Goal: Complete application form: Complete application form

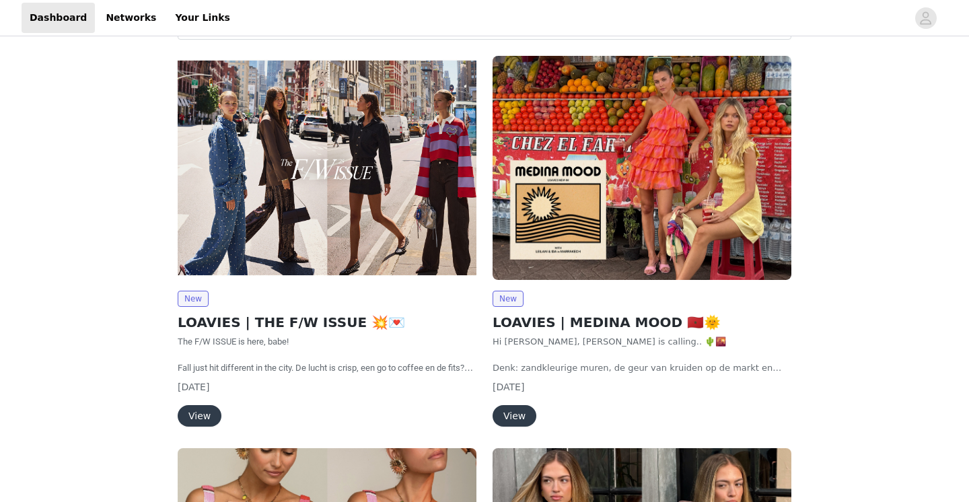
scroll to position [67, 0]
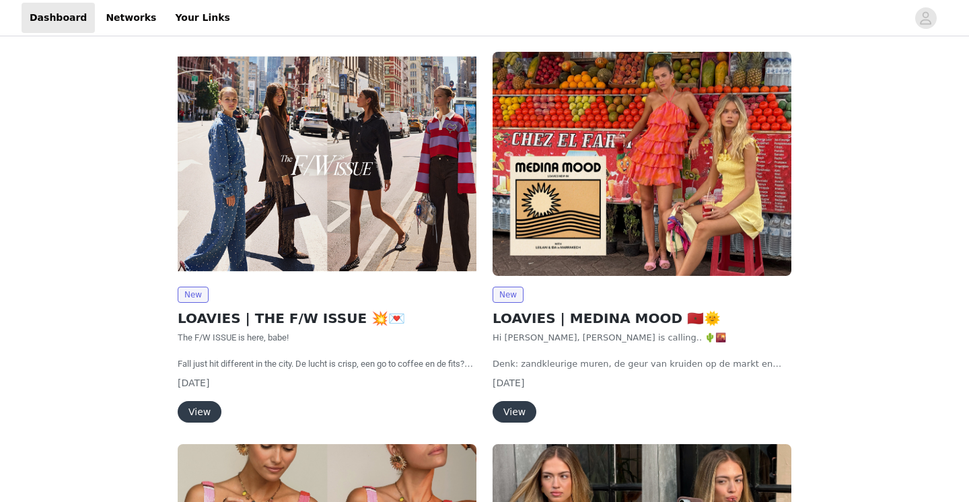
click at [200, 401] on button "View" at bounding box center [200, 412] width 44 height 22
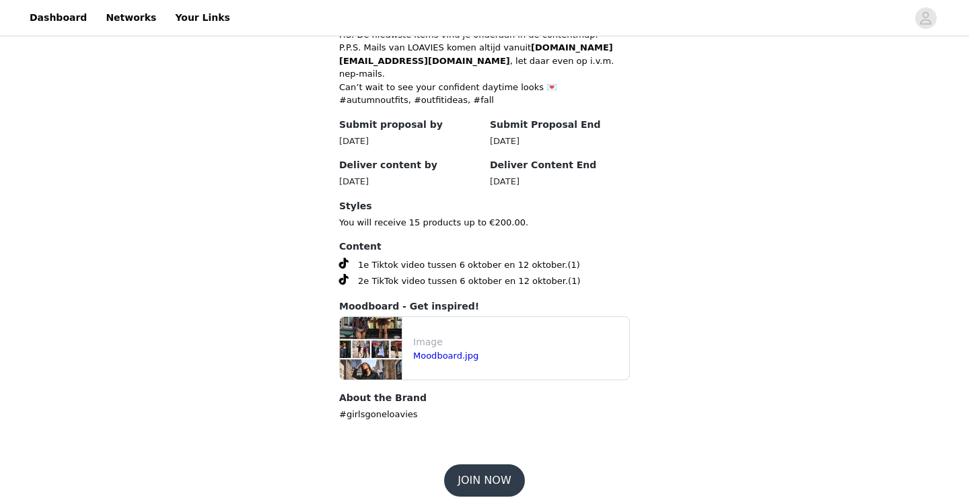
scroll to position [634, 0]
click at [477, 466] on button "JOIN NOW" at bounding box center [484, 481] width 80 height 32
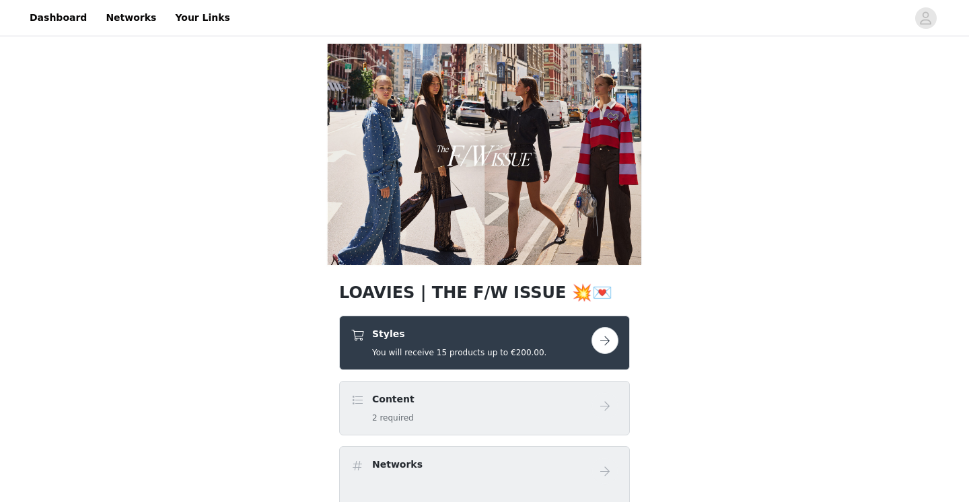
click at [576, 343] on div "Styles You will receive 15 products up to €200.00." at bounding box center [471, 343] width 241 height 32
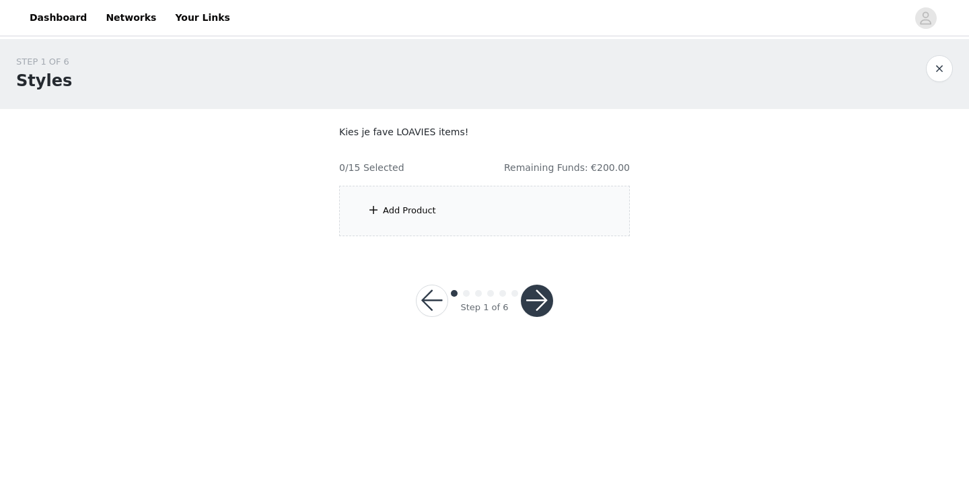
click at [417, 209] on div "Add Product" at bounding box center [409, 210] width 53 height 13
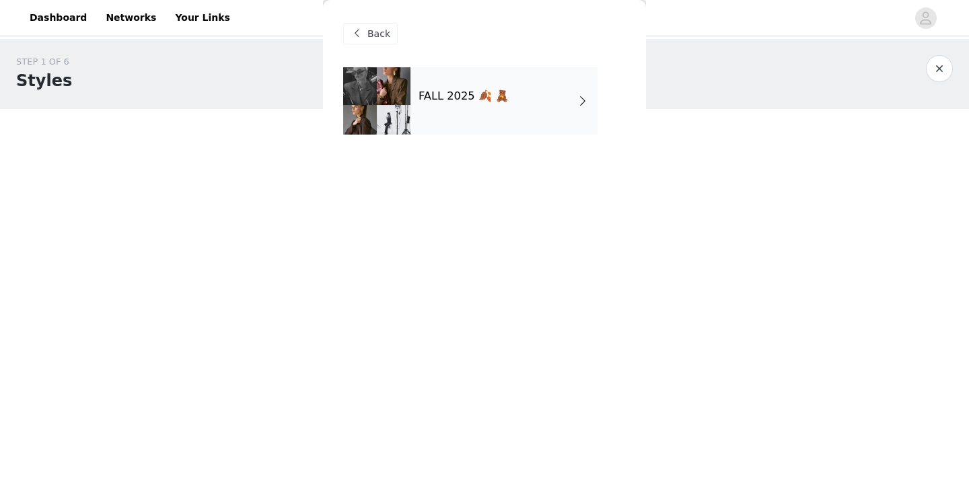
click at [491, 115] on div "FALL 2025 🍂 🧸" at bounding box center [504, 100] width 187 height 67
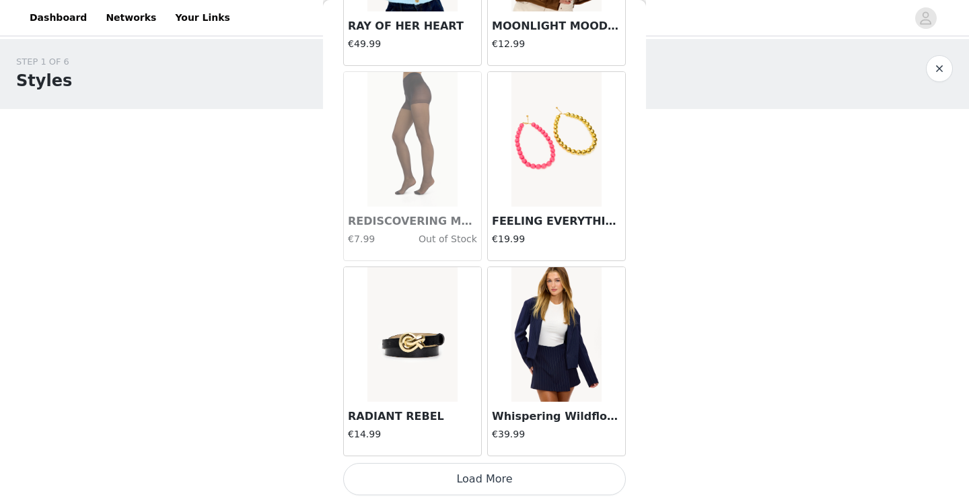
click at [528, 473] on button "Load More" at bounding box center [484, 479] width 283 height 32
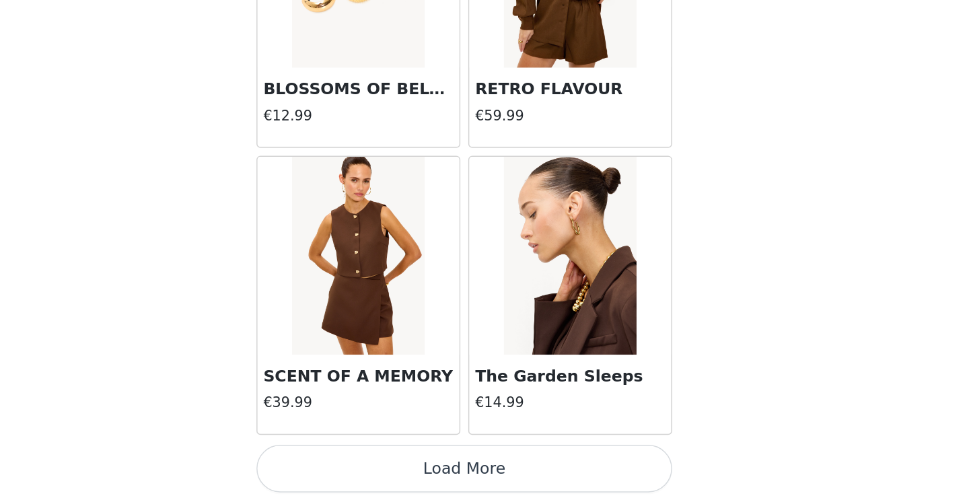
click at [359, 463] on button "Load More" at bounding box center [484, 479] width 283 height 32
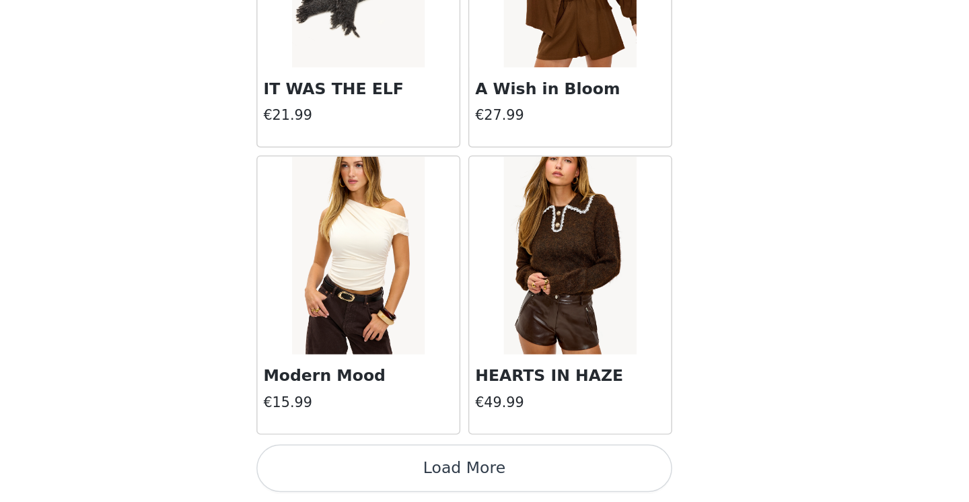
scroll to position [5462, 0]
click at [388, 463] on button "Load More" at bounding box center [484, 479] width 283 height 32
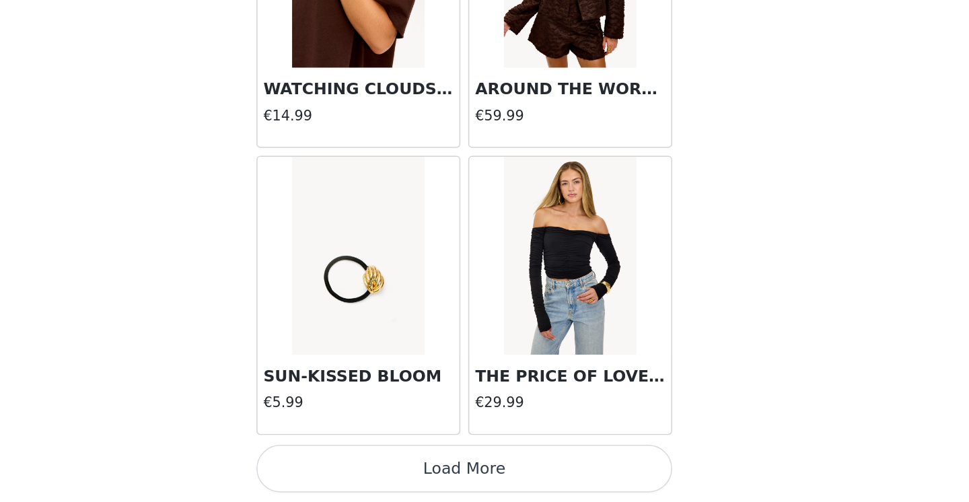
scroll to position [0, 0]
click at [343, 463] on button "Load More" at bounding box center [484, 479] width 283 height 32
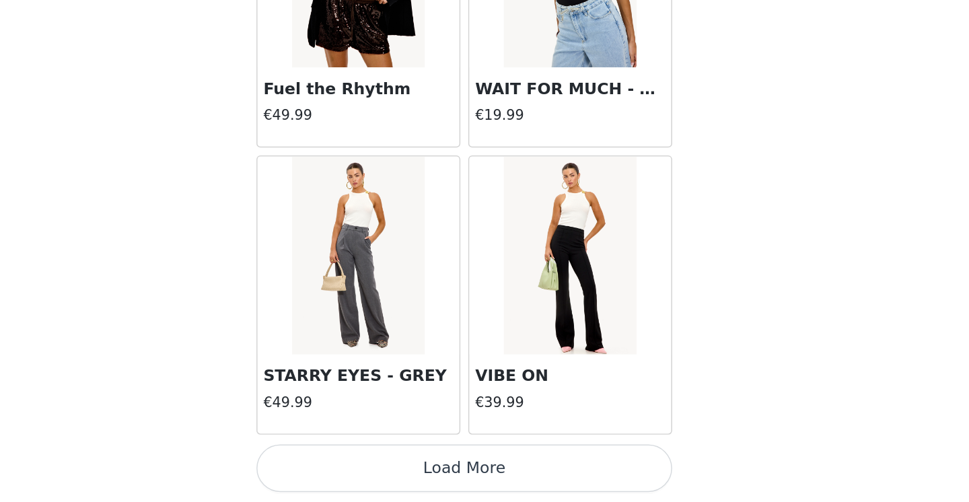
scroll to position [9366, 0]
click at [359, 463] on button "Load More" at bounding box center [484, 479] width 283 height 32
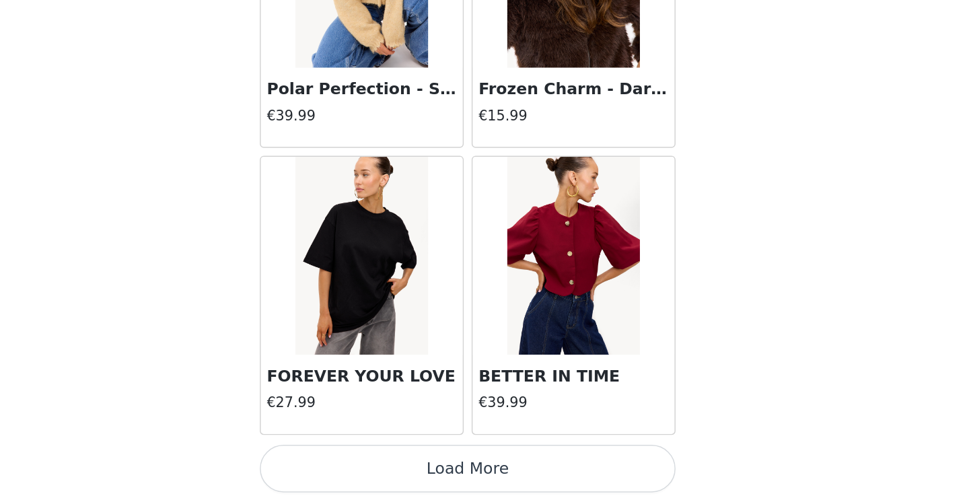
scroll to position [0, 0]
click at [363, 463] on button "Load More" at bounding box center [484, 479] width 283 height 32
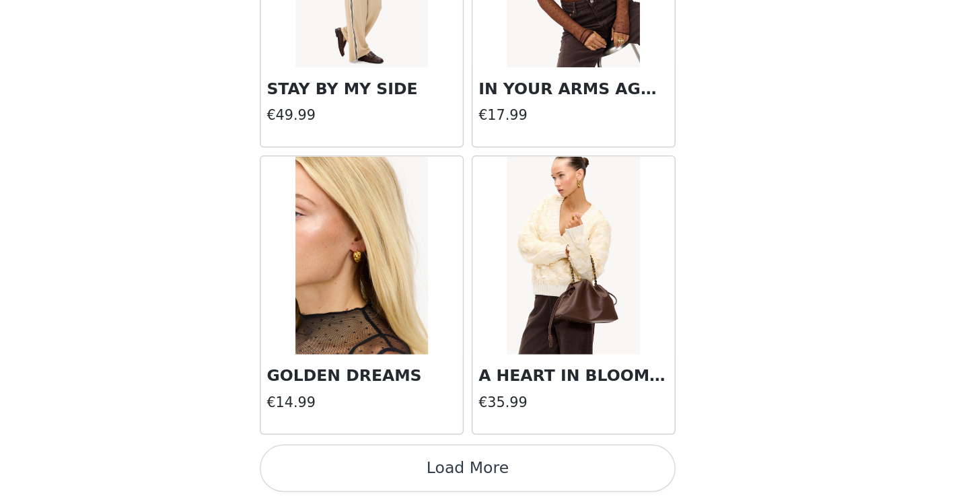
scroll to position [13271, 0]
click at [343, 463] on button "Load More" at bounding box center [484, 479] width 283 height 32
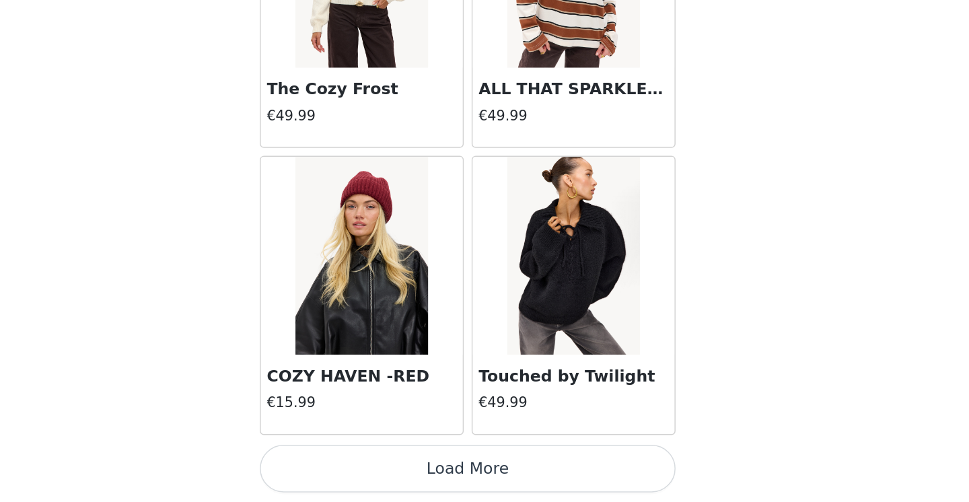
scroll to position [15223, 0]
click at [343, 463] on button "Load More" at bounding box center [484, 479] width 283 height 32
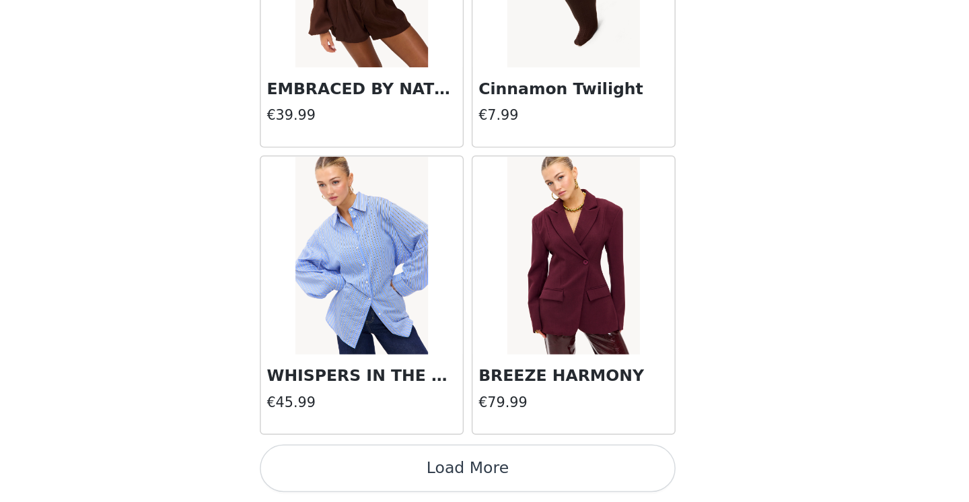
scroll to position [17175, 0]
click at [362, 463] on button "Load More" at bounding box center [484, 479] width 283 height 32
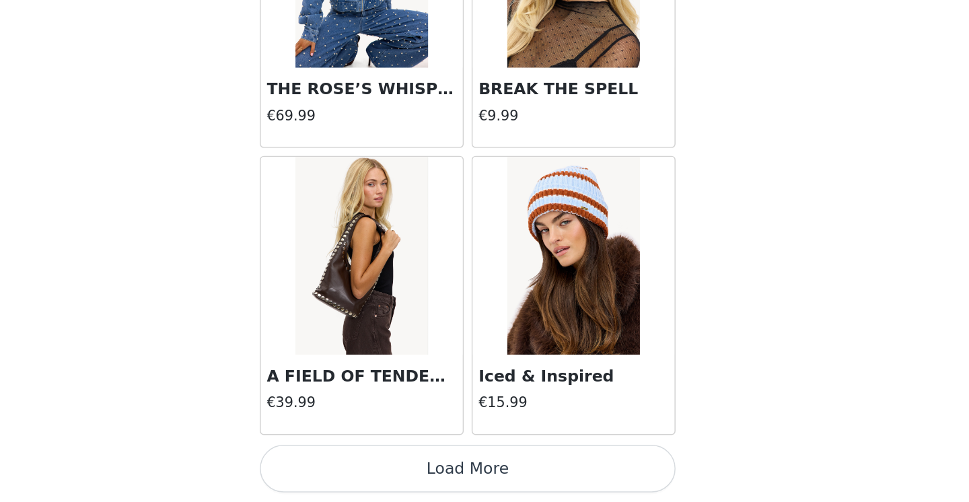
scroll to position [19127, 0]
click at [403, 463] on button "Load More" at bounding box center [484, 479] width 283 height 32
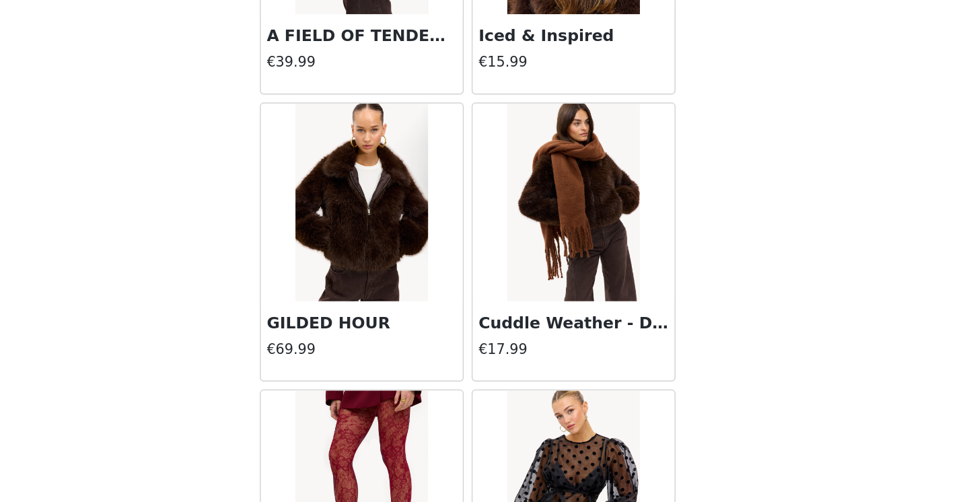
scroll to position [19363, 0]
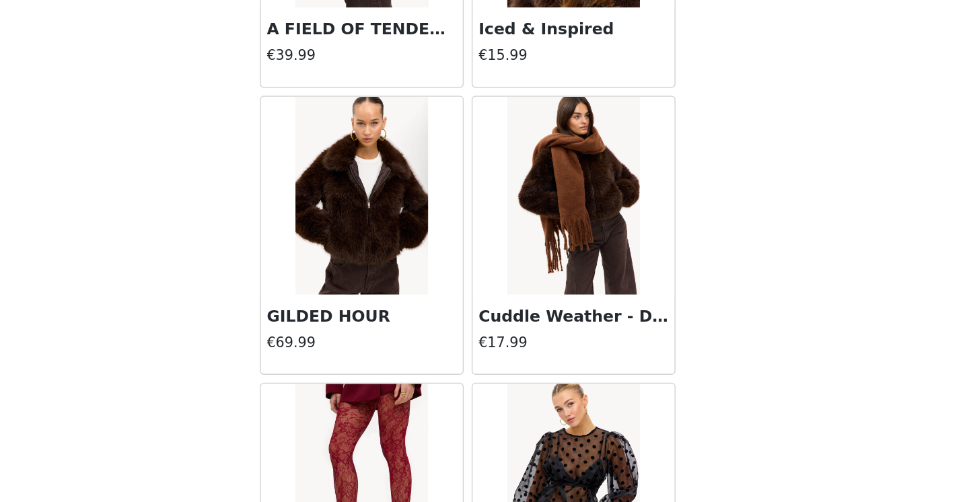
click at [368, 226] on img at bounding box center [413, 293] width 90 height 135
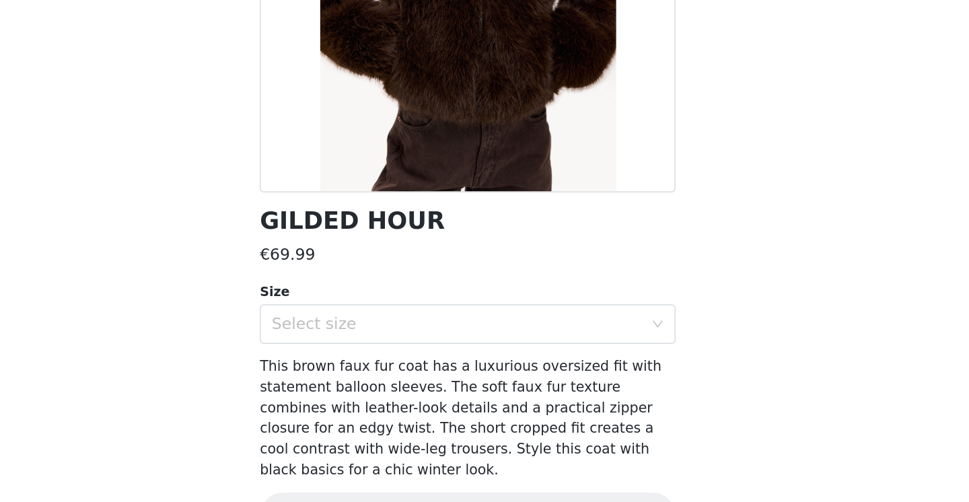
scroll to position [105, 0]
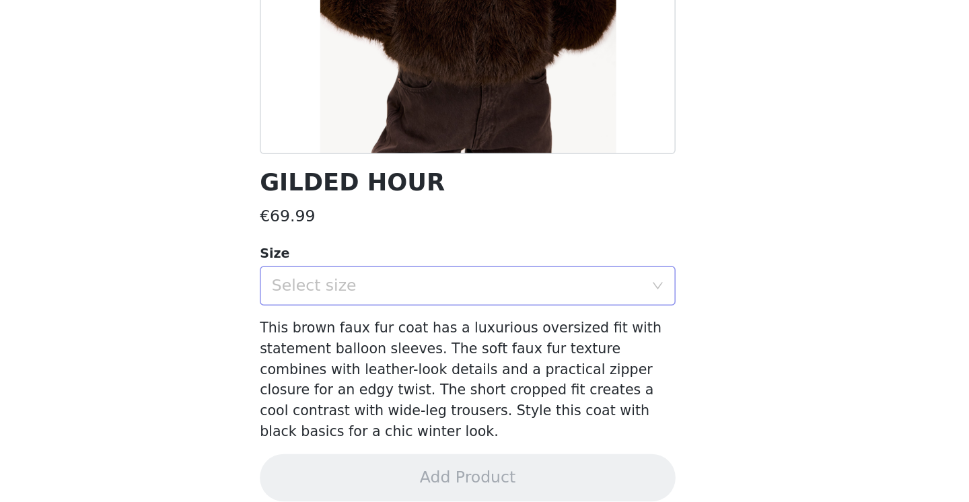
click at [351, 348] on div "Select size" at bounding box center [477, 354] width 252 height 13
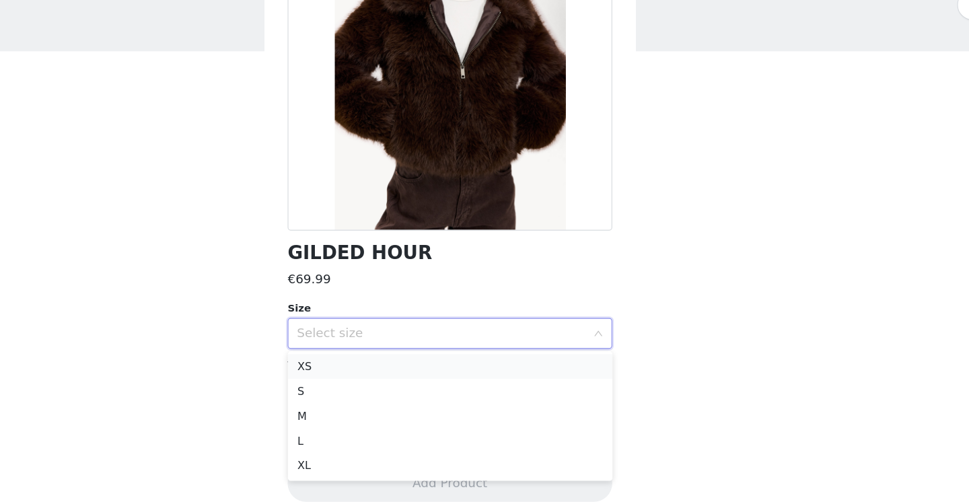
click at [343, 373] on li "XS" at bounding box center [484, 384] width 283 height 22
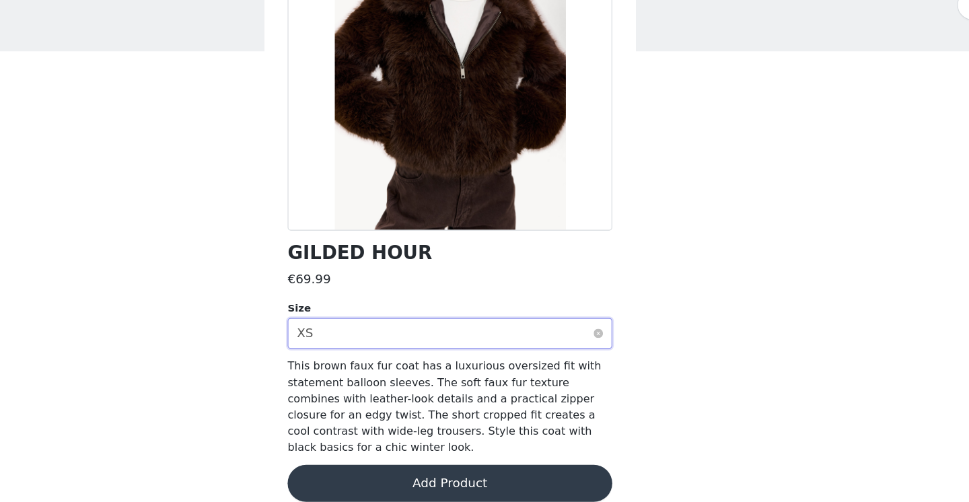
click at [351, 342] on div "Select size XS" at bounding box center [480, 355] width 258 height 26
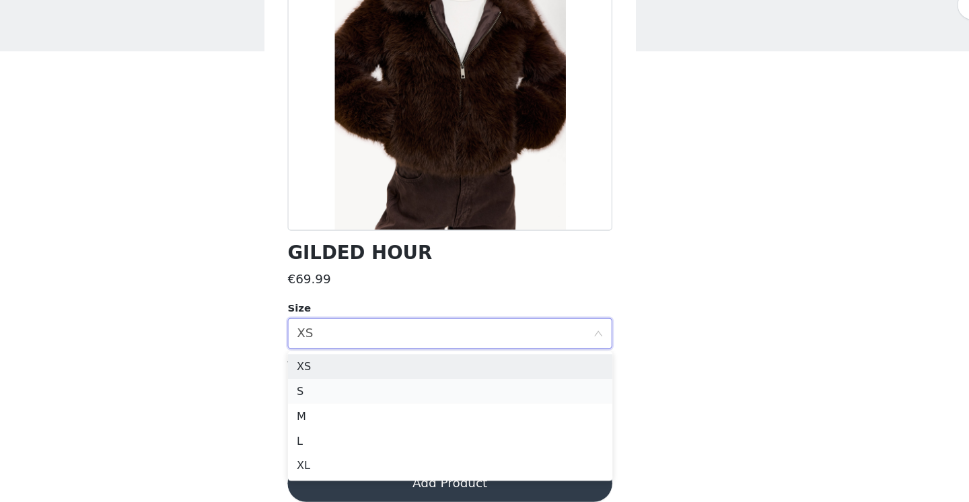
click at [343, 394] on li "S" at bounding box center [484, 405] width 283 height 22
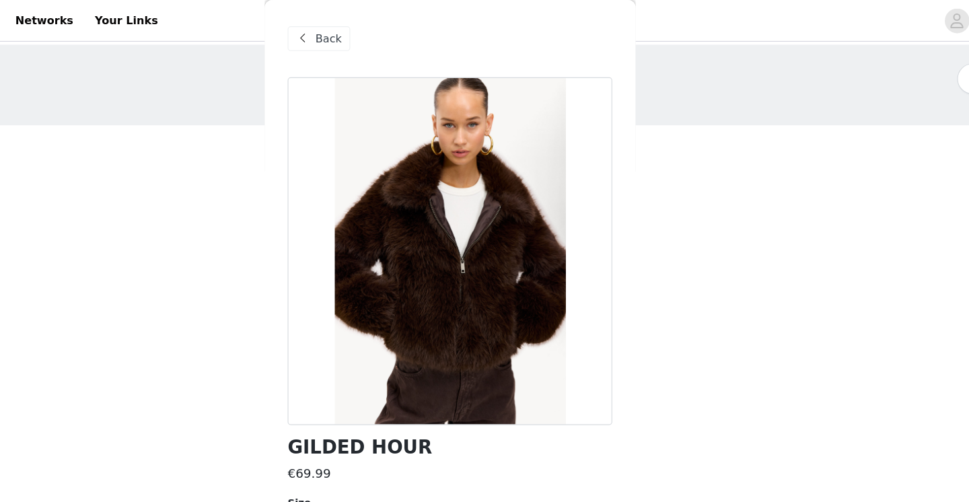
scroll to position [0, 0]
click at [368, 33] on span "Back" at bounding box center [379, 34] width 23 height 14
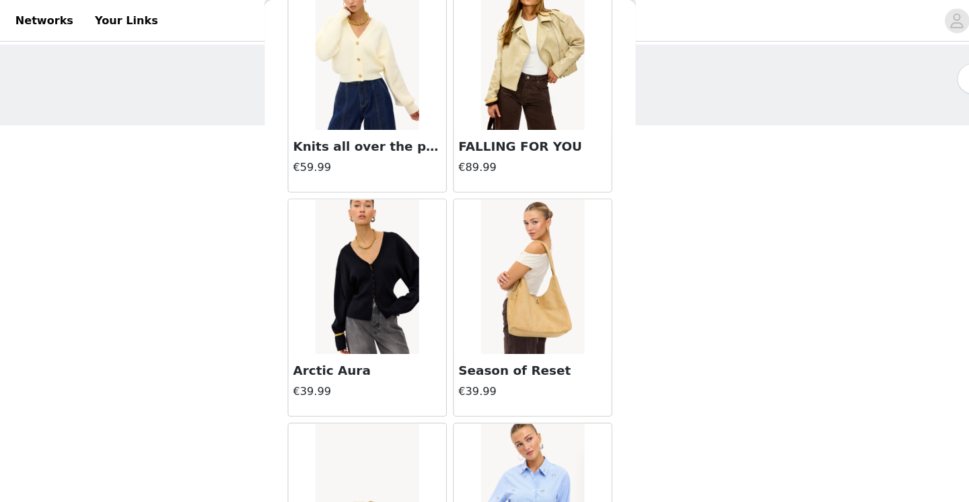
scroll to position [3074, 0]
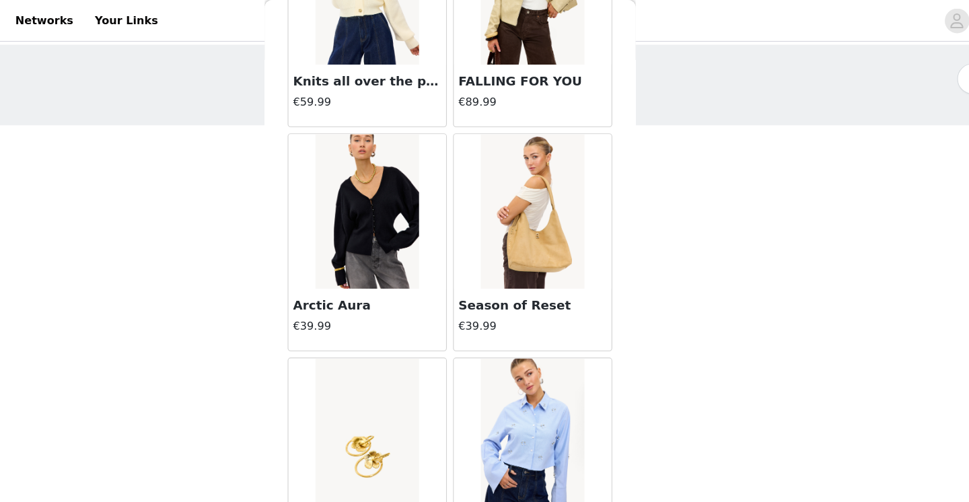
click at [368, 226] on img at bounding box center [413, 184] width 90 height 135
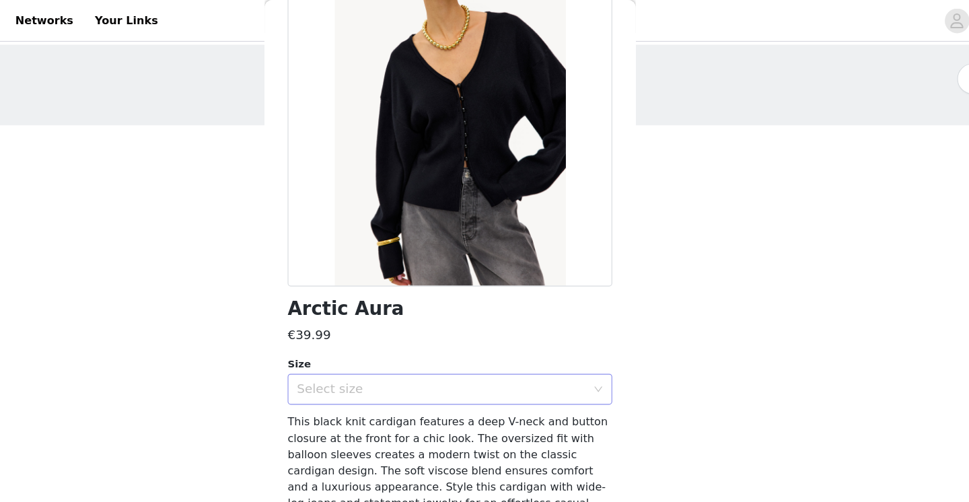
scroll to position [120, 0]
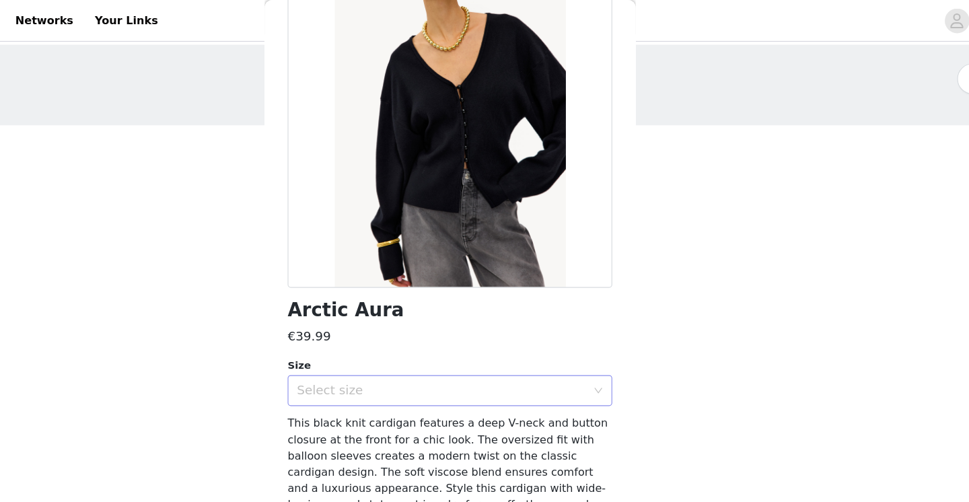
click at [351, 345] on div "Select size" at bounding box center [477, 339] width 252 height 13
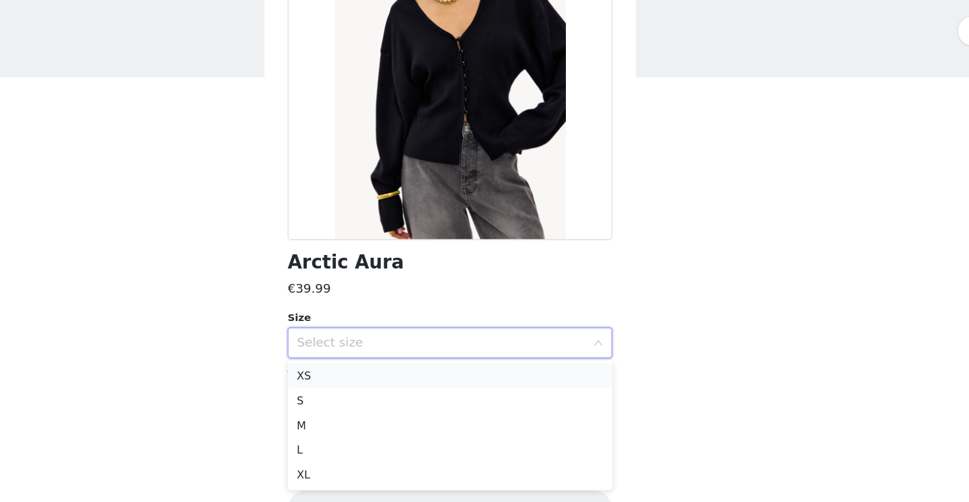
click at [343, 358] on li "XS" at bounding box center [484, 369] width 283 height 22
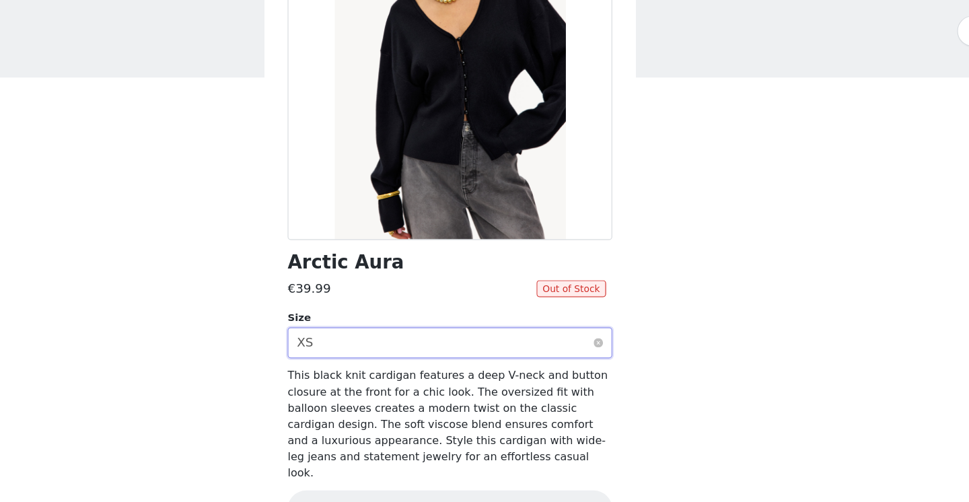
click at [351, 327] on div "Select size XS" at bounding box center [480, 340] width 258 height 26
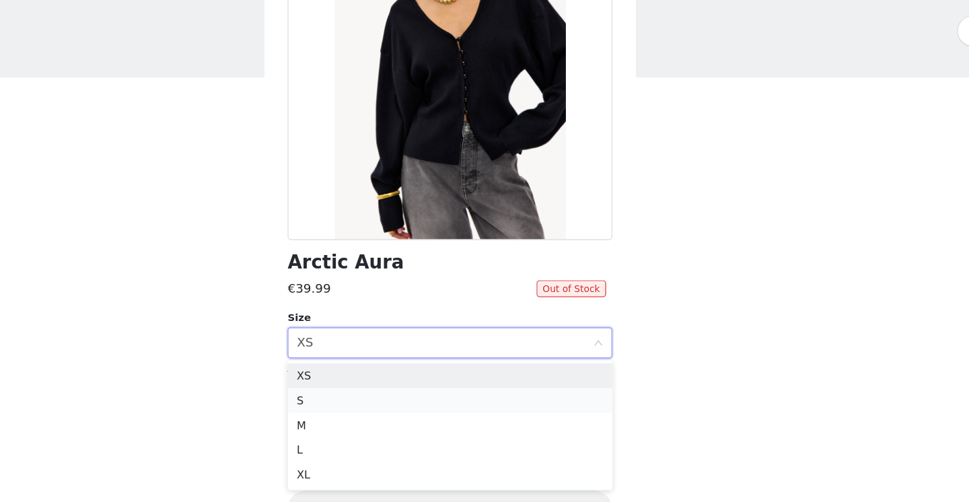
click at [343, 380] on li "S" at bounding box center [484, 391] width 283 height 22
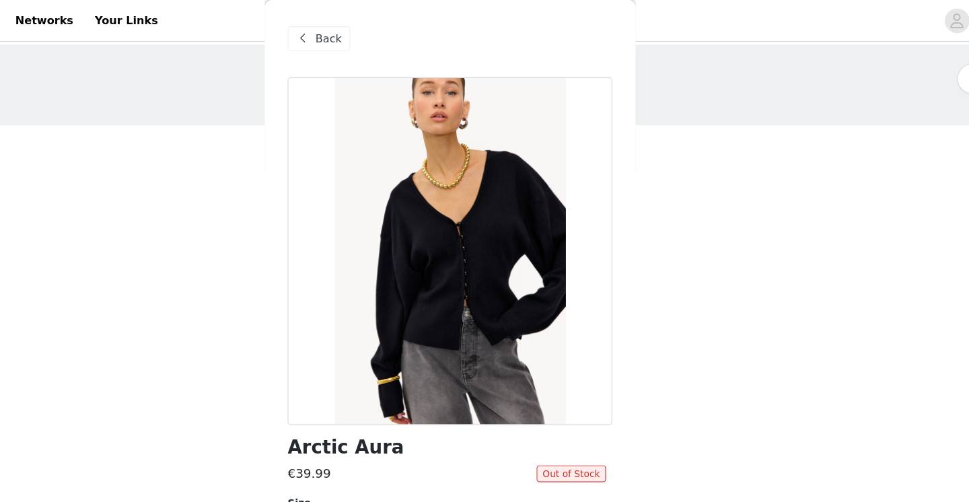
scroll to position [0, 0]
click at [368, 36] on span "Back" at bounding box center [379, 34] width 23 height 14
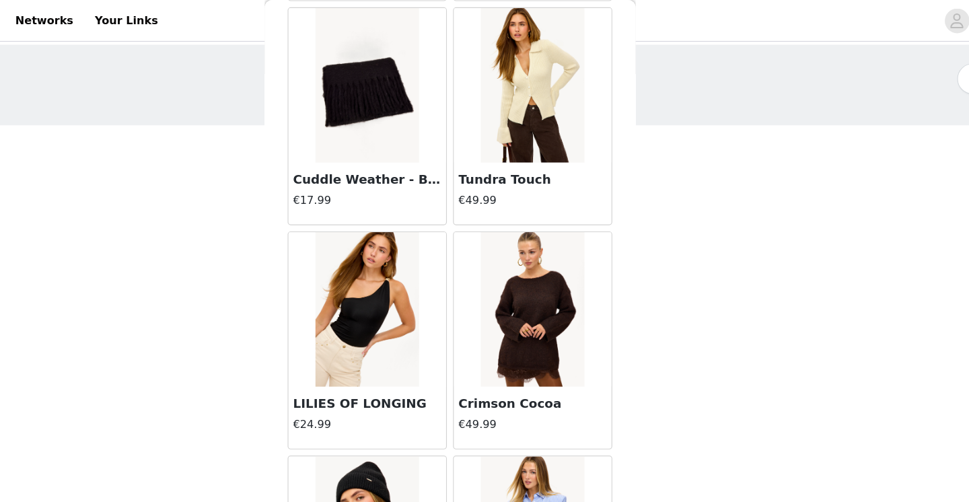
scroll to position [4600, 0]
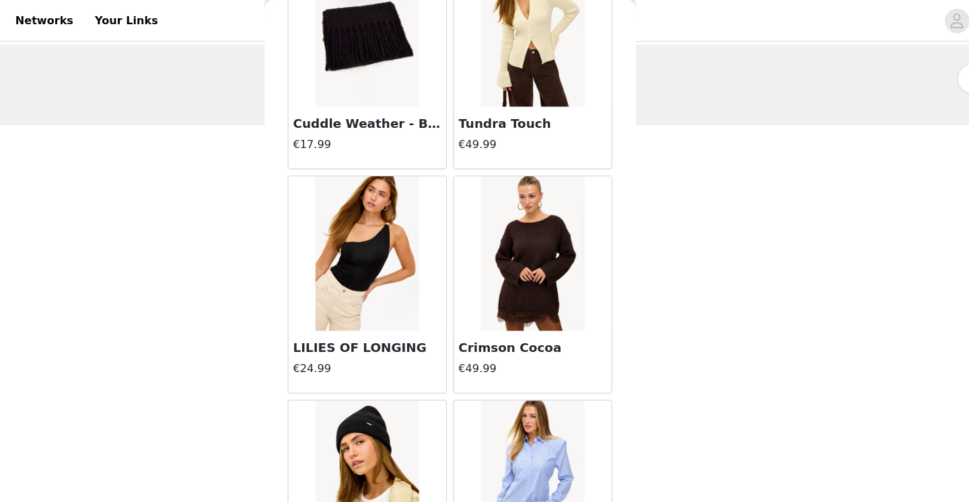
click at [512, 180] on img at bounding box center [557, 220] width 90 height 135
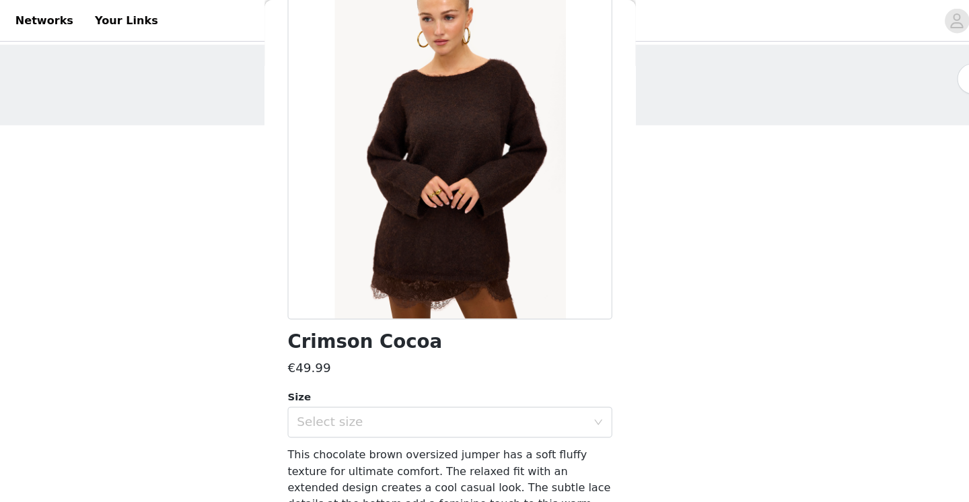
scroll to position [92, 0]
click at [364, 367] on div "Select size" at bounding box center [477, 367] width 252 height 13
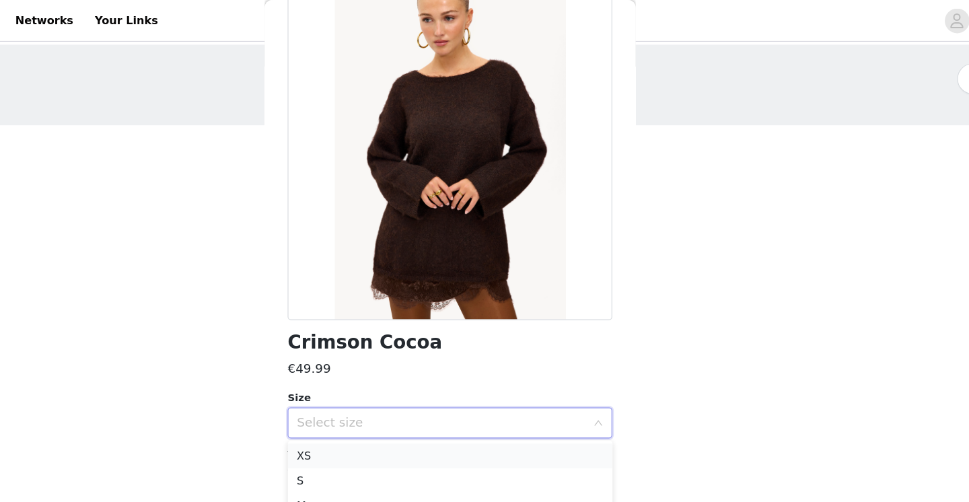
click at [343, 394] on li "XS" at bounding box center [484, 397] width 283 height 22
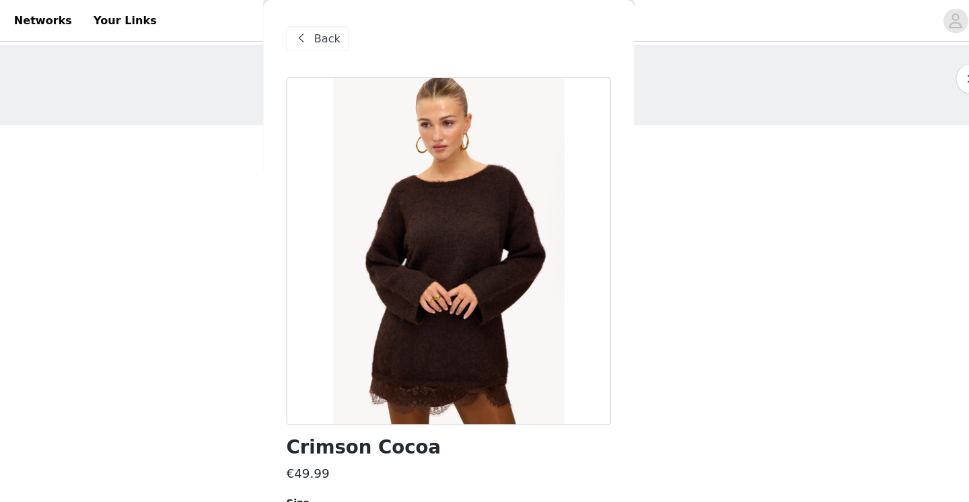
scroll to position [0, 0]
click at [368, 29] on span "Back" at bounding box center [379, 34] width 23 height 14
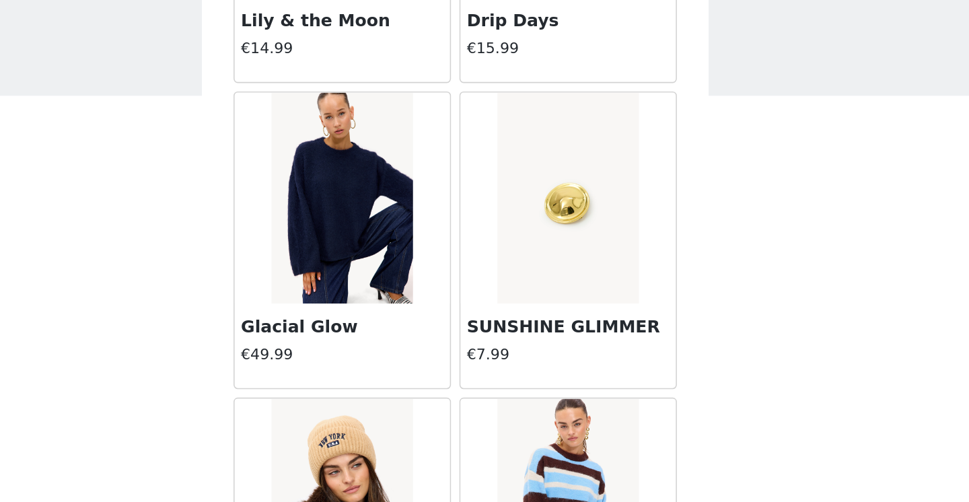
scroll to position [10895, 0]
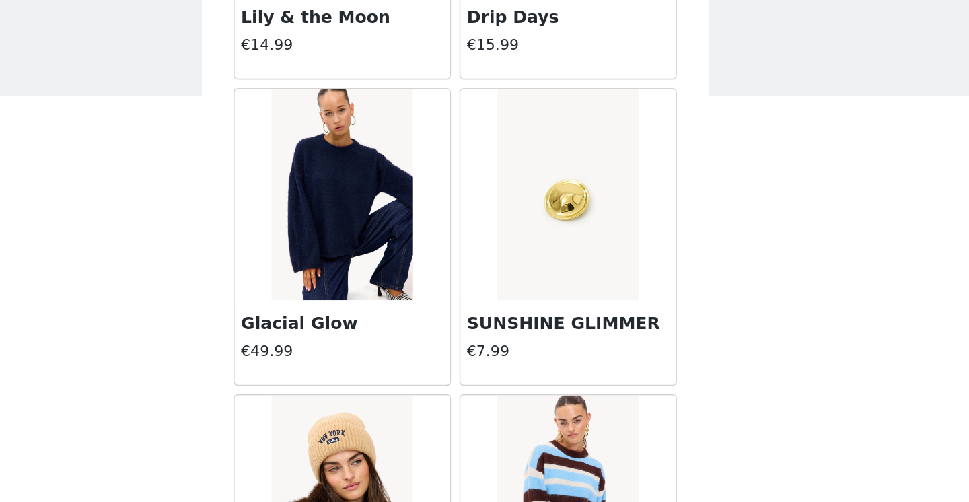
click at [368, 138] on img at bounding box center [413, 172] width 90 height 135
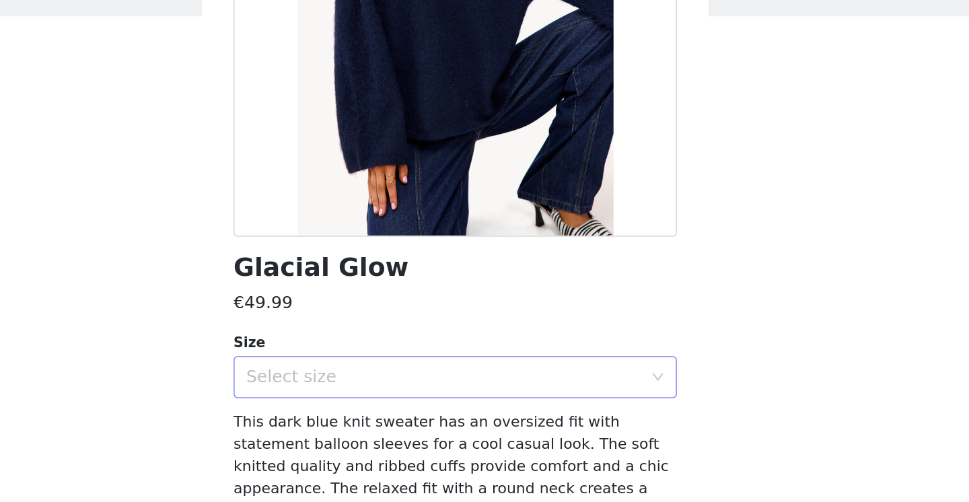
scroll to position [120, 0]
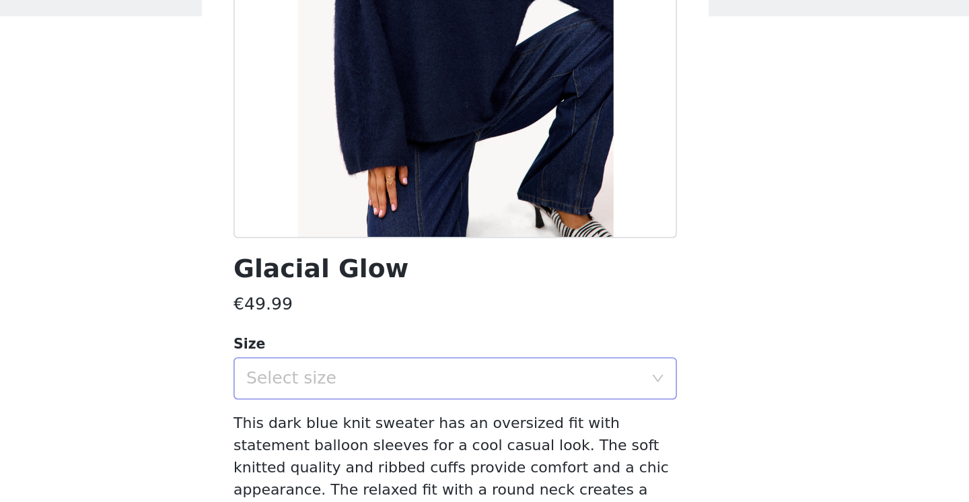
click at [351, 333] on div "Select size" at bounding box center [477, 339] width 252 height 13
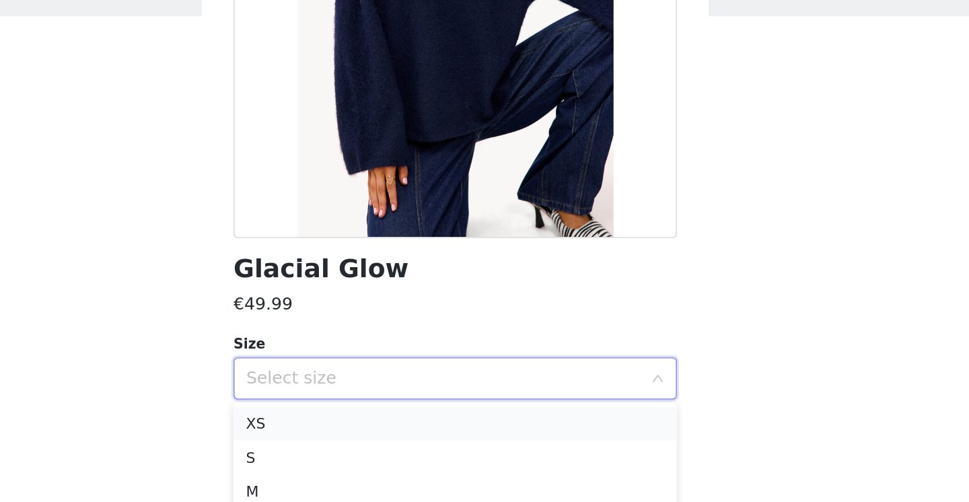
click at [343, 358] on li "XS" at bounding box center [484, 369] width 283 height 22
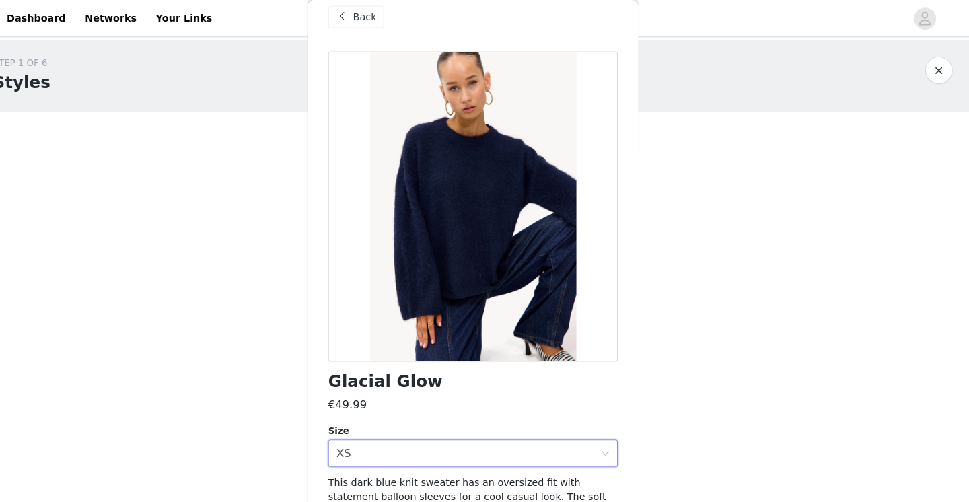
scroll to position [14, 0]
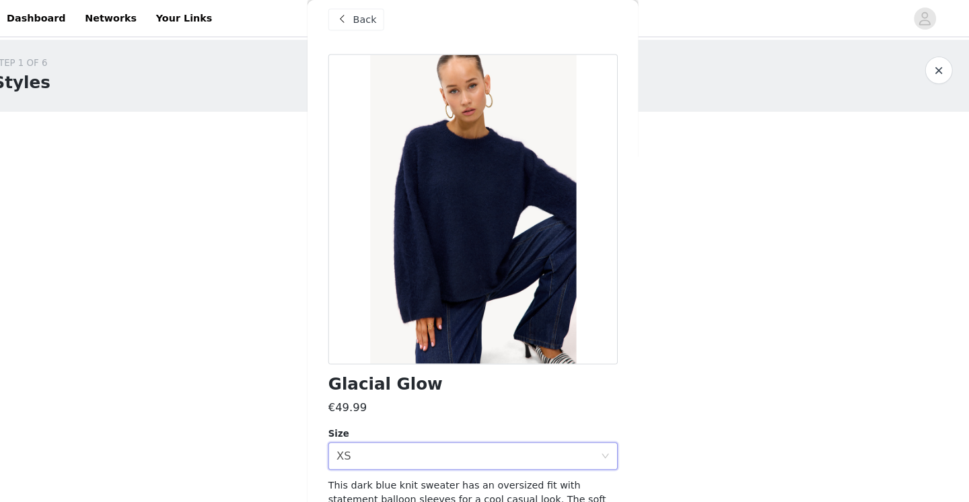
click at [368, 21] on span "Back" at bounding box center [379, 20] width 23 height 14
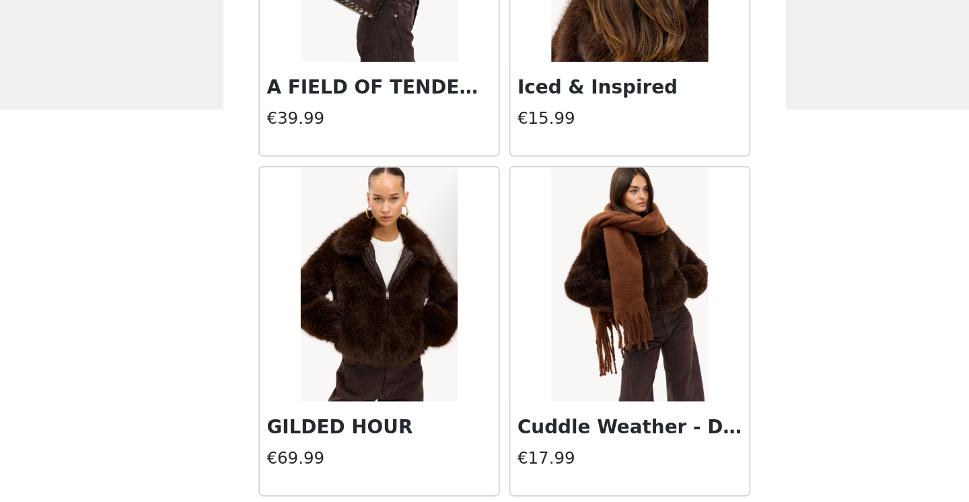
scroll to position [19447, 0]
click at [368, 175] on img at bounding box center [413, 209] width 90 height 135
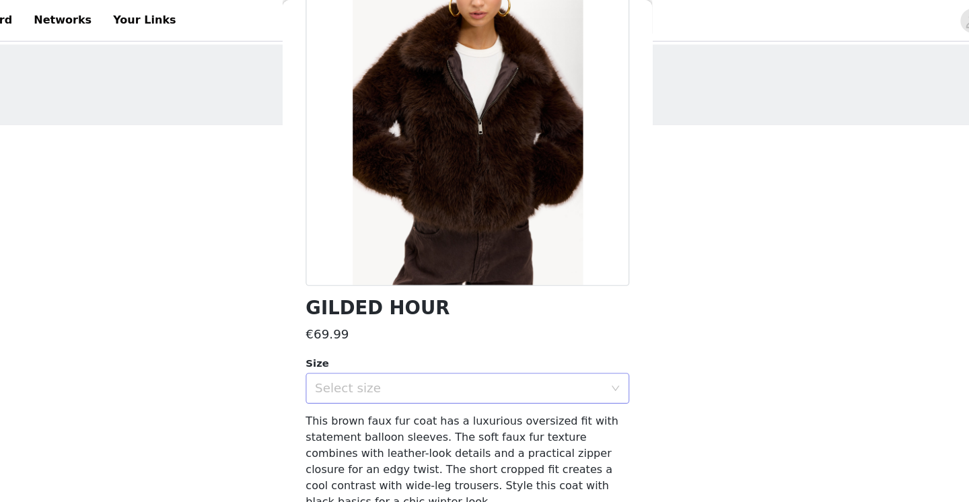
scroll to position [120, 0]
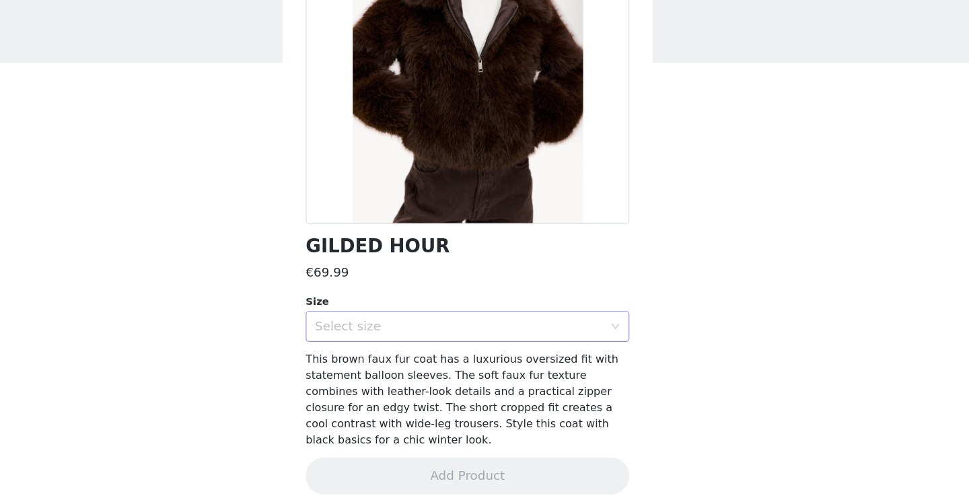
click at [366, 333] on div "Select size" at bounding box center [477, 339] width 252 height 13
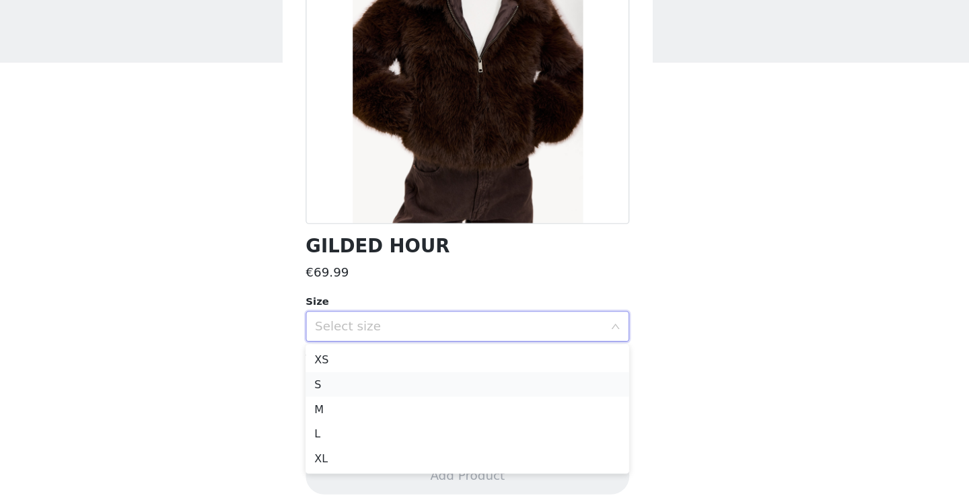
click at [343, 380] on li "S" at bounding box center [484, 391] width 283 height 22
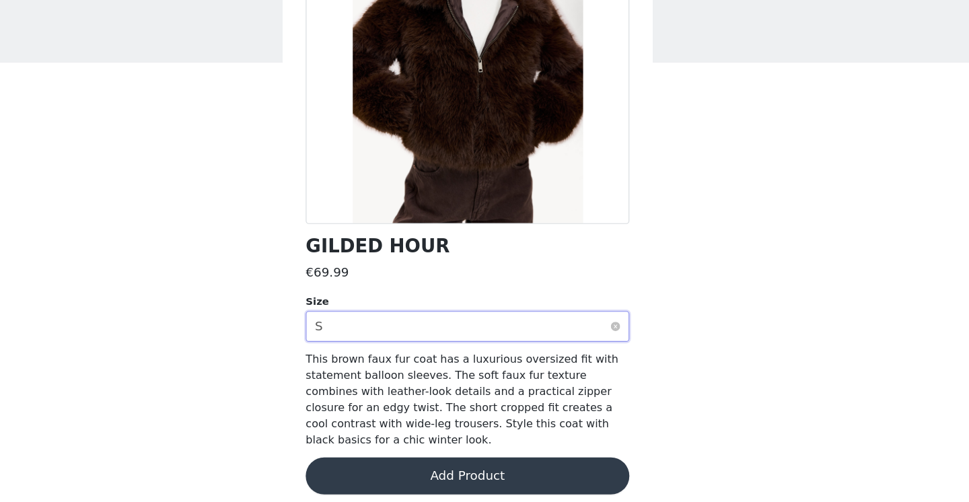
scroll to position [108, 0]
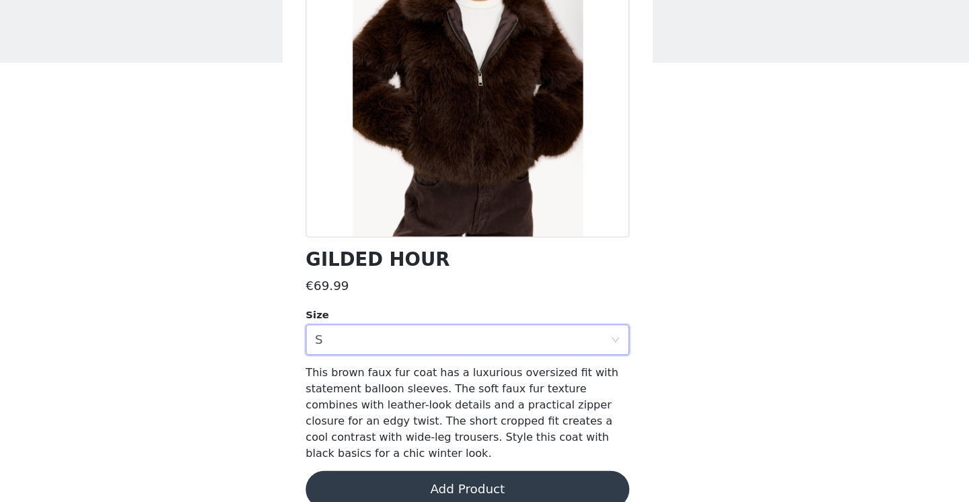
click at [393, 466] on button "Add Product" at bounding box center [484, 482] width 283 height 32
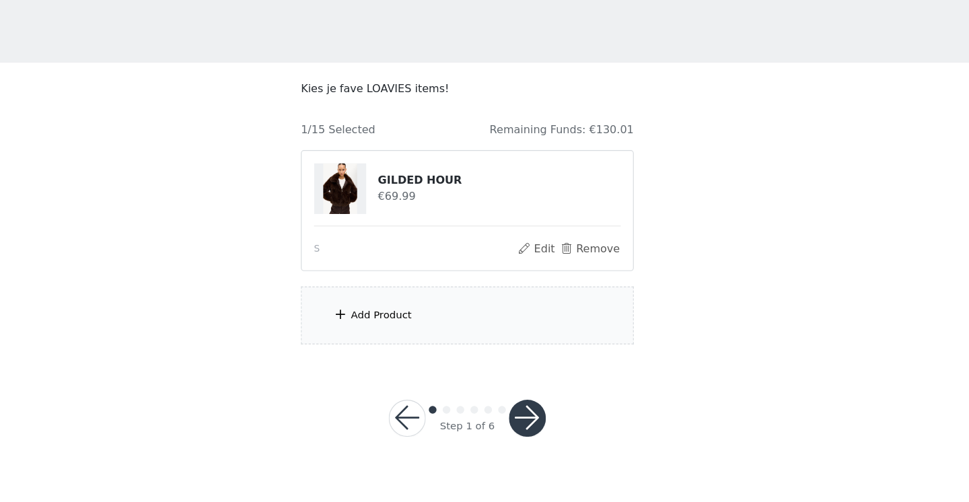
click at [377, 305] on div "Add Product" at bounding box center [484, 330] width 291 height 50
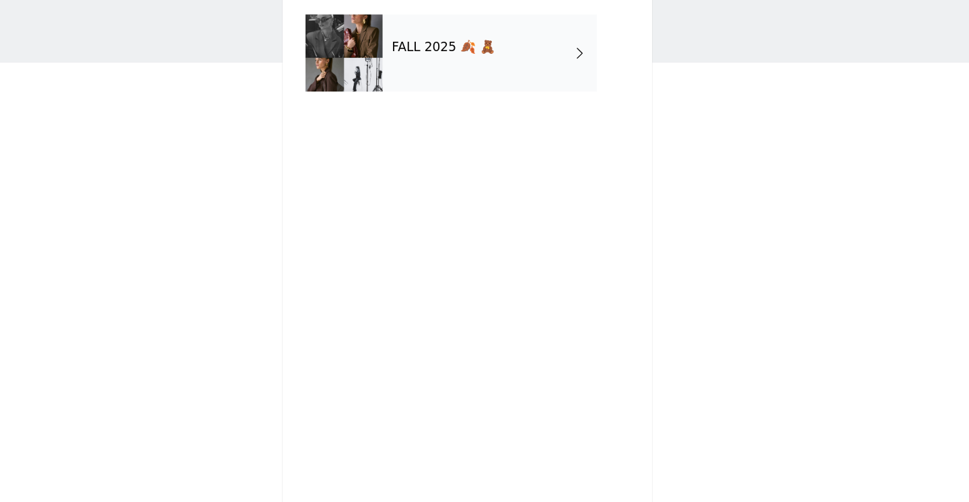
click at [411, 67] on div "FALL 2025 🍂 🧸" at bounding box center [504, 100] width 187 height 67
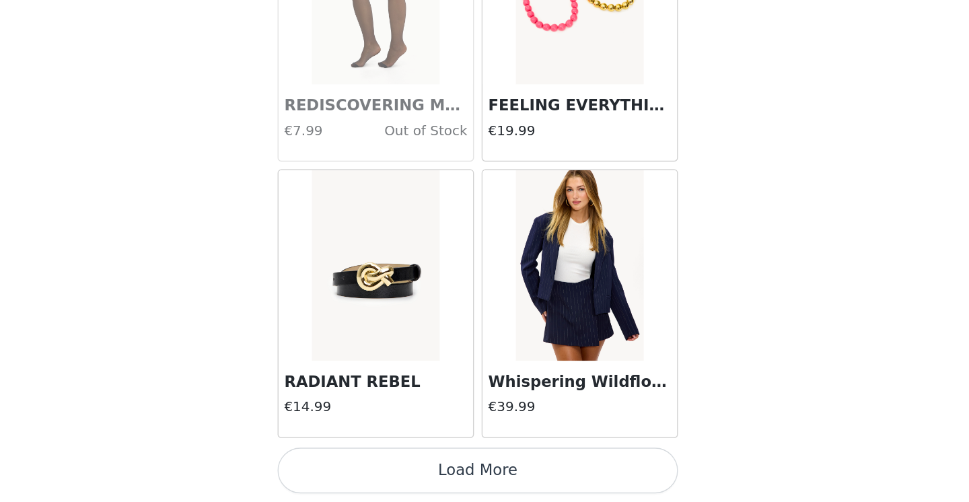
scroll to position [1558, 0]
click at [343, 463] on button "Load More" at bounding box center [484, 479] width 283 height 32
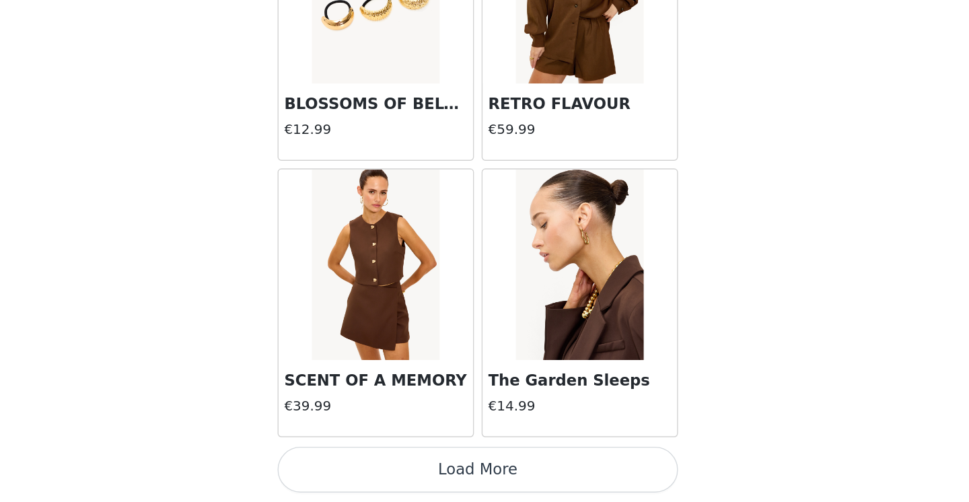
scroll to position [0, 0]
click at [358, 463] on button "Load More" at bounding box center [484, 479] width 283 height 32
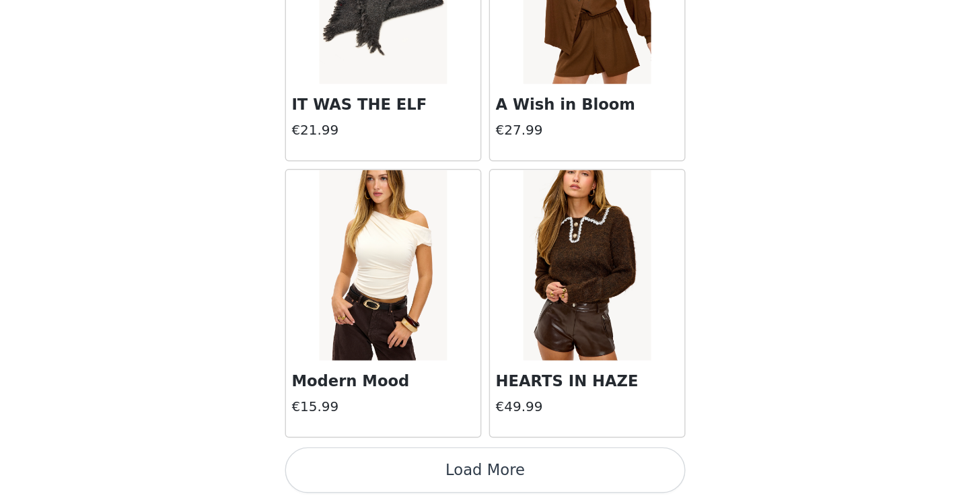
click at [350, 463] on button "Load More" at bounding box center [484, 479] width 283 height 32
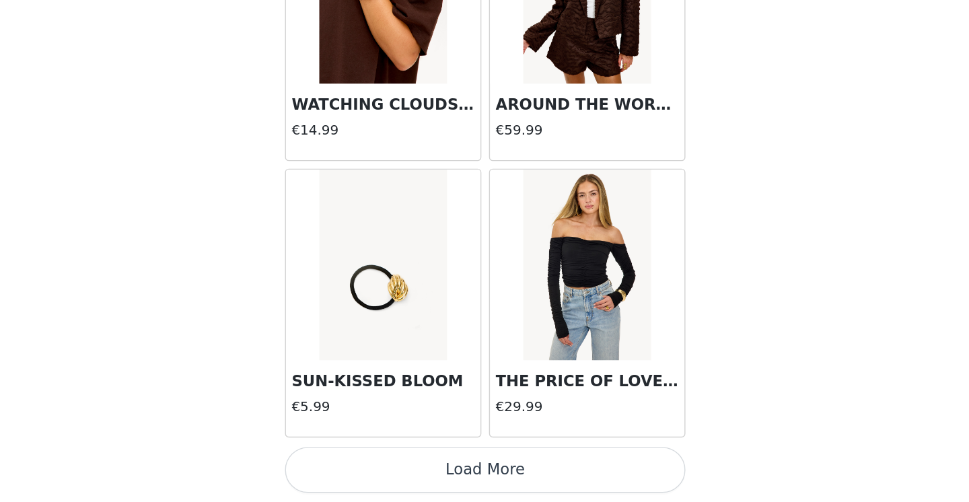
scroll to position [7414, 0]
click at [343, 463] on button "Load More" at bounding box center [484, 479] width 283 height 32
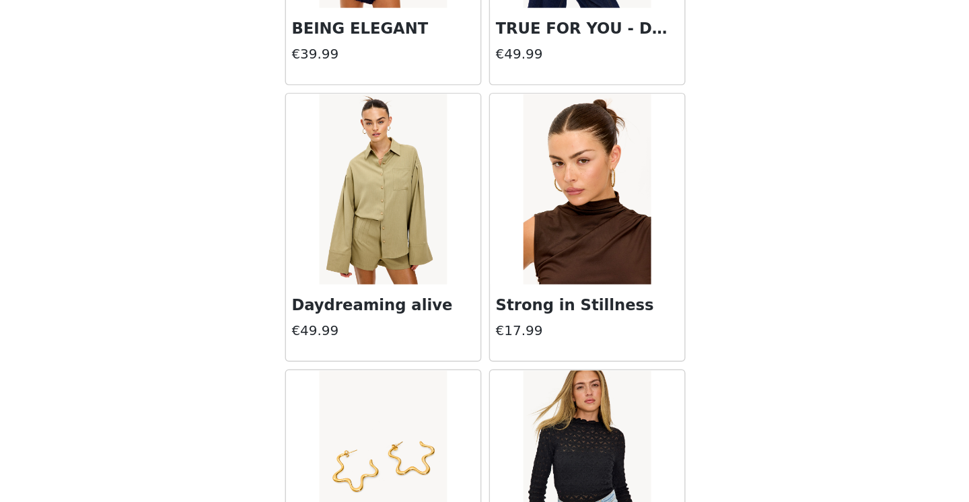
scroll to position [8647, 0]
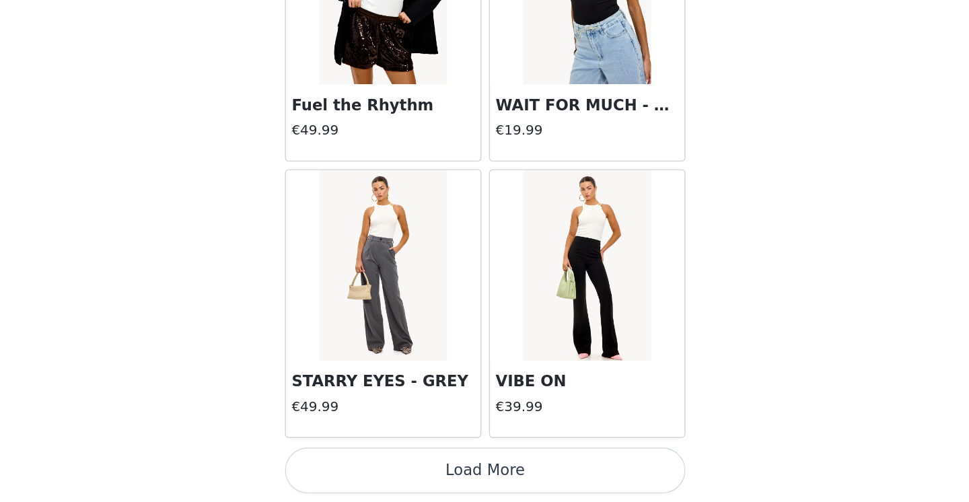
click at [343, 463] on button "Load More" at bounding box center [484, 479] width 283 height 32
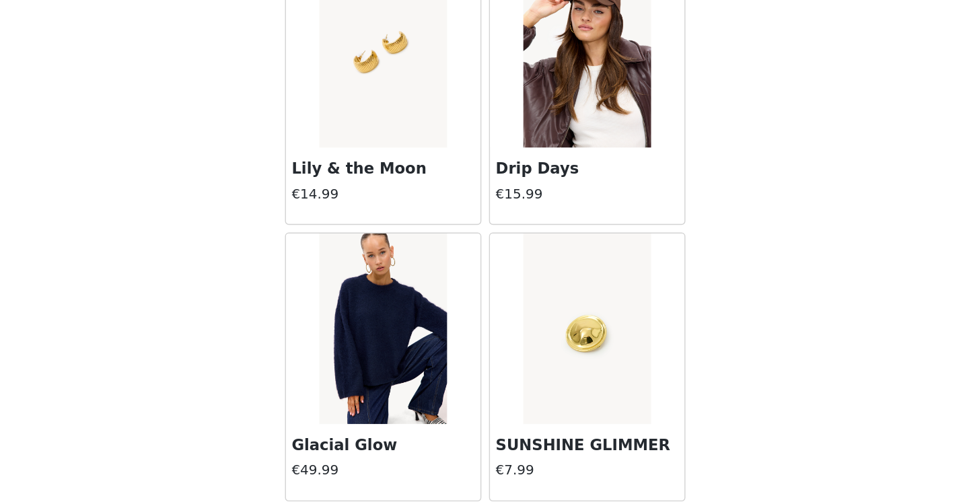
scroll to position [10689, 0]
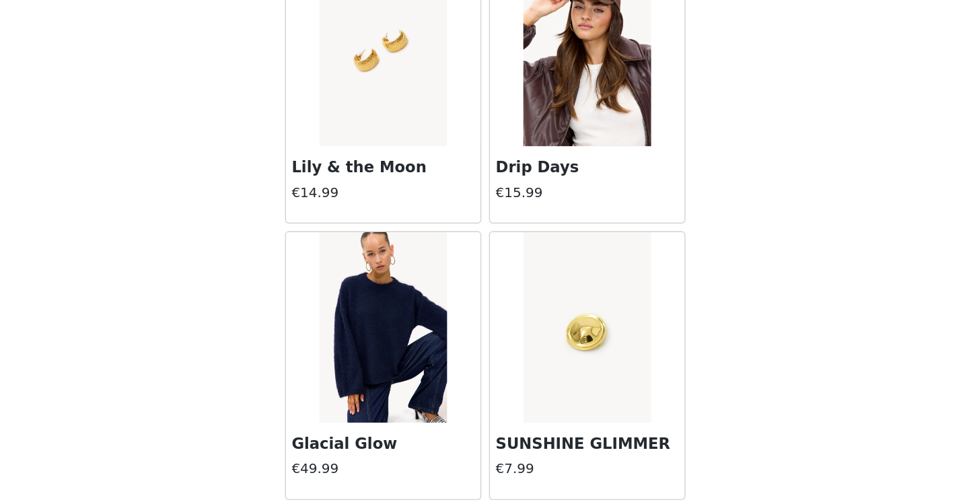
click at [368, 311] on img at bounding box center [413, 378] width 90 height 135
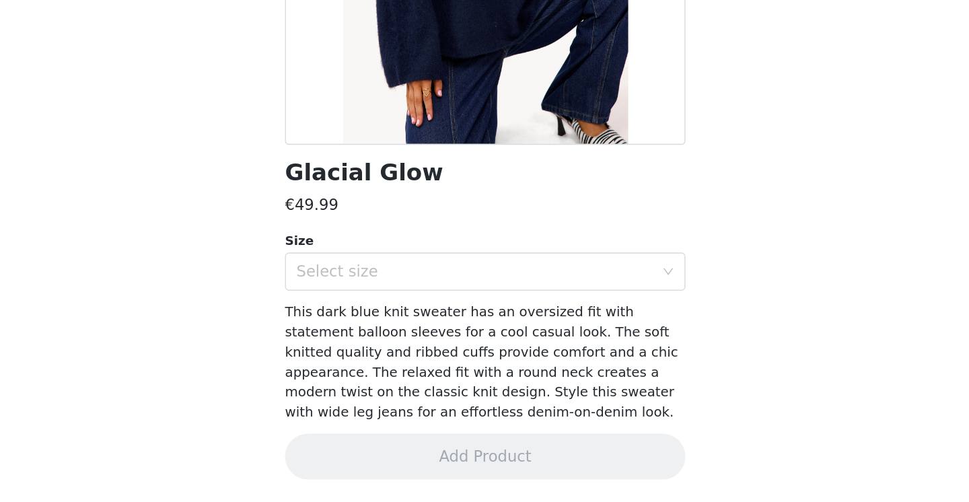
scroll to position [120, 0]
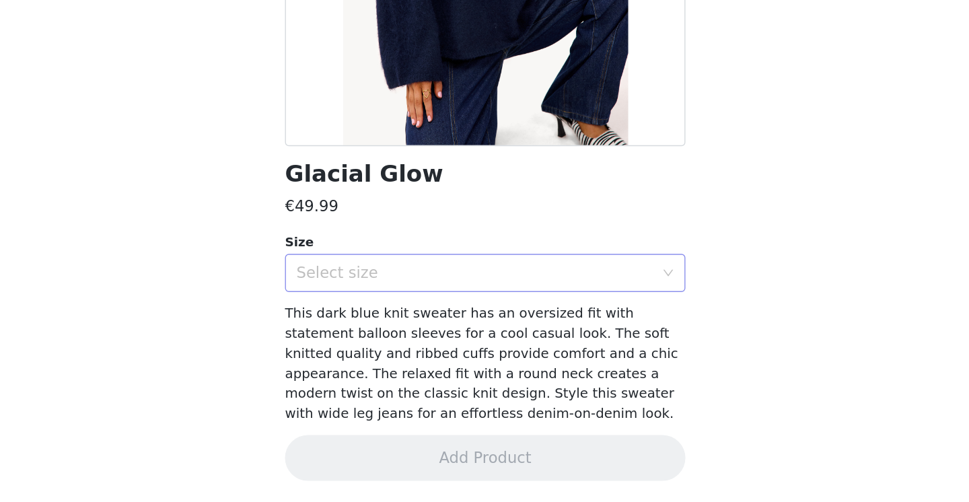
click at [351, 333] on div "Select size" at bounding box center [477, 339] width 252 height 13
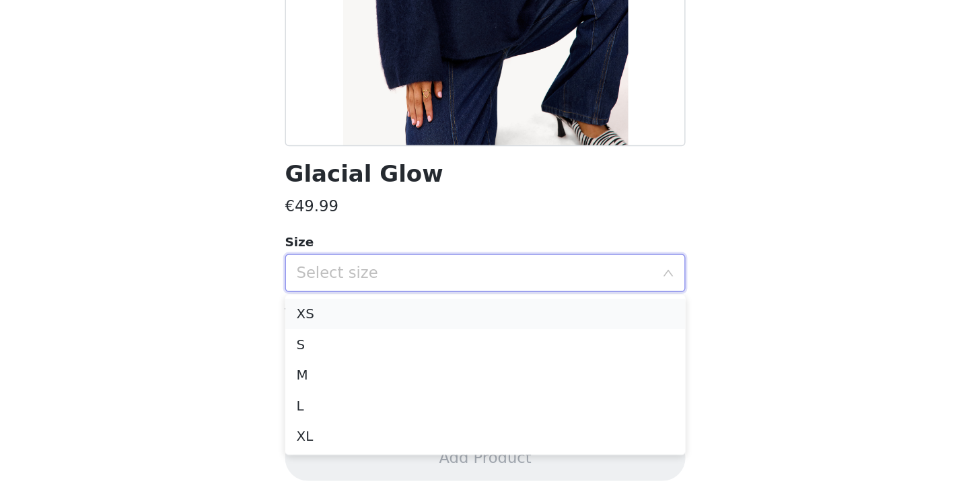
click at [343, 358] on li "XS" at bounding box center [484, 369] width 283 height 22
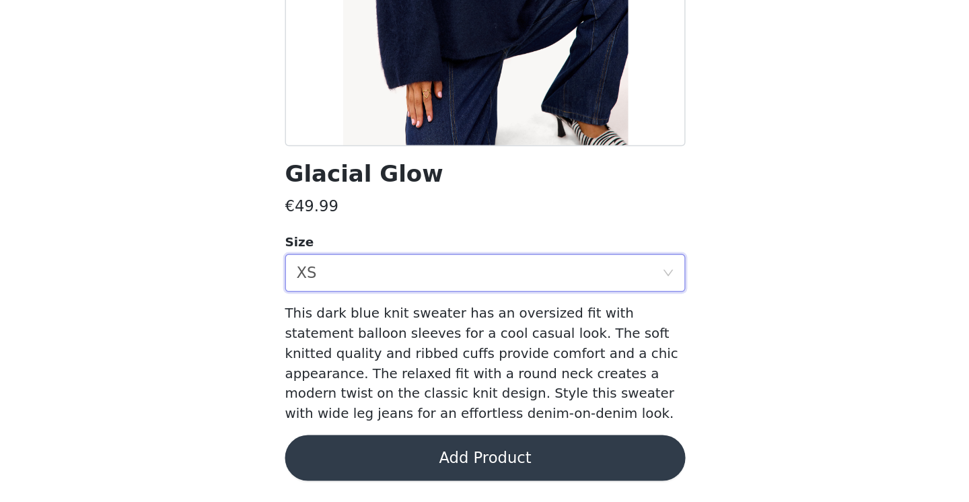
click at [343, 454] on button "Add Product" at bounding box center [484, 470] width 283 height 32
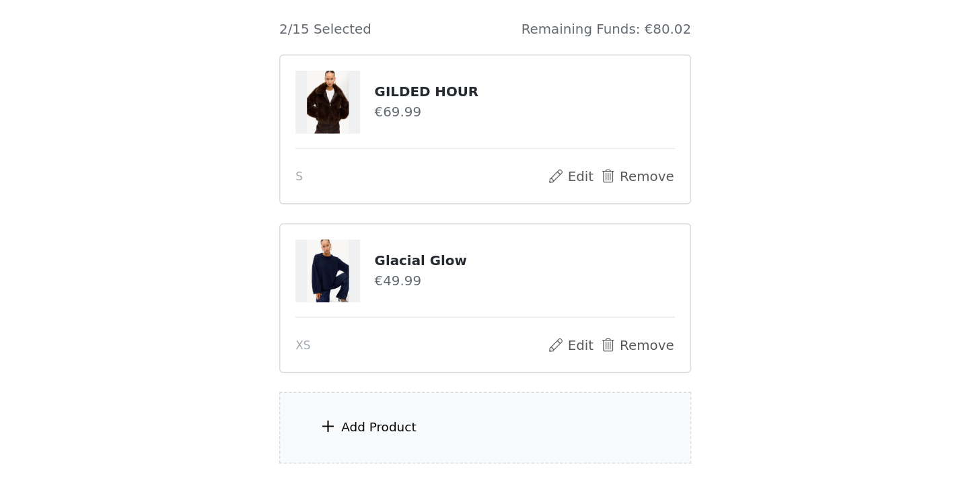
click at [339, 424] on div "Add Product" at bounding box center [484, 449] width 291 height 50
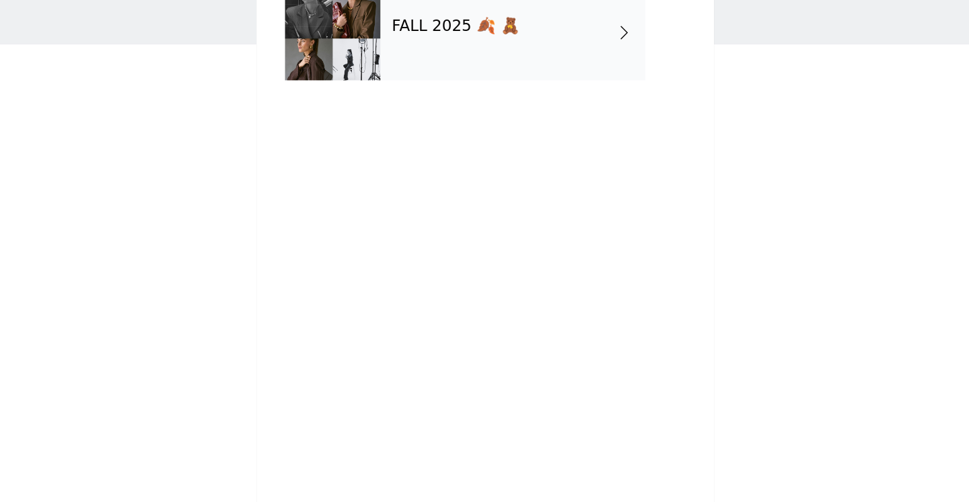
scroll to position [65, 0]
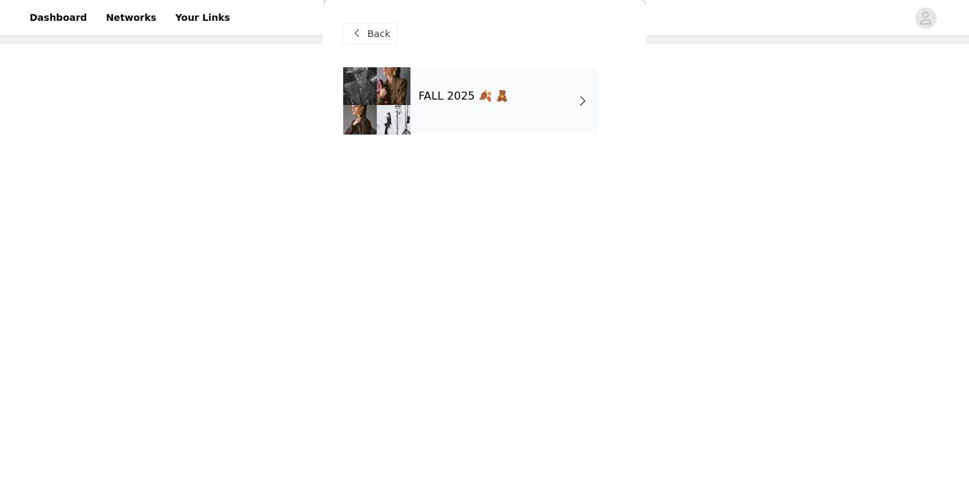
click at [462, 45] on div "Back" at bounding box center [484, 33] width 283 height 67
click at [464, 100] on h4 "FALL 2025 🍂 🧸" at bounding box center [464, 96] width 90 height 12
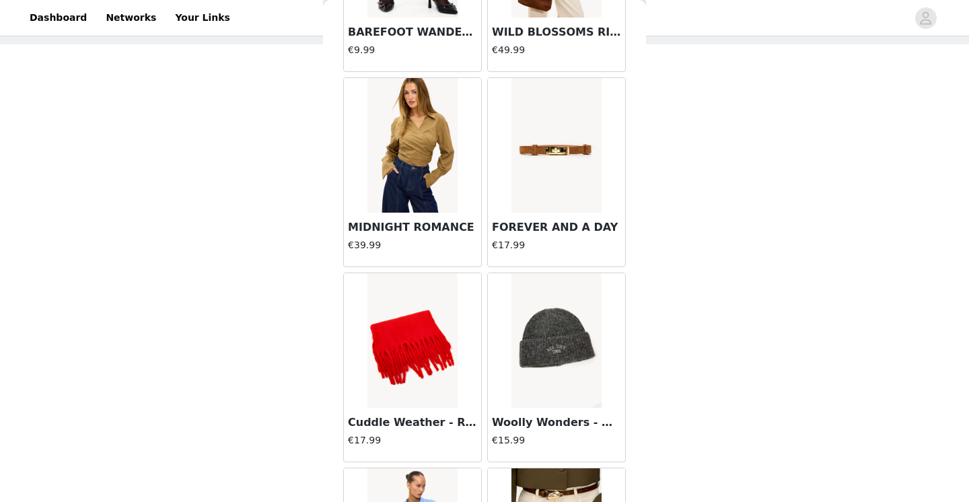
scroll to position [778, 0]
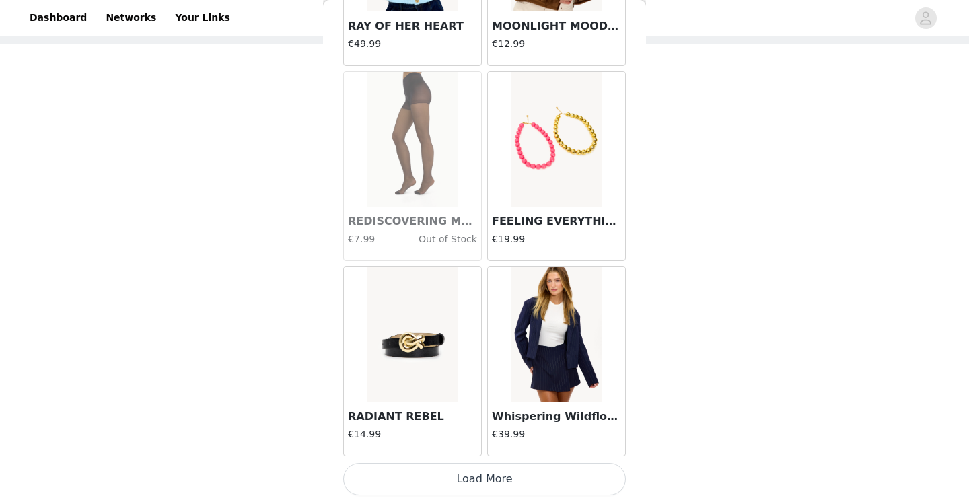
click at [462, 476] on button "Load More" at bounding box center [484, 479] width 283 height 32
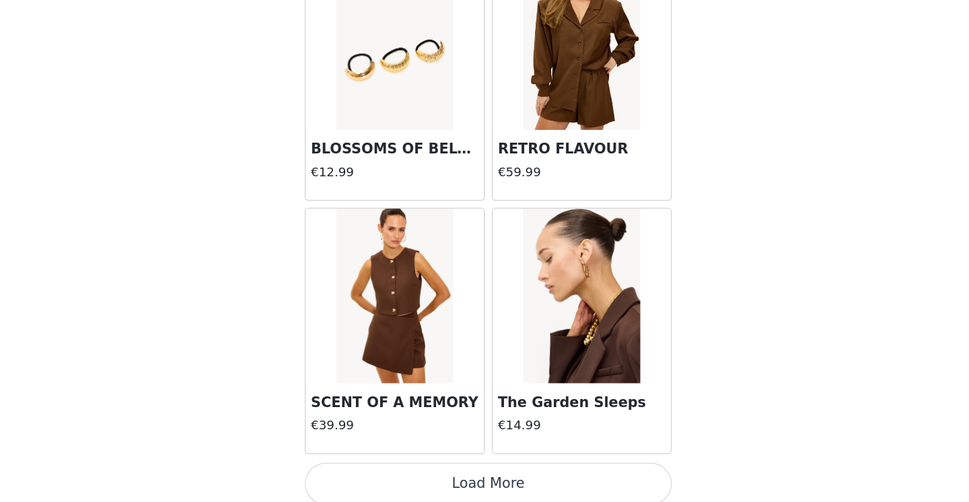
scroll to position [3510, 0]
click at [368, 463] on button "Load More" at bounding box center [484, 479] width 283 height 32
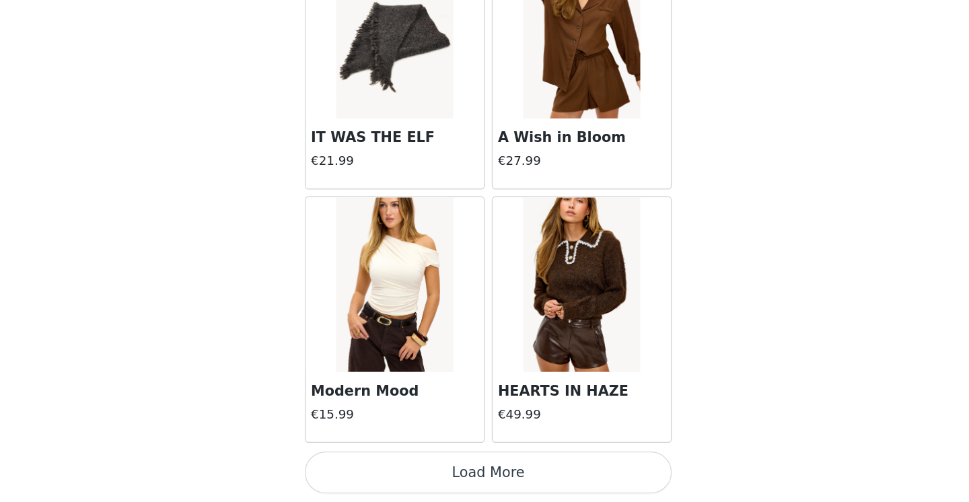
scroll to position [73, 0]
click at [382, 463] on button "Load More" at bounding box center [484, 479] width 283 height 32
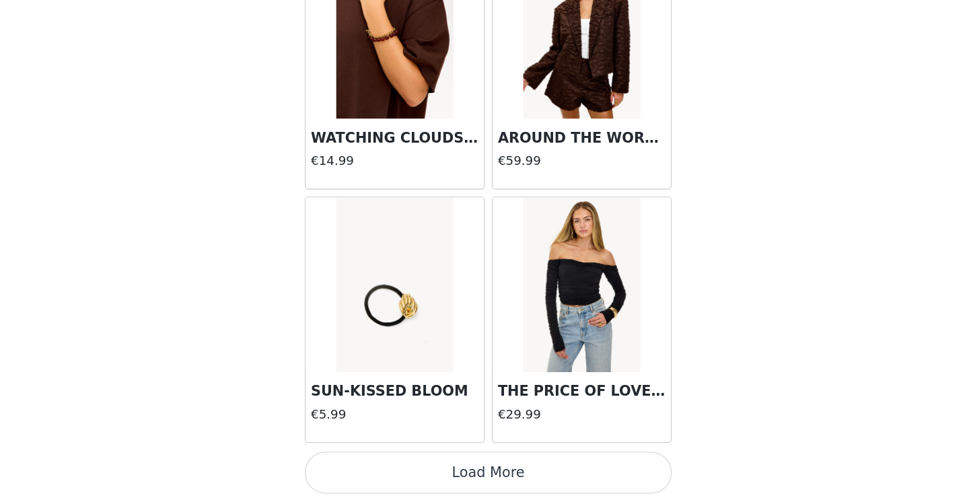
scroll to position [85, 0]
click at [430, 463] on button "Load More" at bounding box center [484, 479] width 283 height 32
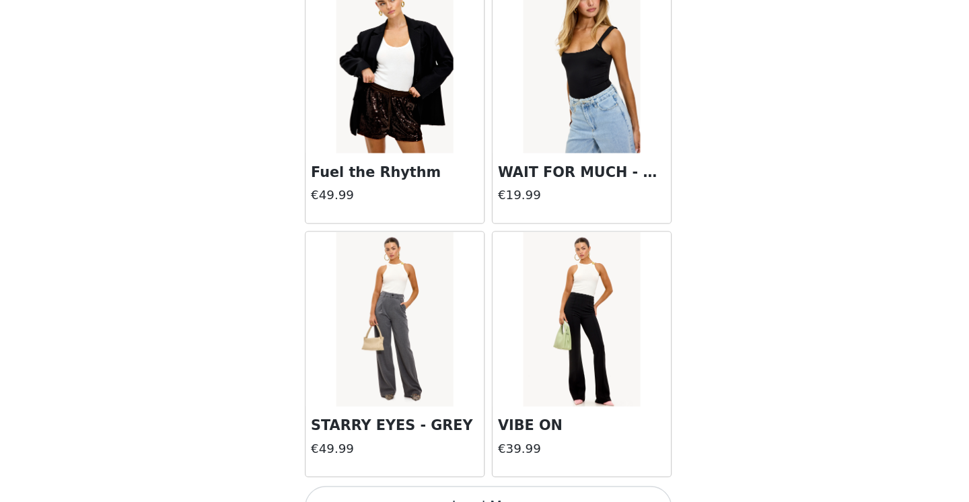
scroll to position [9342, 0]
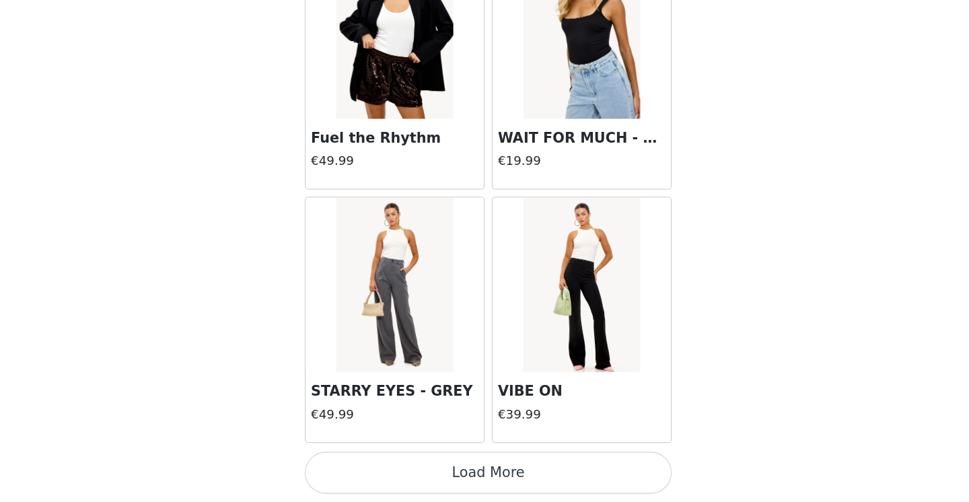
click at [422, 463] on button "Load More" at bounding box center [484, 479] width 283 height 32
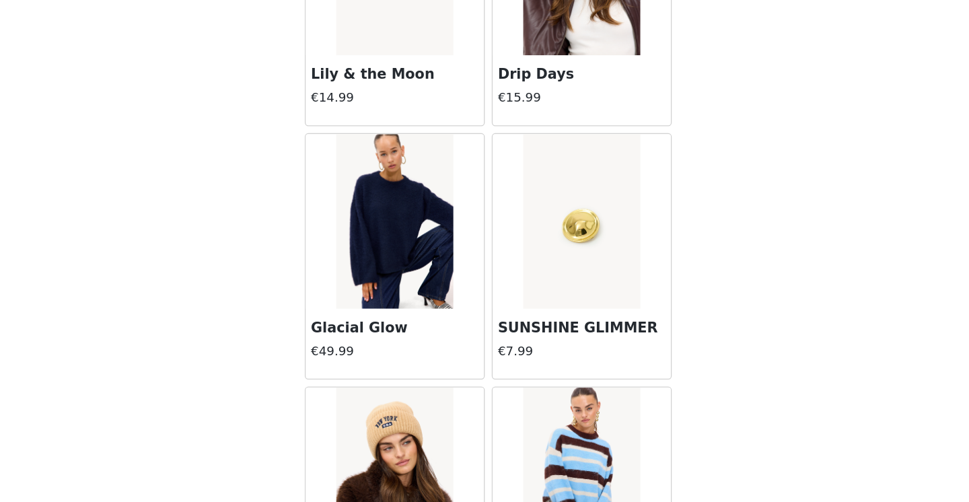
scroll to position [10782, 0]
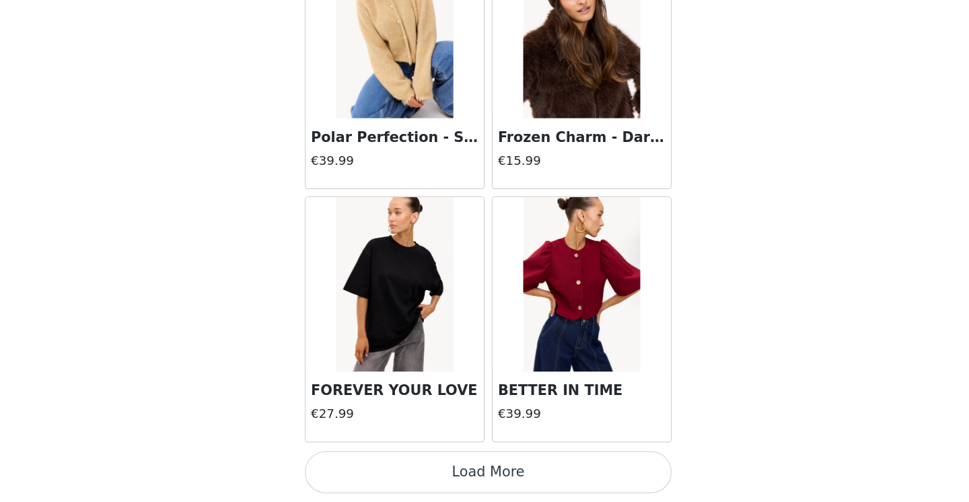
click at [399, 463] on button "Load More" at bounding box center [484, 479] width 283 height 32
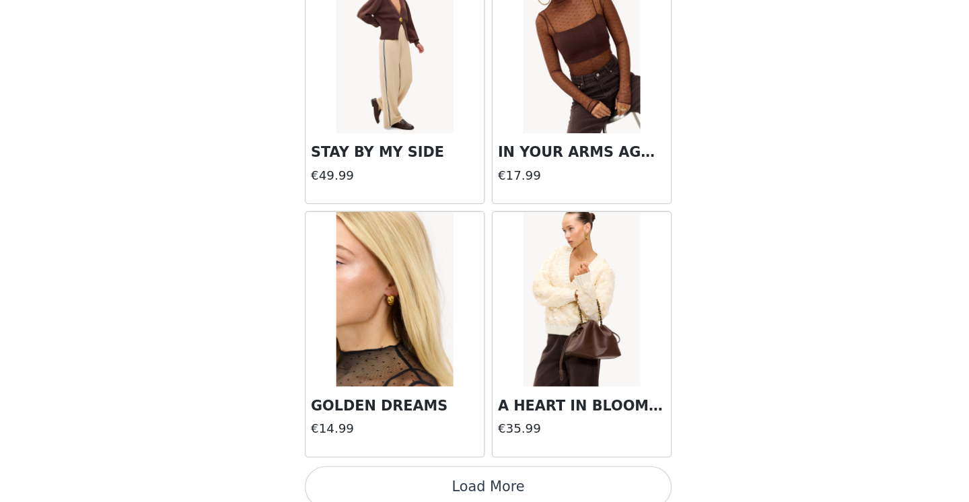
scroll to position [13260, 0]
click at [396, 474] on button "Load More" at bounding box center [484, 490] width 283 height 32
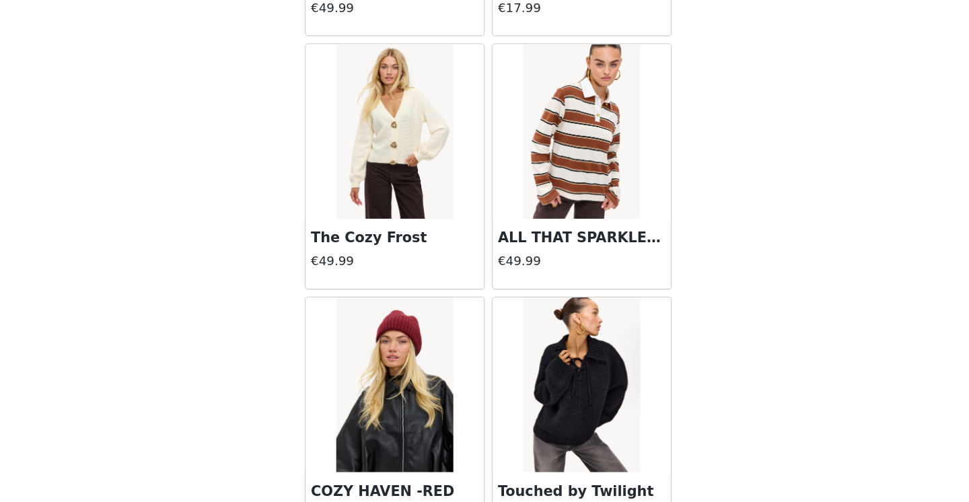
scroll to position [15223, 0]
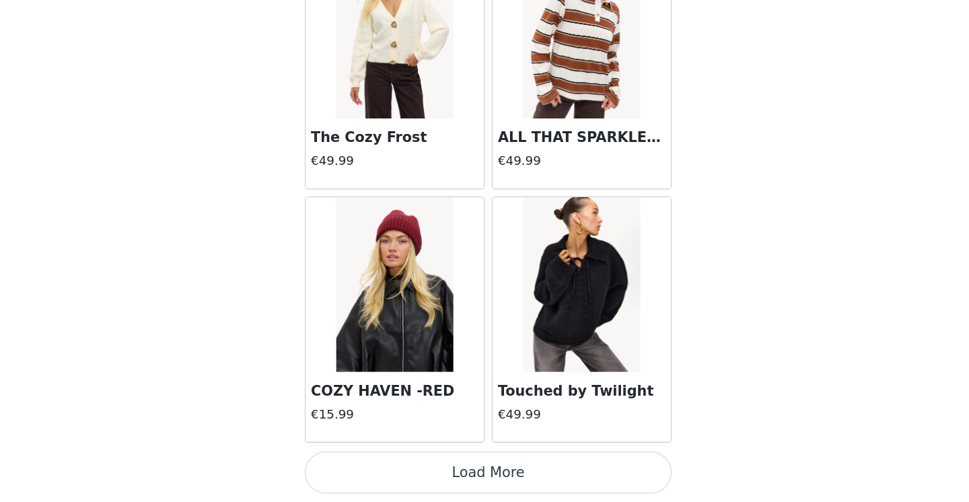
click at [358, 463] on button "Load More" at bounding box center [484, 479] width 283 height 32
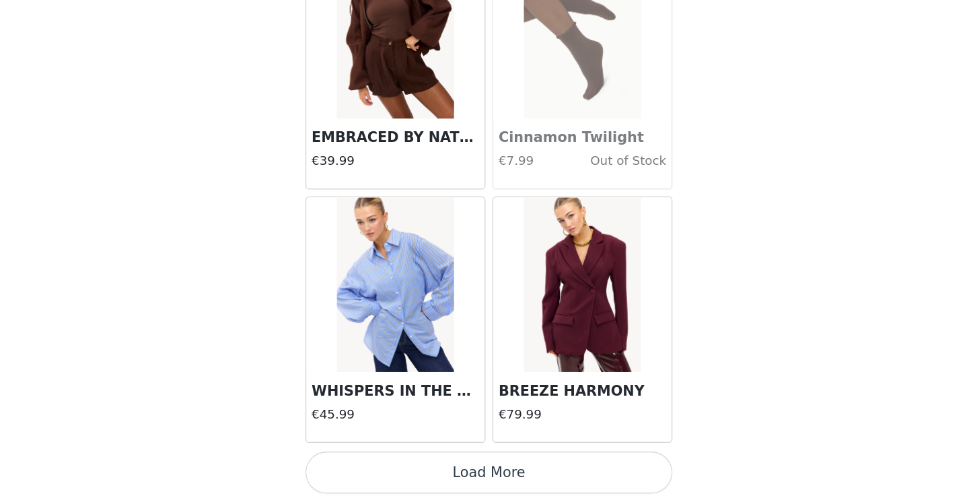
scroll to position [17175, 0]
click at [343, 463] on button "Load More" at bounding box center [484, 479] width 283 height 32
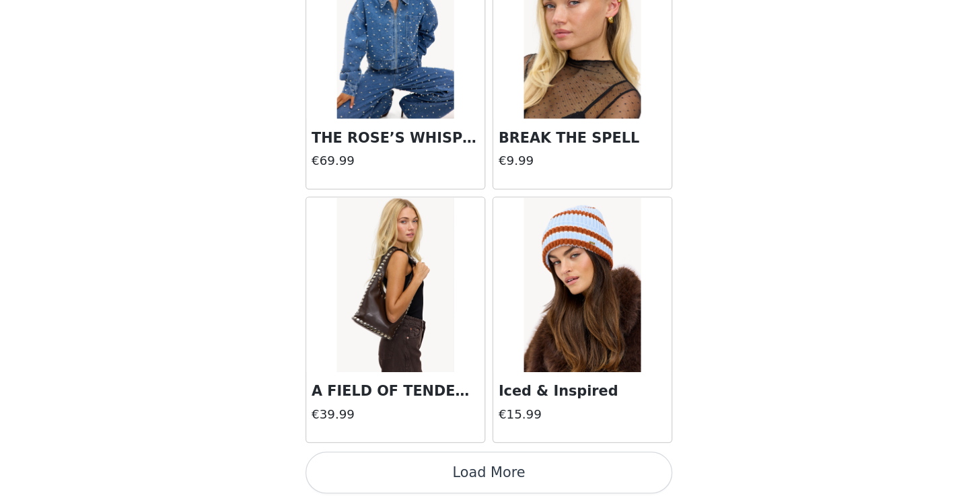
scroll to position [19127, 0]
click at [343, 463] on button "Load More" at bounding box center [484, 479] width 283 height 32
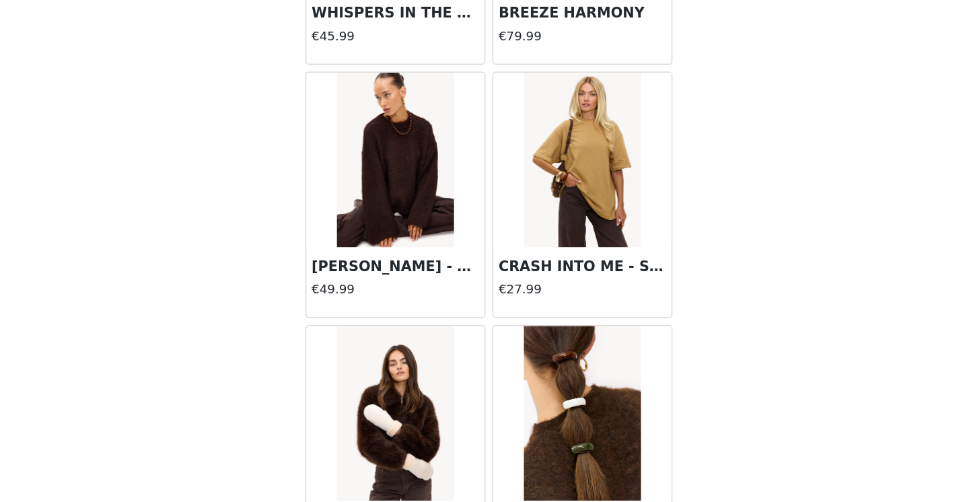
scroll to position [17465, 0]
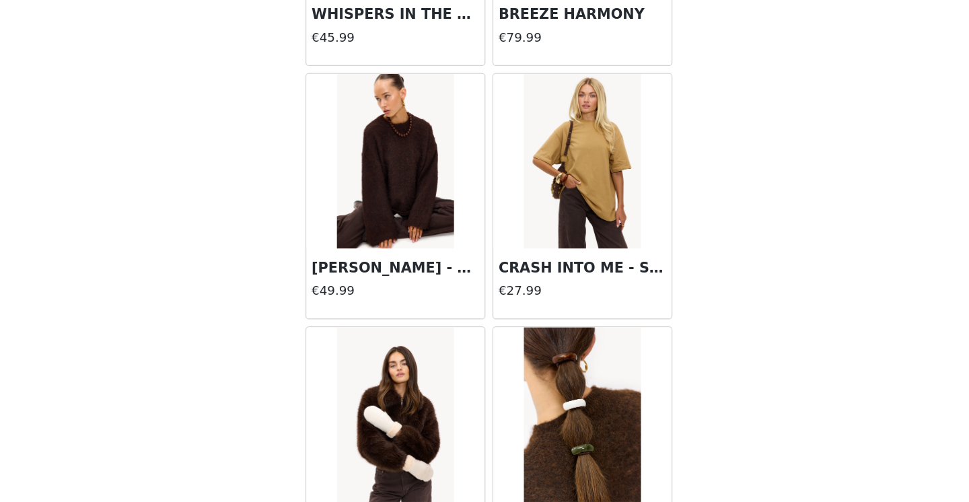
click at [368, 172] on img at bounding box center [413, 239] width 90 height 135
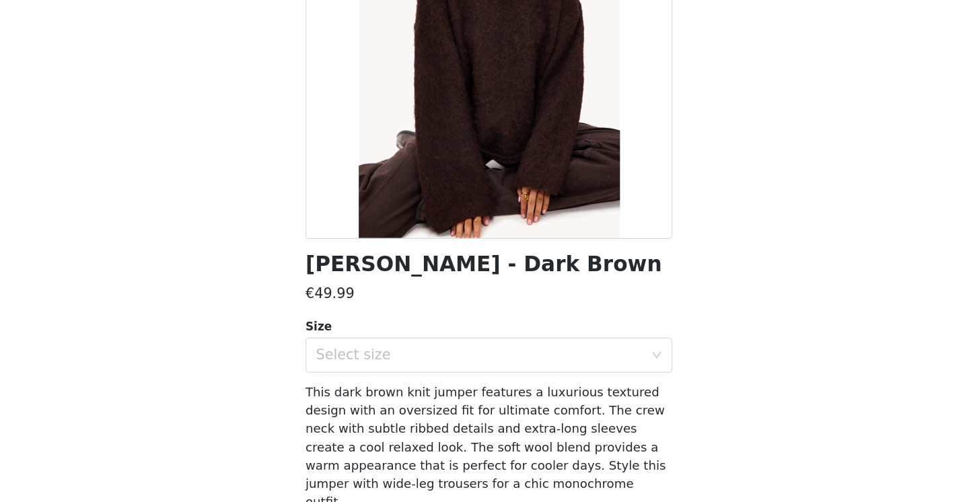
scroll to position [76, 0]
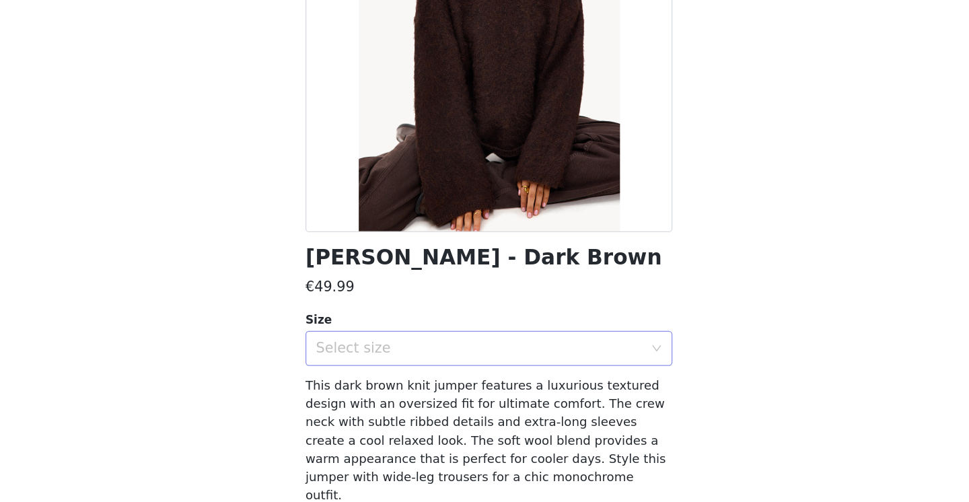
click at [360, 377] on div "Select size" at bounding box center [477, 383] width 252 height 13
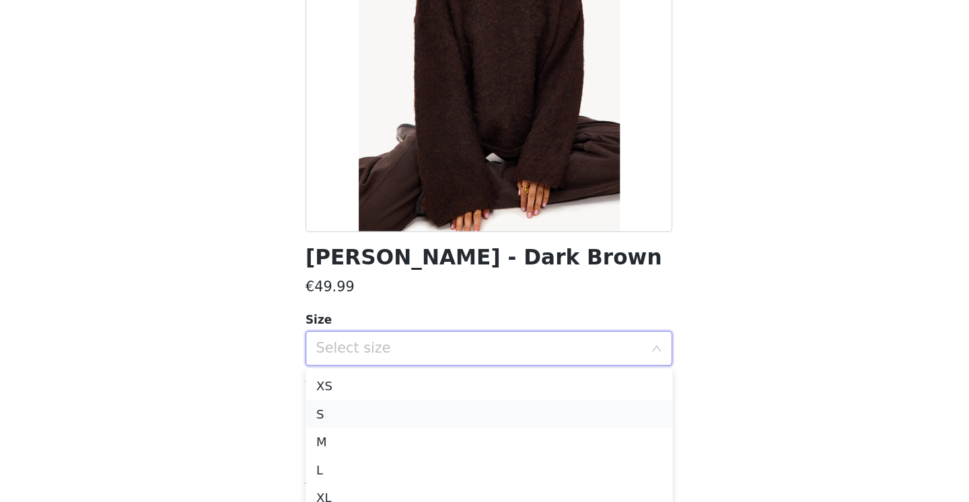
click at [343, 423] on li "S" at bounding box center [484, 434] width 283 height 22
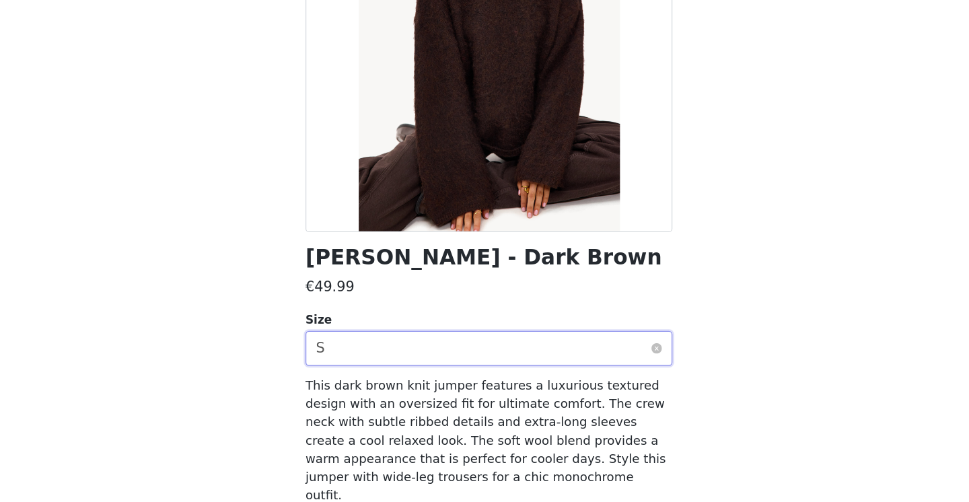
click at [351, 371] on div "Select size S" at bounding box center [480, 384] width 258 height 26
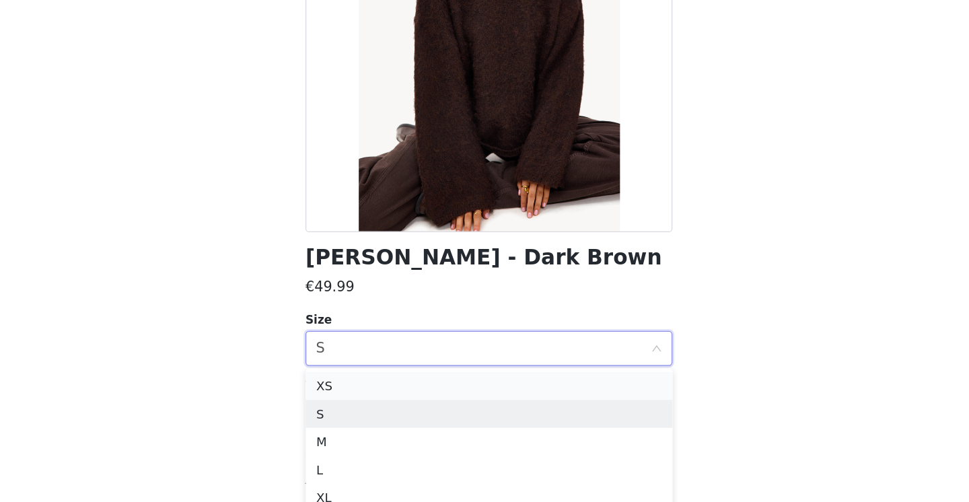
click at [343, 402] on li "XS" at bounding box center [484, 413] width 283 height 22
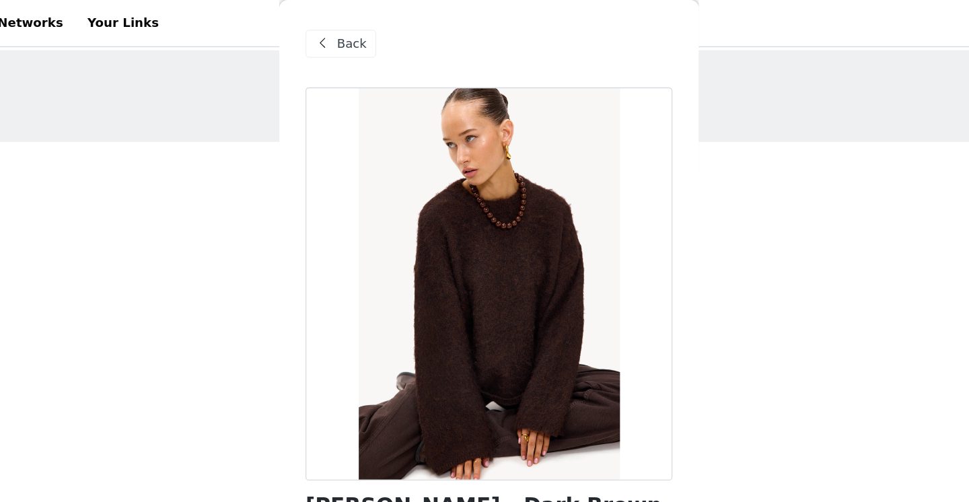
scroll to position [0, 0]
click at [368, 34] on span "Back" at bounding box center [379, 34] width 23 height 14
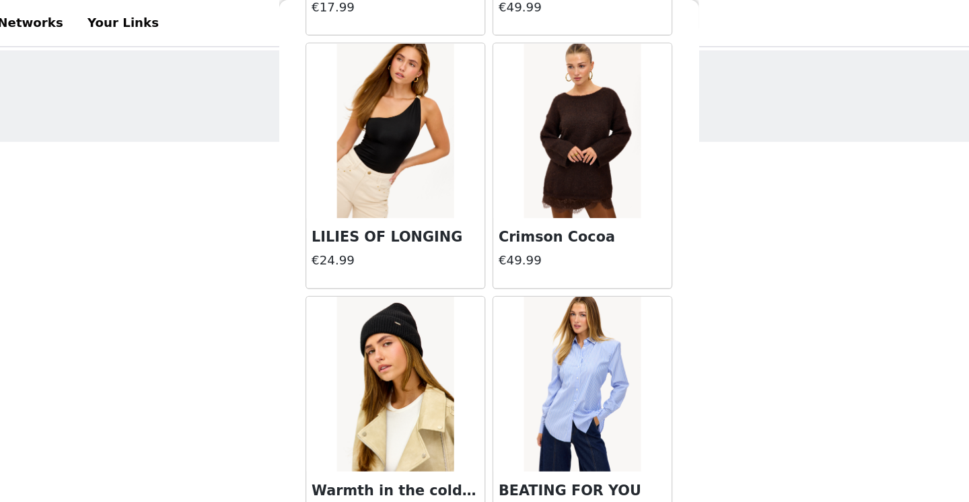
scroll to position [4720, 0]
click at [512, 156] on img at bounding box center [557, 100] width 90 height 135
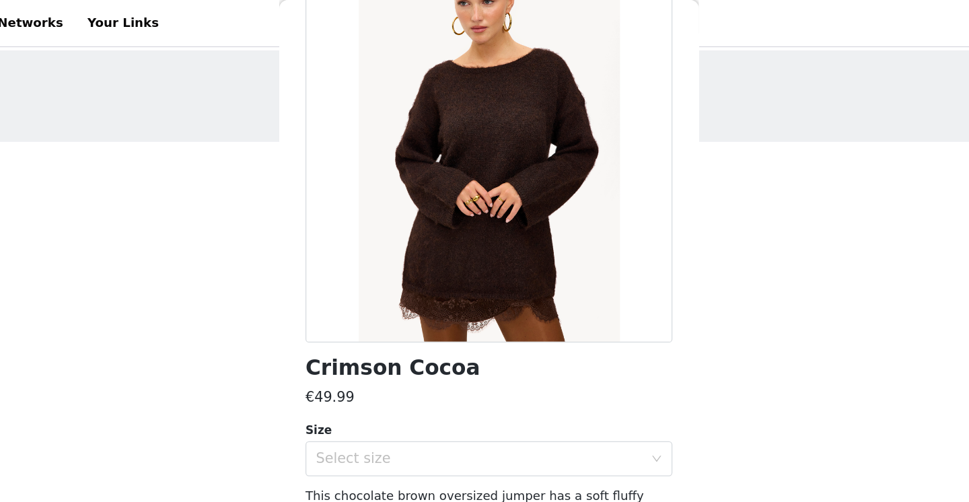
scroll to position [92, 0]
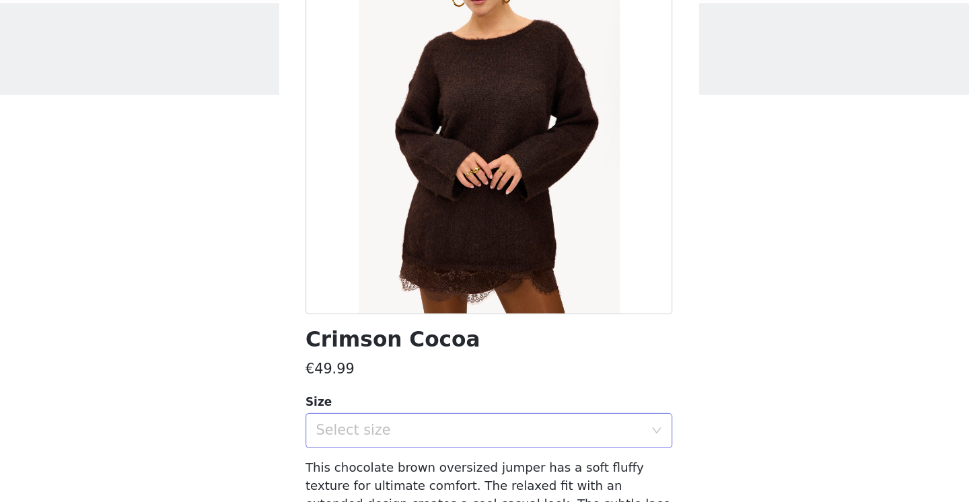
click at [351, 361] on div "Select size" at bounding box center [477, 367] width 252 height 13
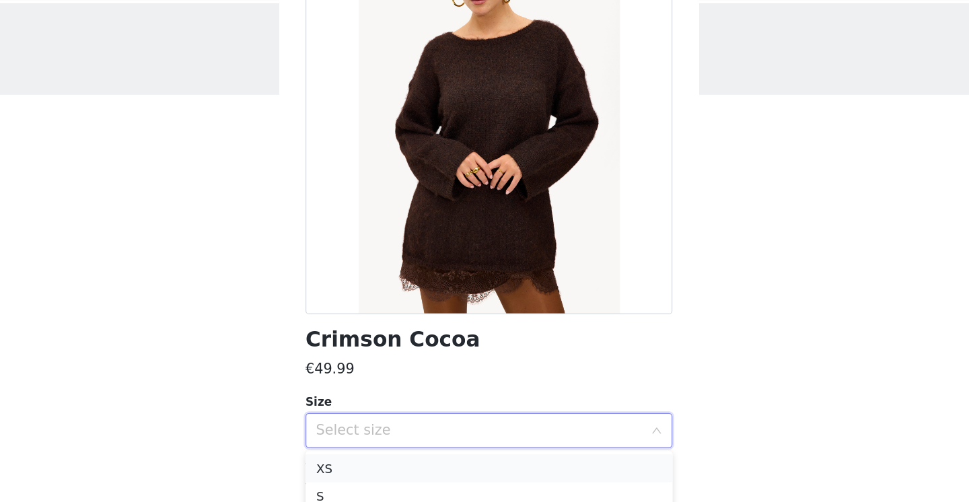
click at [343, 386] on li "XS" at bounding box center [484, 397] width 283 height 22
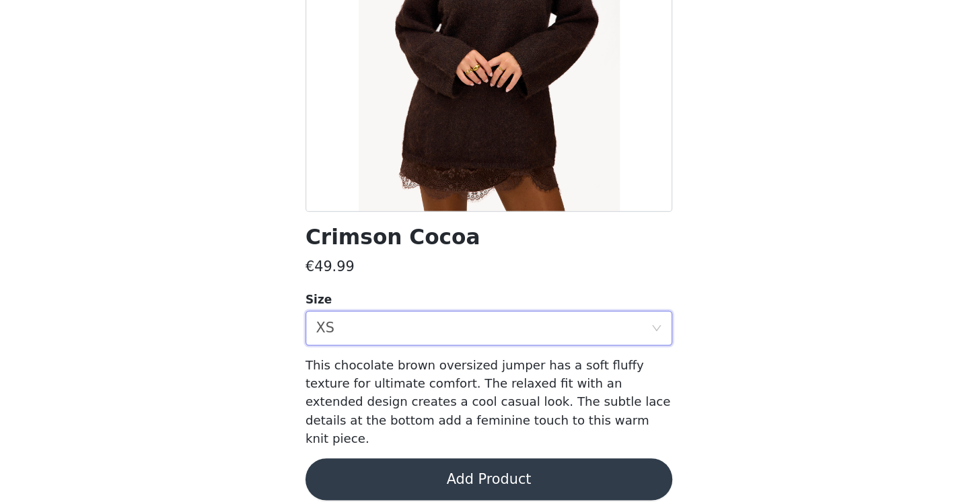
scroll to position [57, 0]
click at [343, 469] on button "Add Product" at bounding box center [484, 485] width 283 height 32
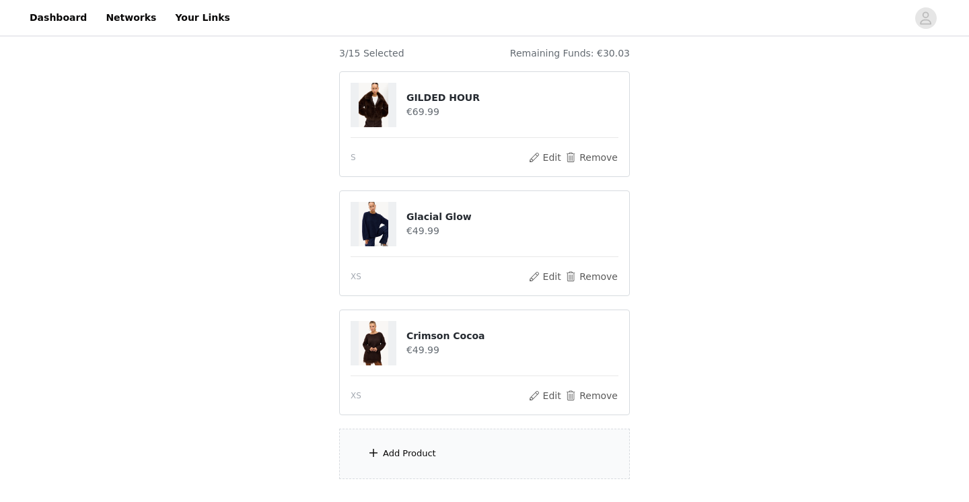
scroll to position [114, 0]
click at [431, 445] on div "Add Product" at bounding box center [484, 454] width 291 height 50
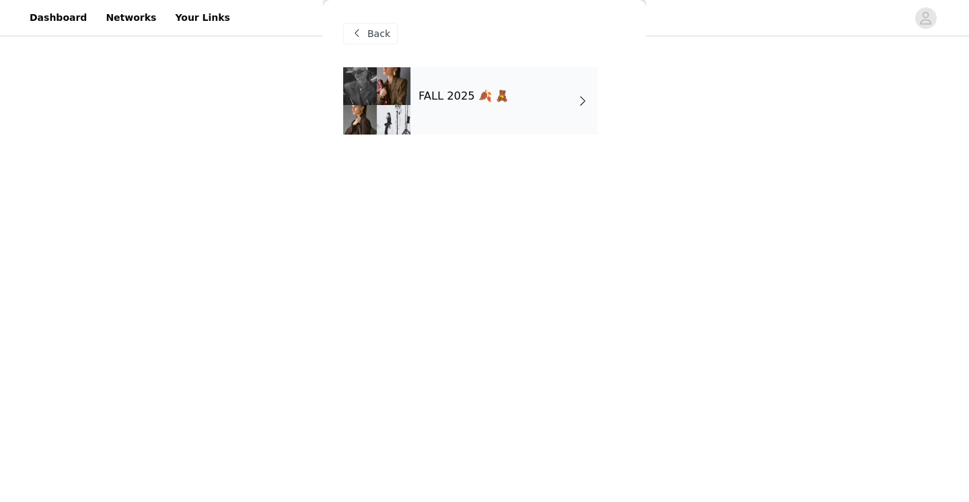
click at [462, 100] on h4 "FALL 2025 🍂 🧸" at bounding box center [464, 96] width 90 height 12
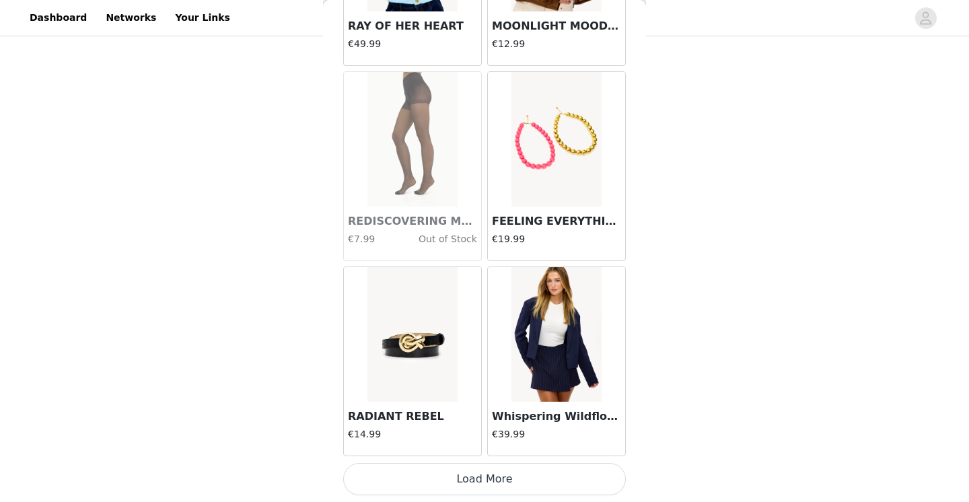
click at [468, 477] on button "Load More" at bounding box center [484, 479] width 283 height 32
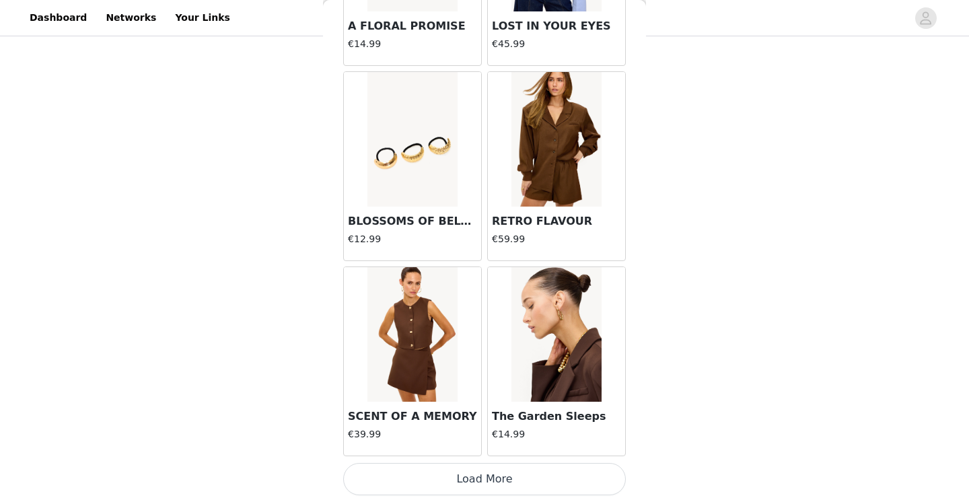
scroll to position [3510, 0]
click at [481, 477] on button "Load More" at bounding box center [484, 479] width 283 height 32
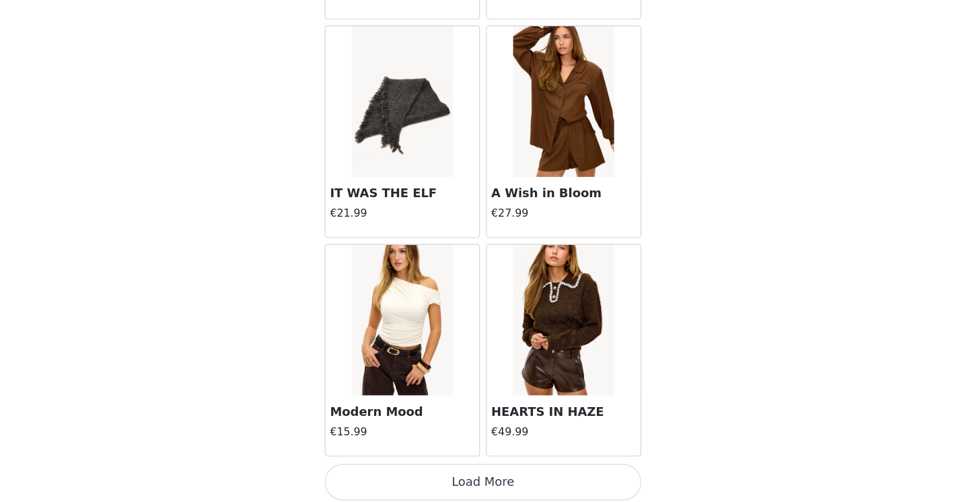
scroll to position [5462, 0]
click at [433, 463] on button "Load More" at bounding box center [484, 479] width 283 height 32
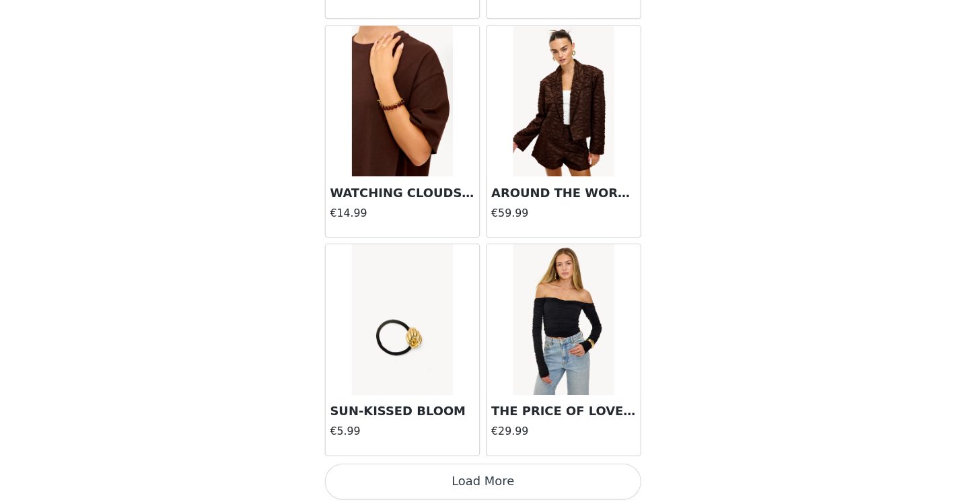
scroll to position [104, 0]
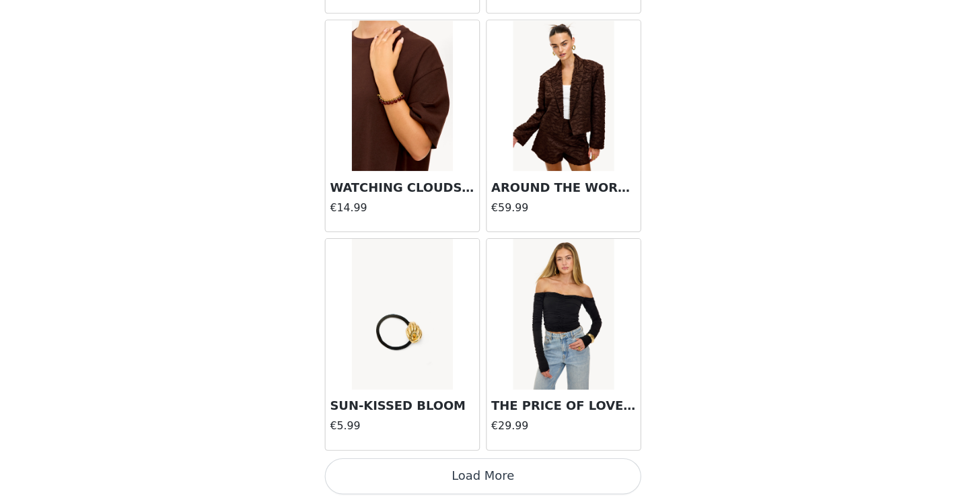
click at [441, 463] on button "Load More" at bounding box center [484, 479] width 283 height 32
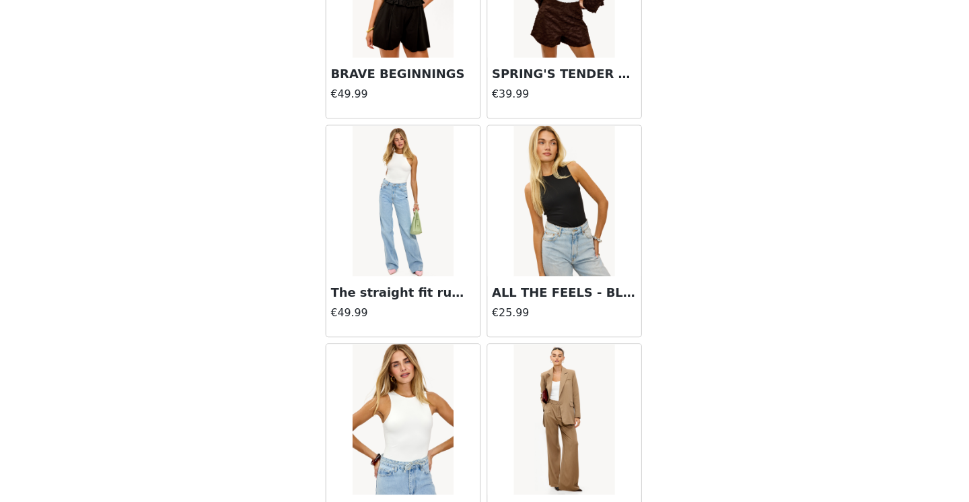
scroll to position [7910, 0]
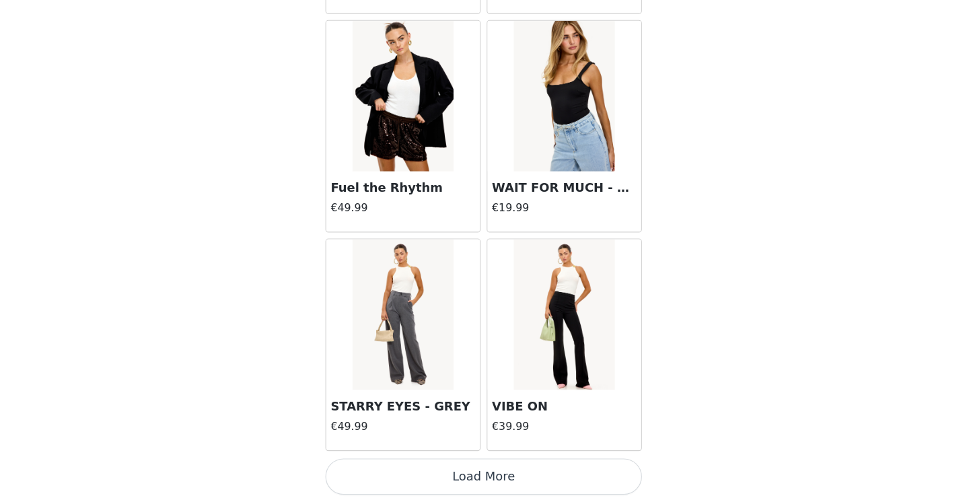
click at [444, 463] on button "Load More" at bounding box center [484, 479] width 283 height 32
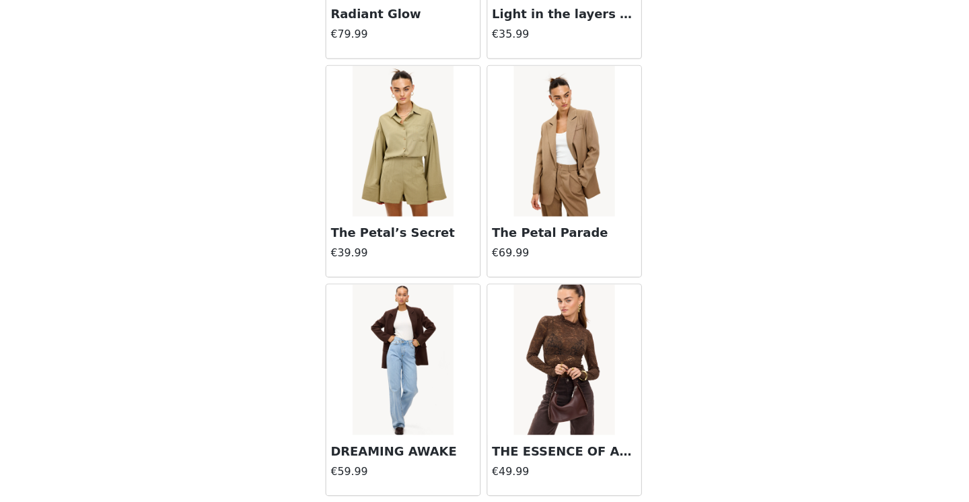
scroll to position [10107, 0]
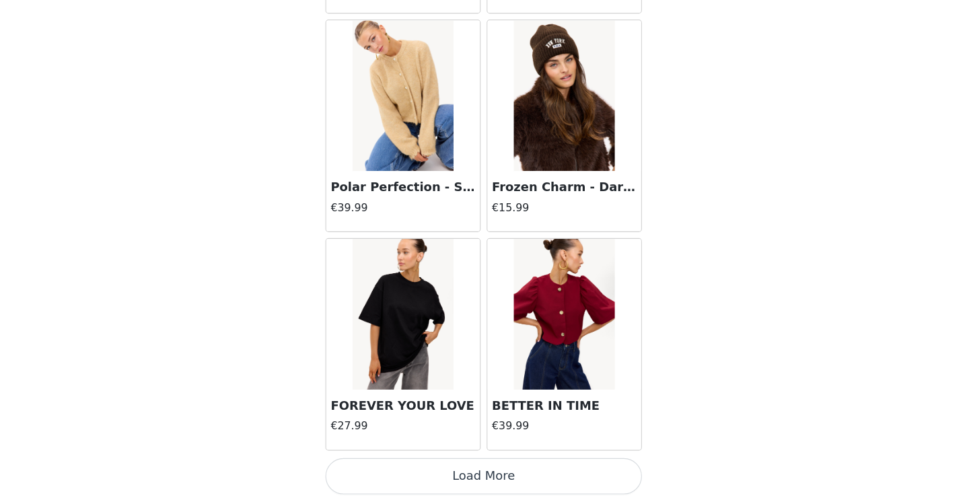
click at [442, 463] on button "Load More" at bounding box center [484, 479] width 283 height 32
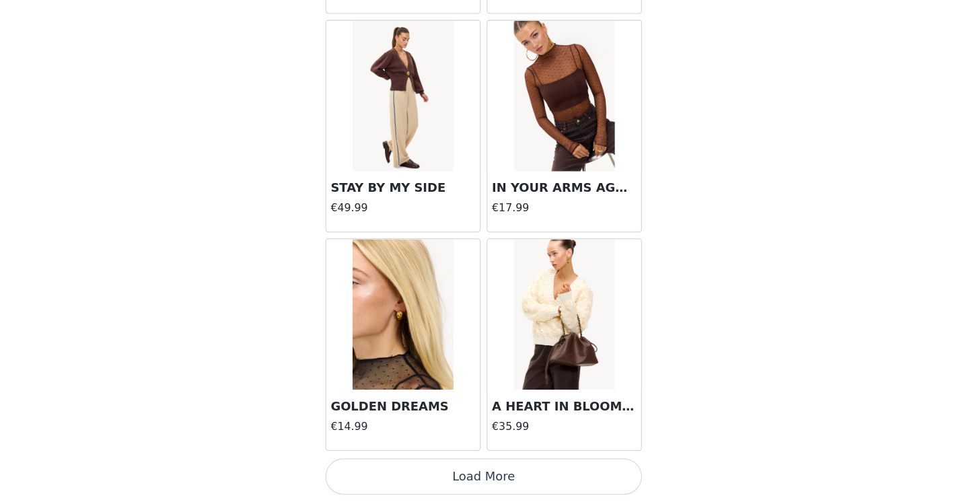
scroll to position [13271, 0]
click at [436, 463] on button "Load More" at bounding box center [484, 479] width 283 height 32
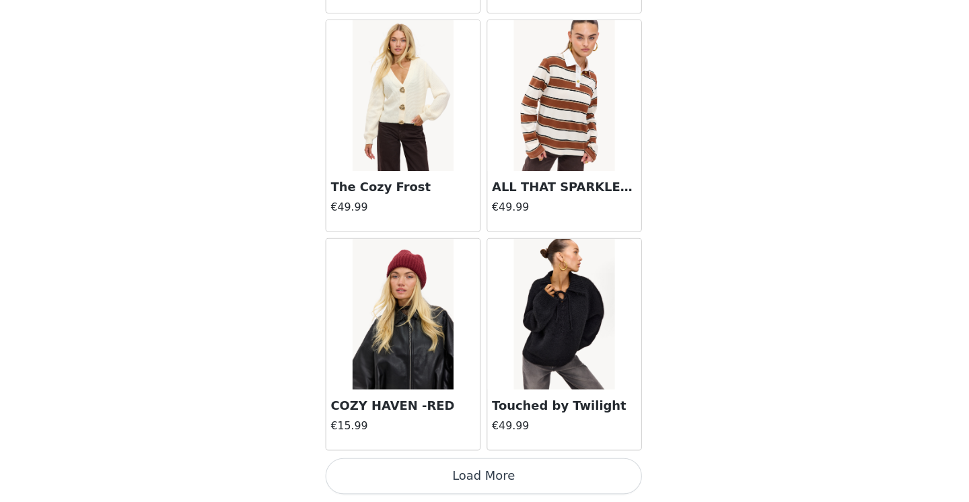
scroll to position [15223, 0]
click at [454, 463] on button "Load More" at bounding box center [484, 479] width 283 height 32
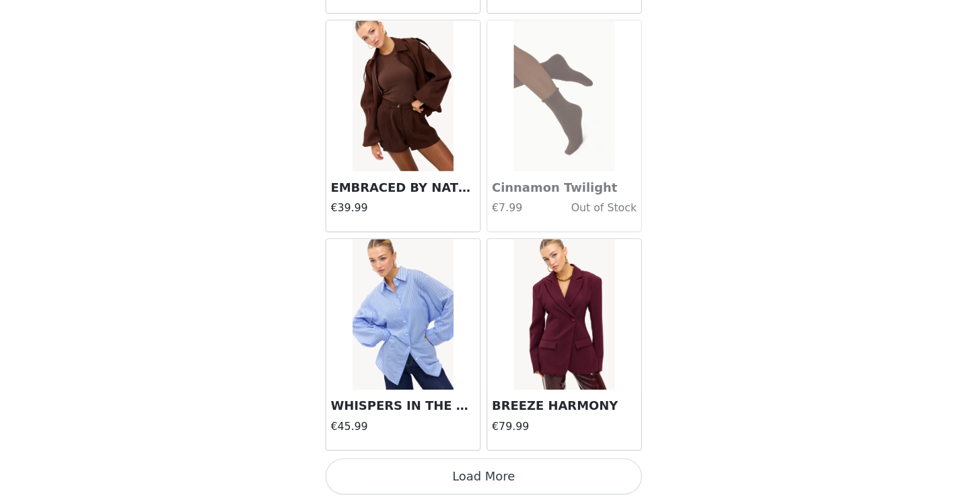
scroll to position [204, 0]
click at [446, 463] on button "Load More" at bounding box center [484, 479] width 283 height 32
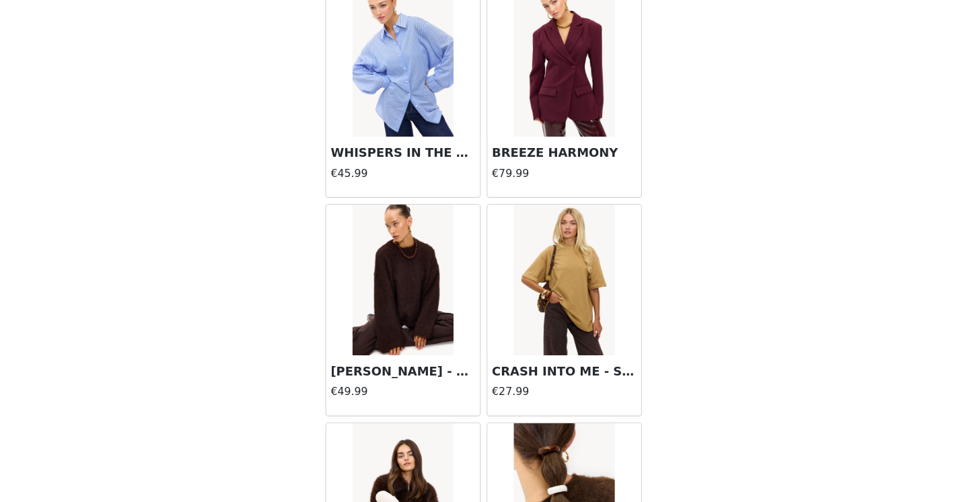
scroll to position [17402, 0]
click at [383, 269] on img at bounding box center [413, 303] width 90 height 135
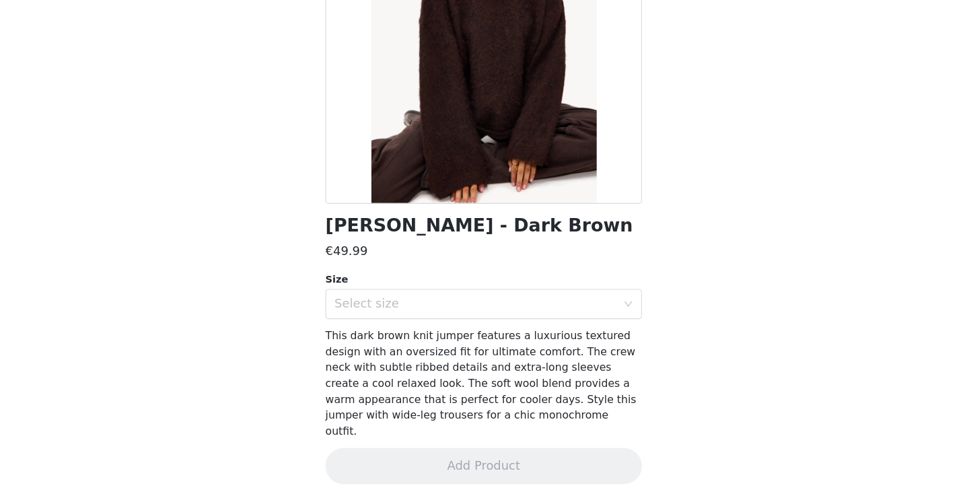
scroll to position [120, 0]
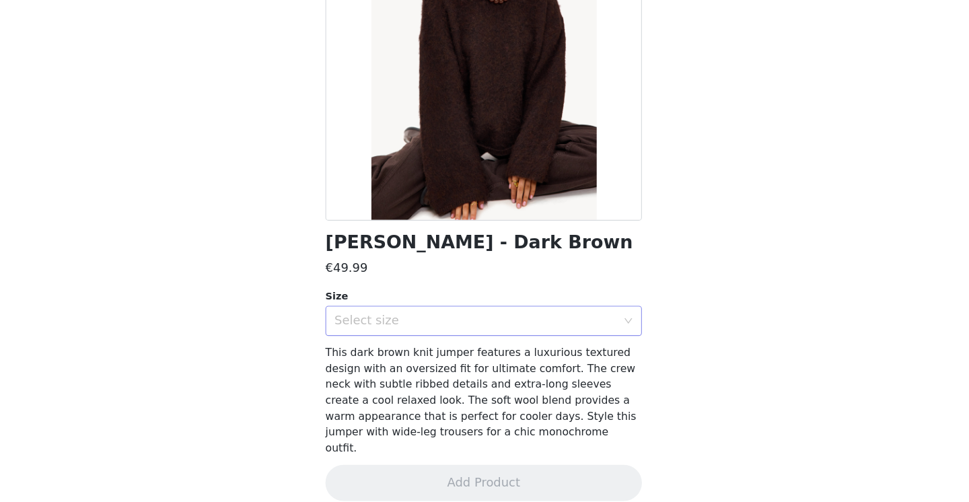
click at [393, 333] on div "Select size" at bounding box center [477, 339] width 252 height 13
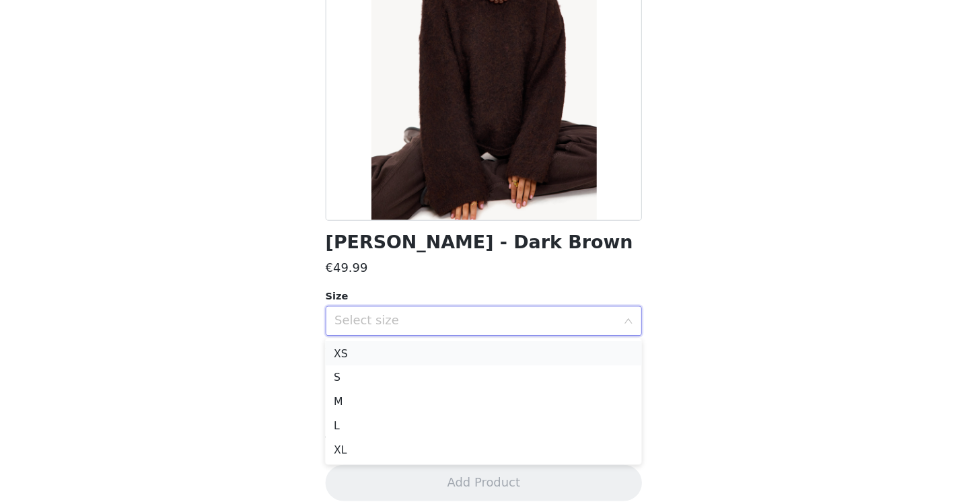
click at [370, 358] on li "XS" at bounding box center [484, 369] width 283 height 22
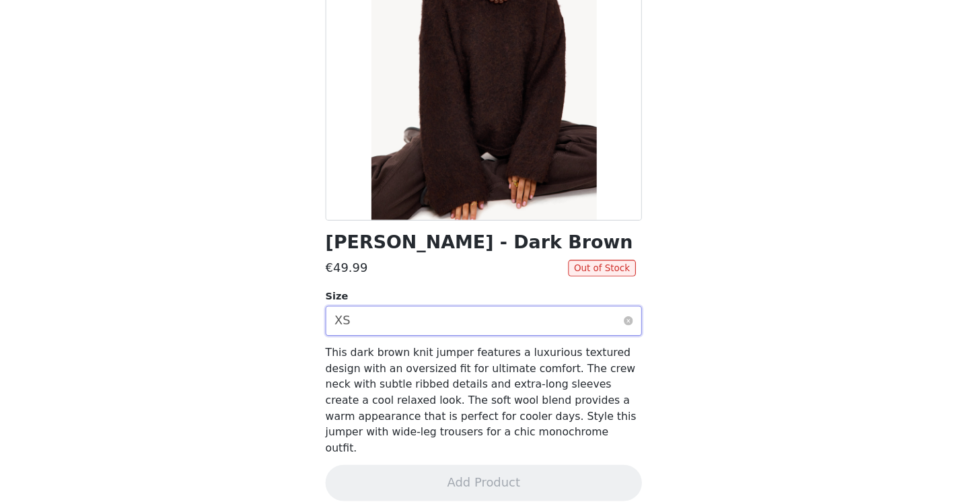
click at [369, 327] on div "Select size XS" at bounding box center [480, 340] width 258 height 26
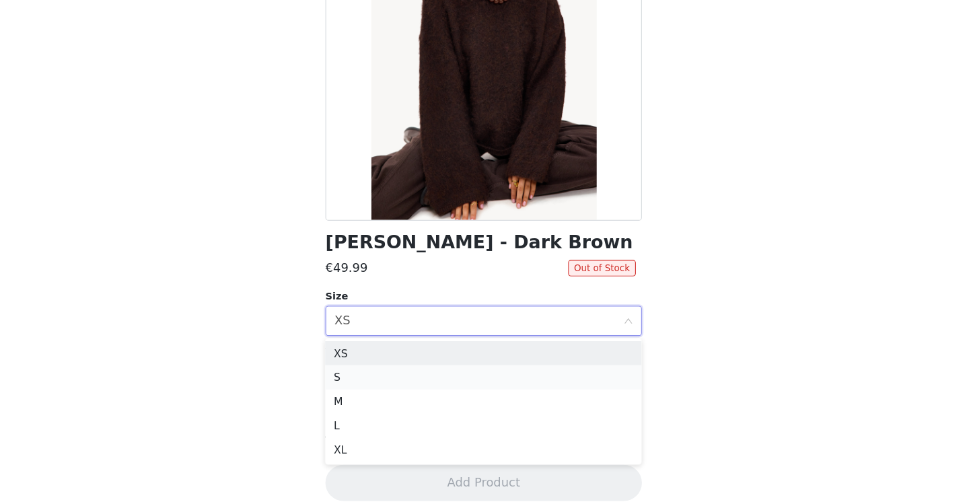
click at [343, 380] on li "S" at bounding box center [484, 391] width 283 height 22
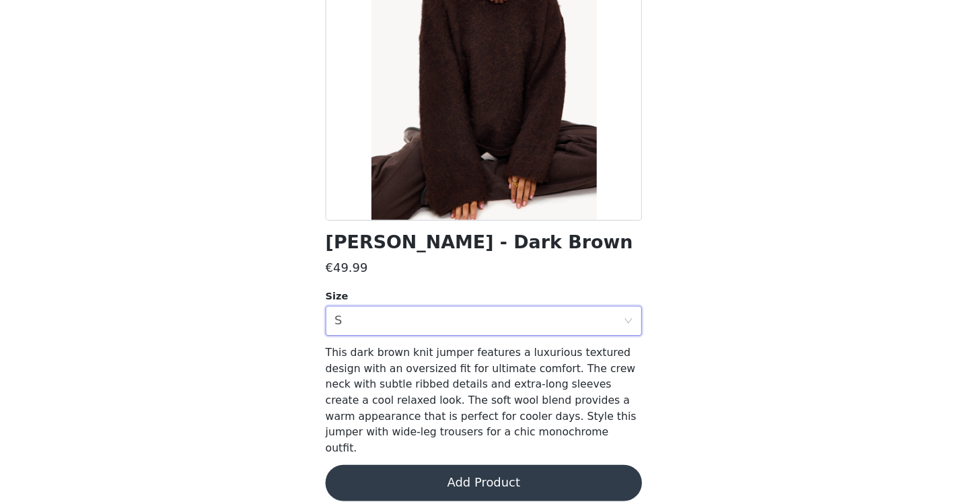
click at [378, 469] on button "Add Product" at bounding box center [484, 485] width 283 height 32
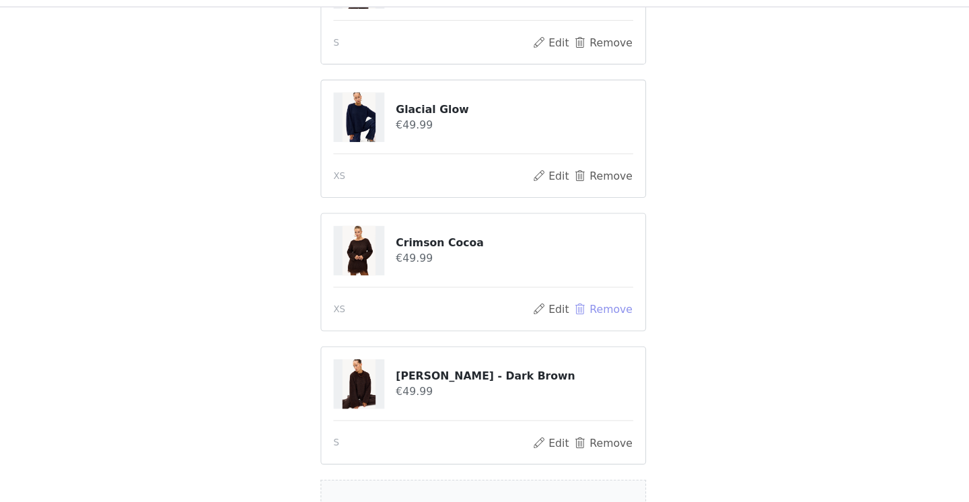
click at [565, 298] on button "Remove" at bounding box center [592, 306] width 54 height 16
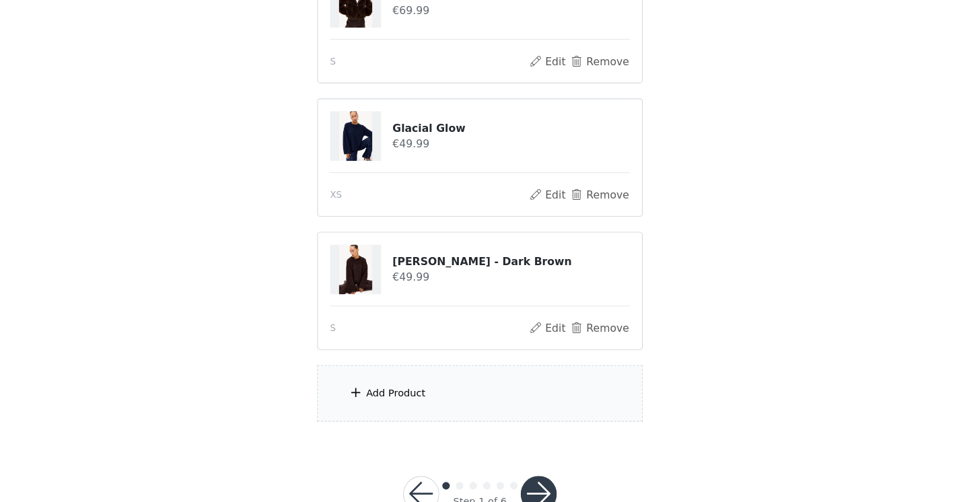
scroll to position [164, 0]
click at [475, 379] on div "Add Product" at bounding box center [484, 404] width 291 height 50
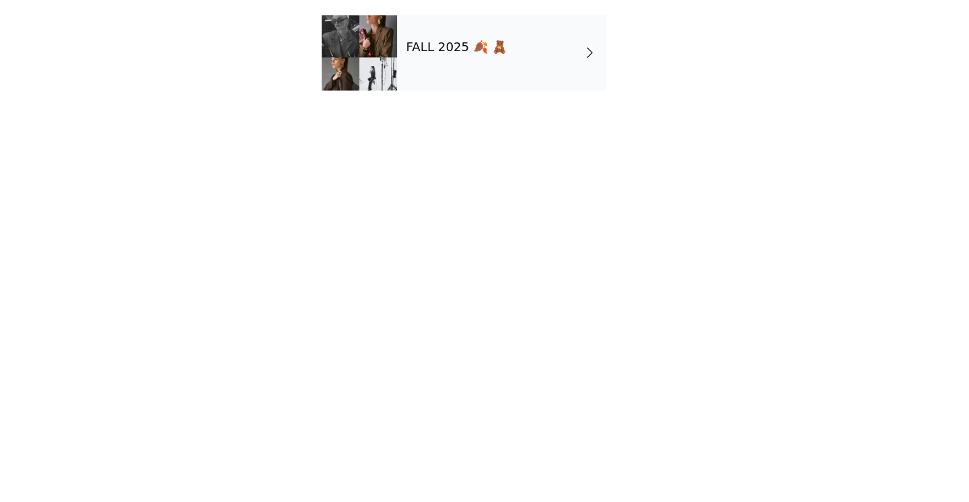
click at [444, 67] on div "FALL 2025 🍂 🧸" at bounding box center [504, 100] width 187 height 67
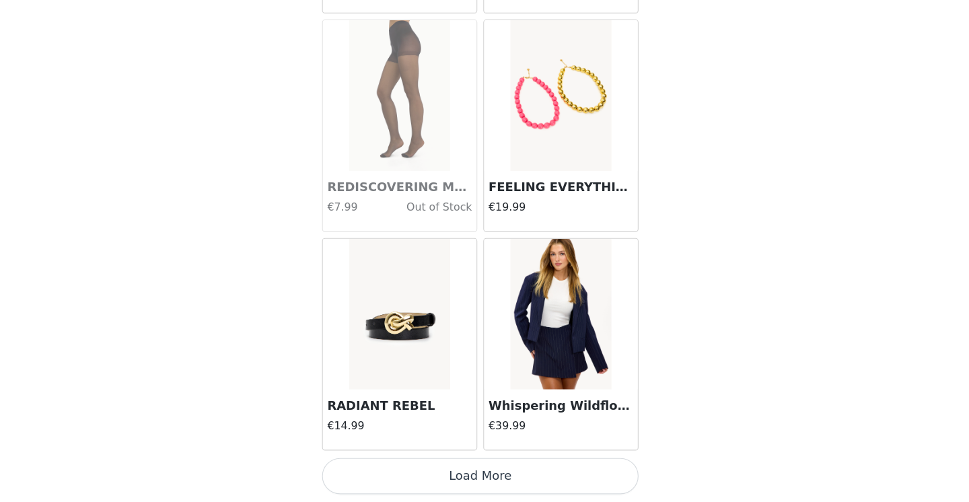
scroll to position [1558, 0]
click at [430, 463] on button "Load More" at bounding box center [484, 479] width 283 height 32
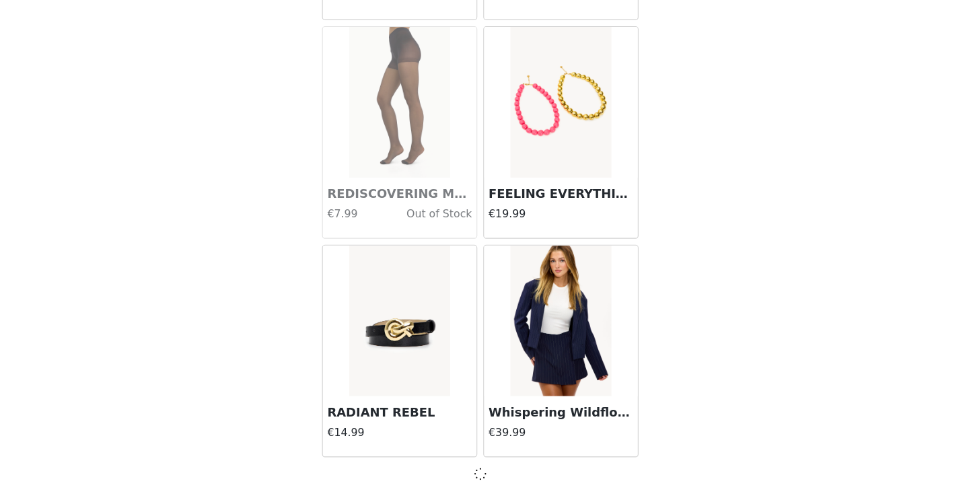
scroll to position [1552, 0]
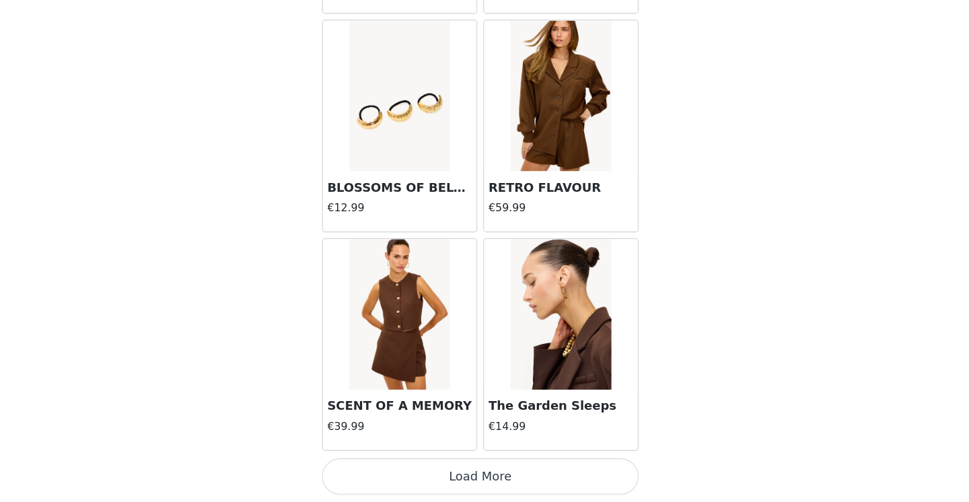
click at [443, 463] on button "Load More" at bounding box center [484, 479] width 283 height 32
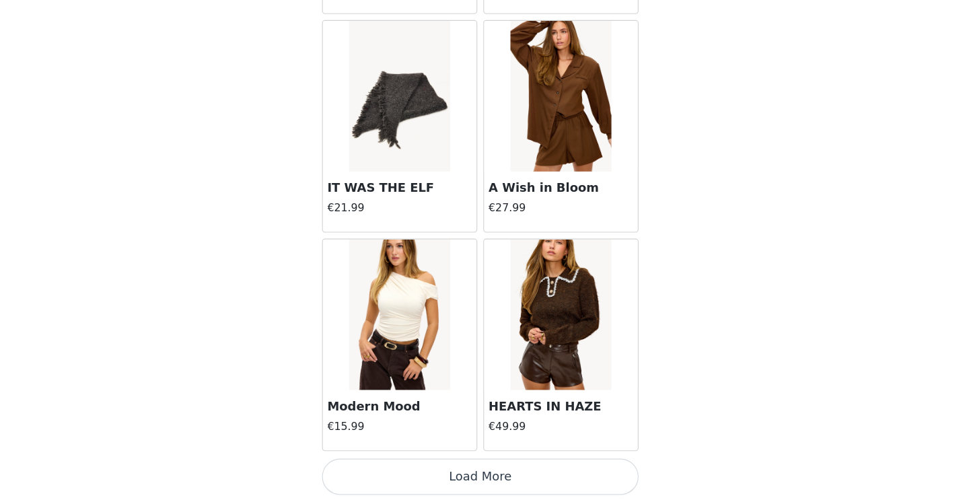
scroll to position [5462, 0]
click at [443, 463] on button "Load More" at bounding box center [484, 479] width 283 height 32
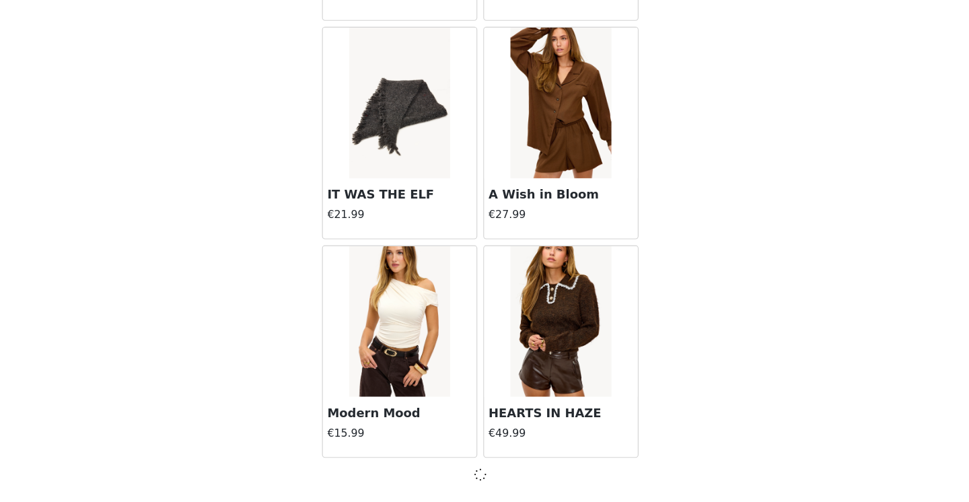
scroll to position [5456, 0]
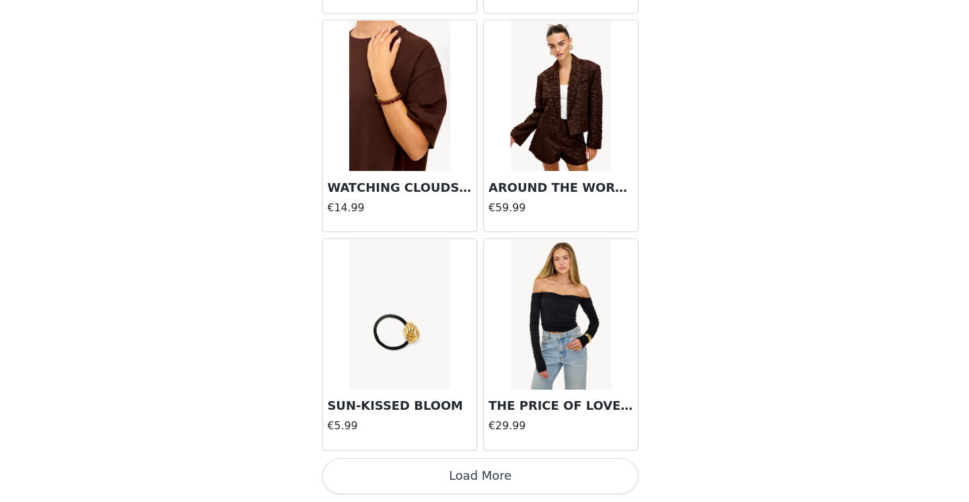
click at [454, 463] on button "Load More" at bounding box center [484, 479] width 283 height 32
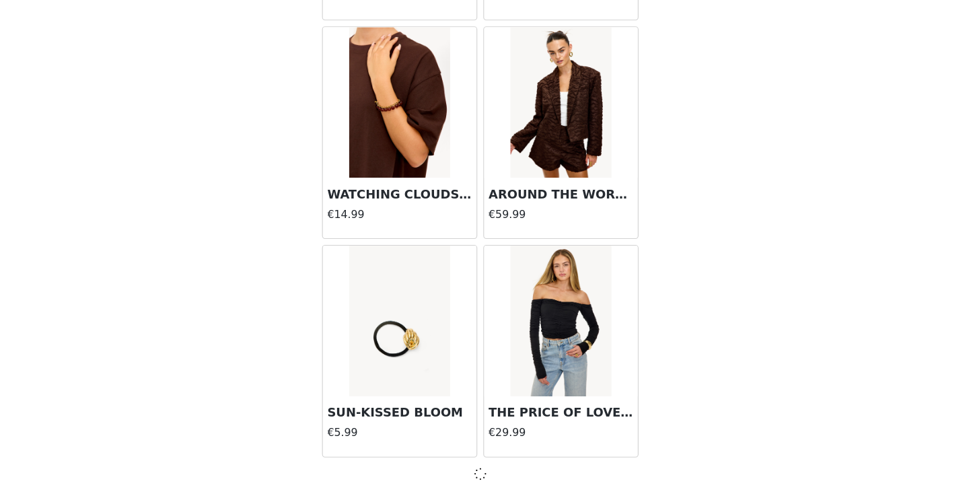
scroll to position [7408, 0]
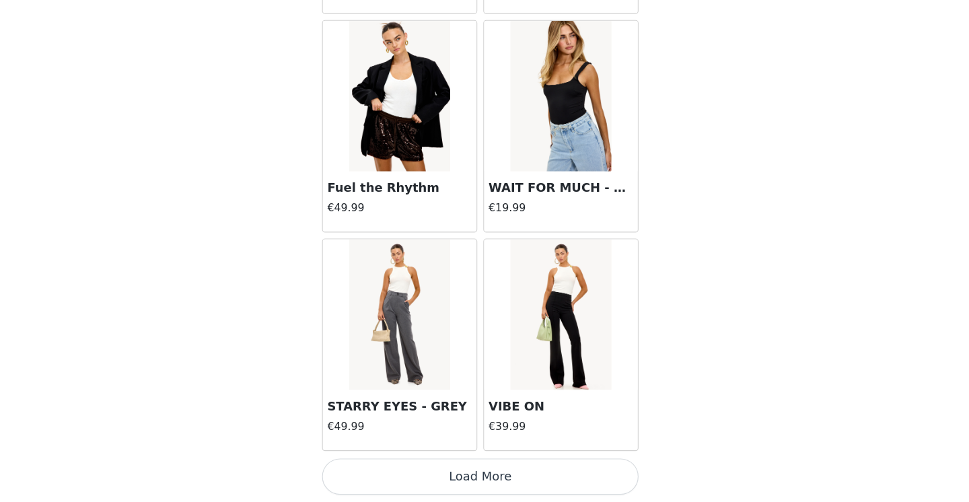
click at [466, 463] on button "Load More" at bounding box center [484, 479] width 283 height 32
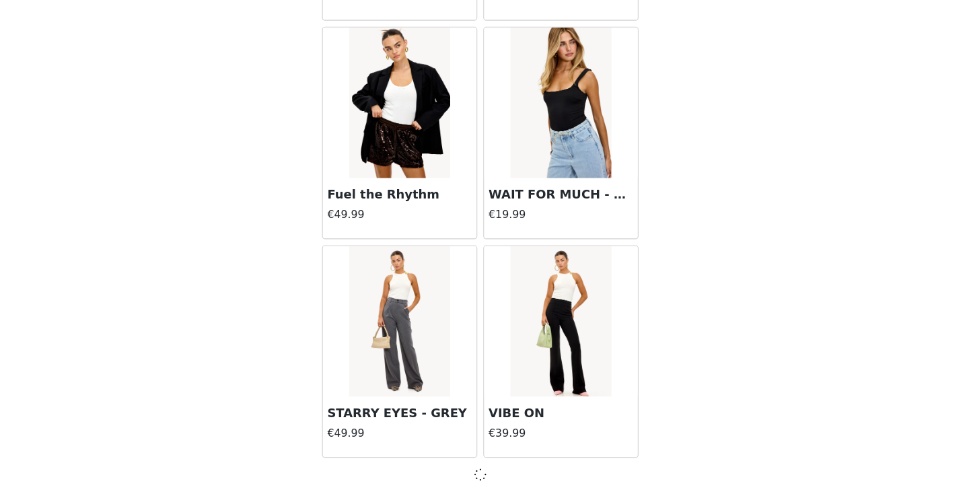
scroll to position [9360, 0]
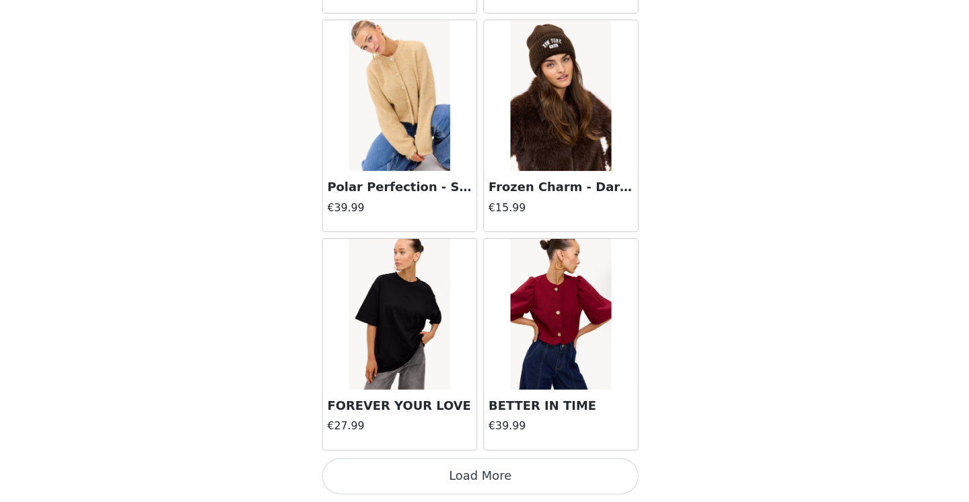
click at [465, 463] on button "Load More" at bounding box center [484, 479] width 283 height 32
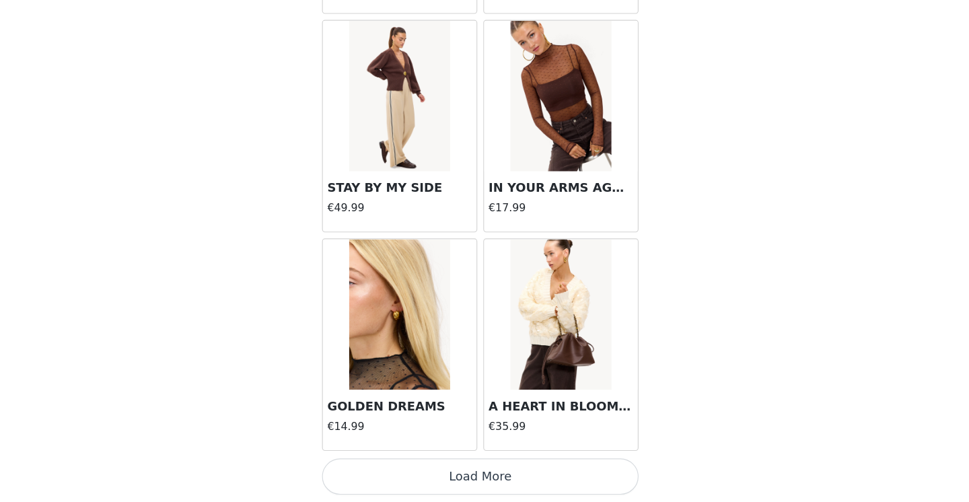
scroll to position [13271, 0]
click at [451, 463] on button "Load More" at bounding box center [484, 479] width 283 height 32
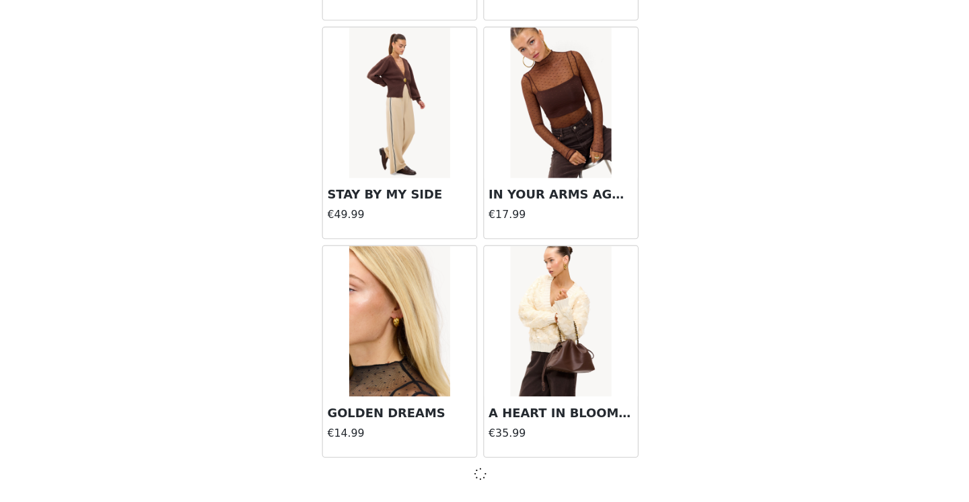
scroll to position [13264, 0]
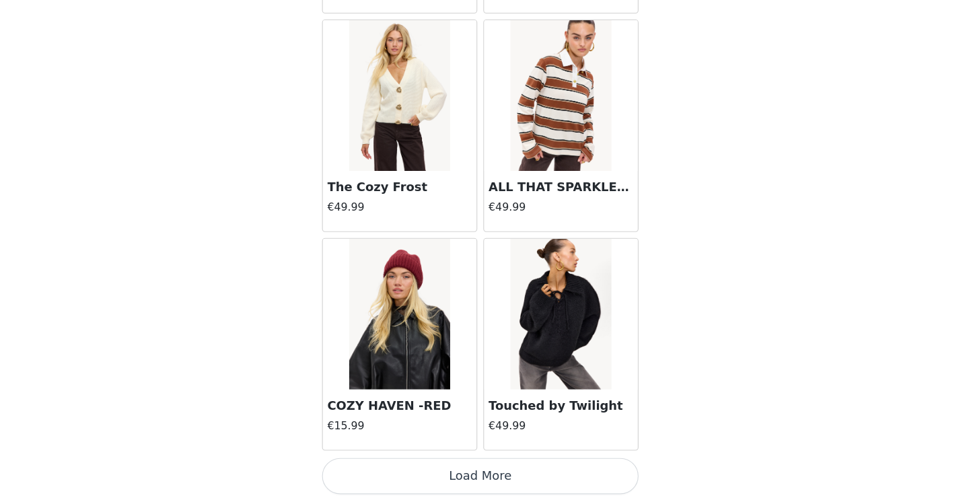
click at [460, 463] on button "Load More" at bounding box center [484, 479] width 283 height 32
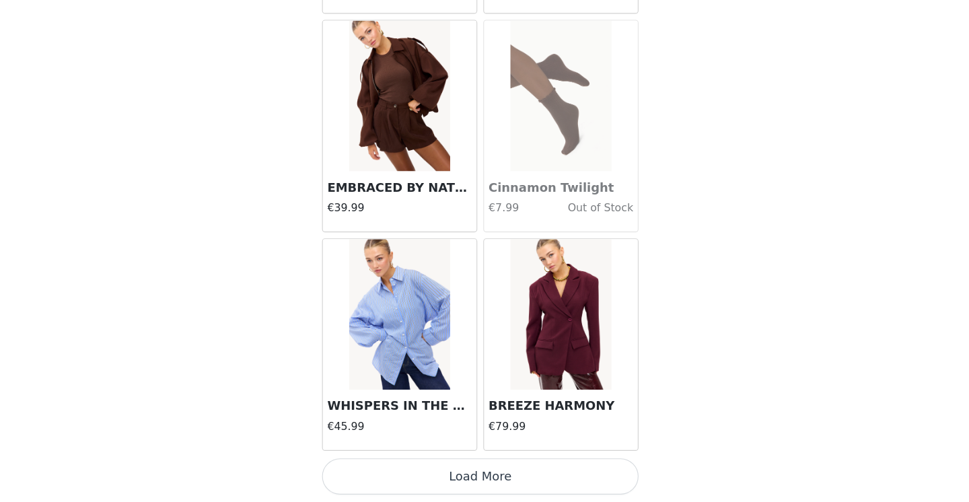
scroll to position [17175, 0]
click at [437, 463] on button "Load More" at bounding box center [484, 479] width 283 height 32
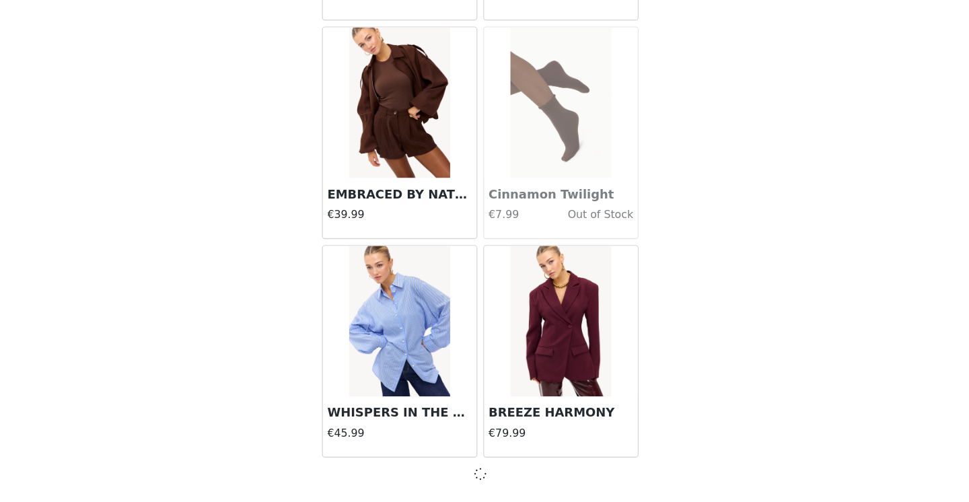
scroll to position [17169, 0]
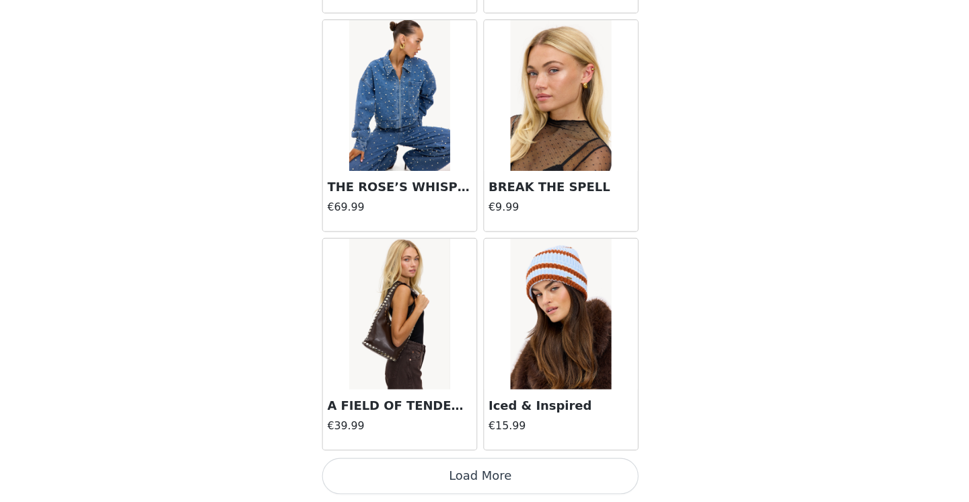
click at [450, 463] on button "Load More" at bounding box center [484, 479] width 283 height 32
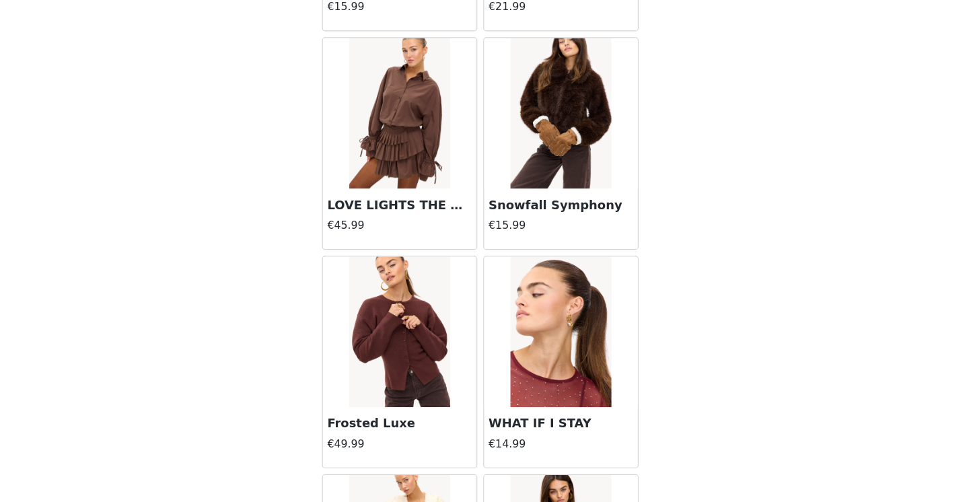
scroll to position [11887, 0]
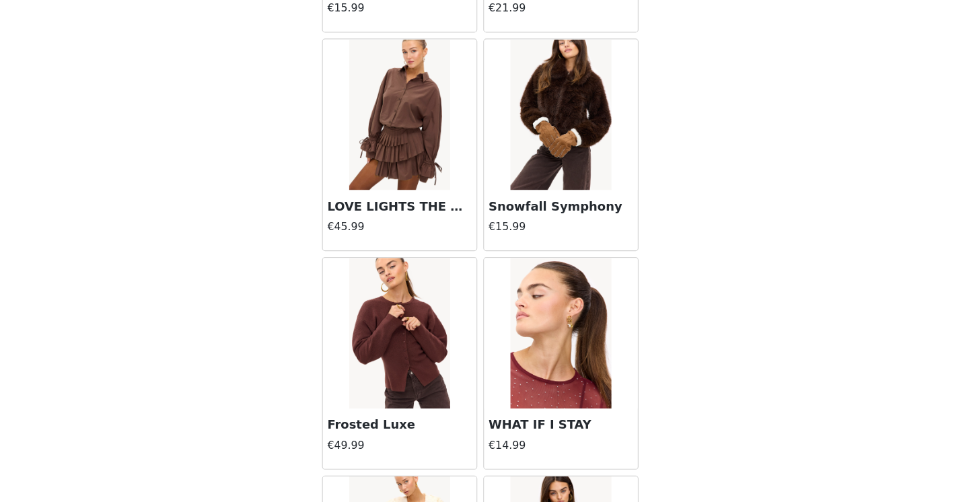
click at [512, 144] on img at bounding box center [557, 156] width 90 height 135
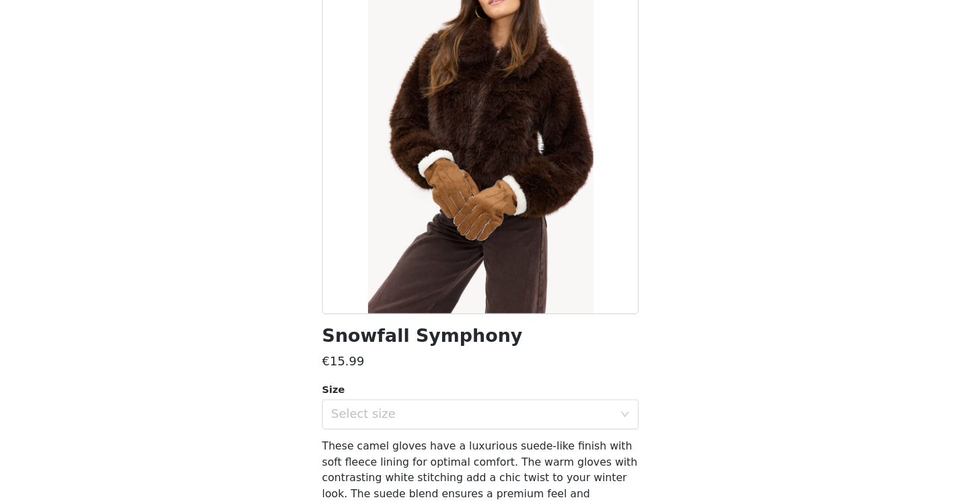
scroll to position [36, 0]
click at [416, 417] on div "Select size" at bounding box center [477, 423] width 252 height 13
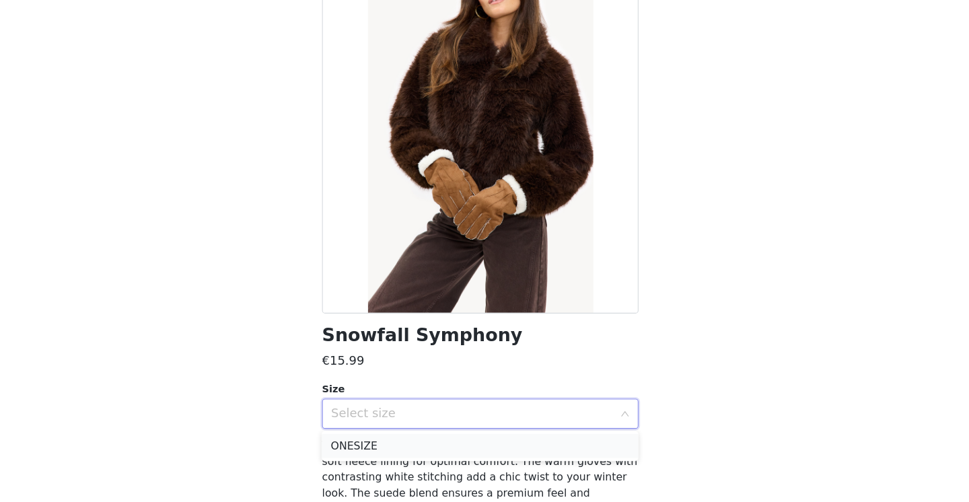
click at [358, 442] on li "ONESIZE" at bounding box center [484, 453] width 283 height 22
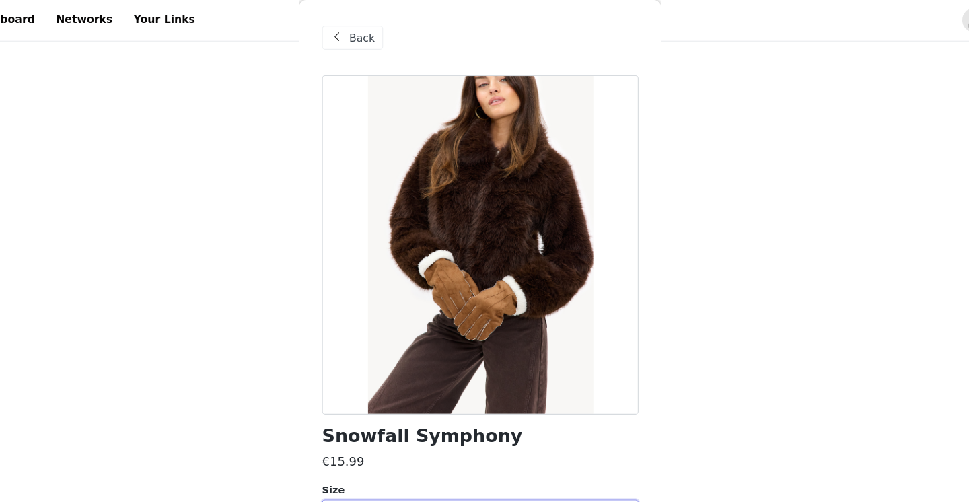
scroll to position [32, 0]
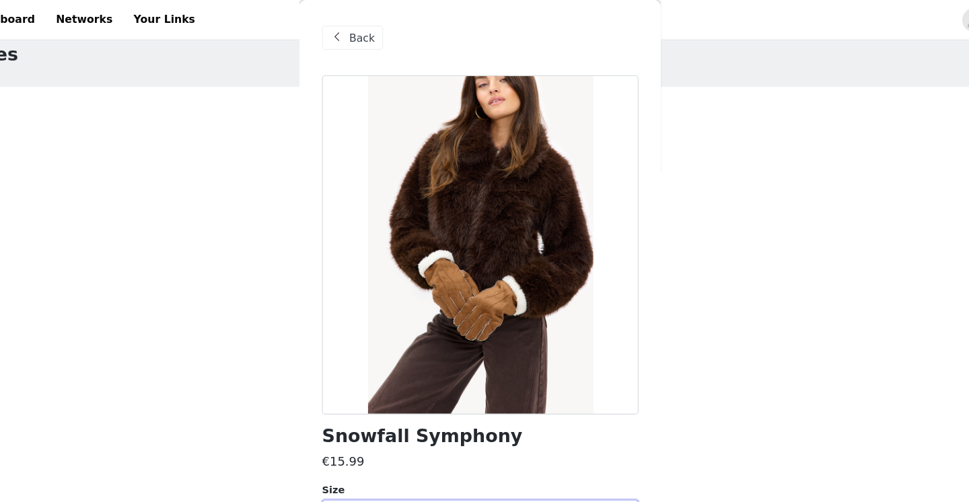
click at [368, 32] on span "Back" at bounding box center [379, 34] width 23 height 14
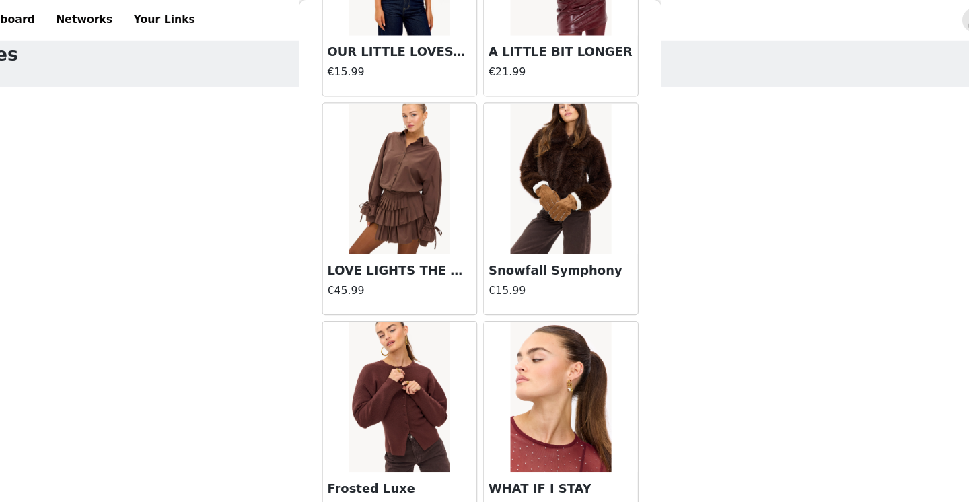
scroll to position [11882, 0]
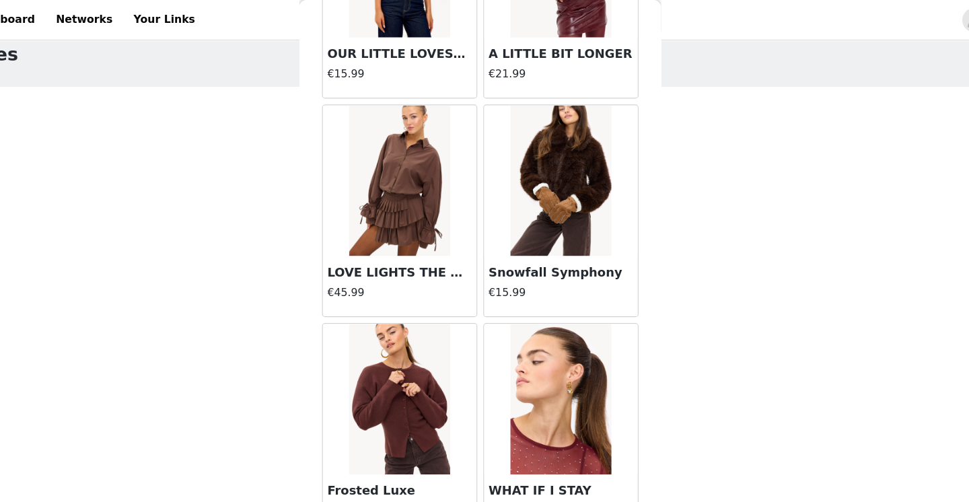
click at [512, 164] on img at bounding box center [557, 161] width 90 height 135
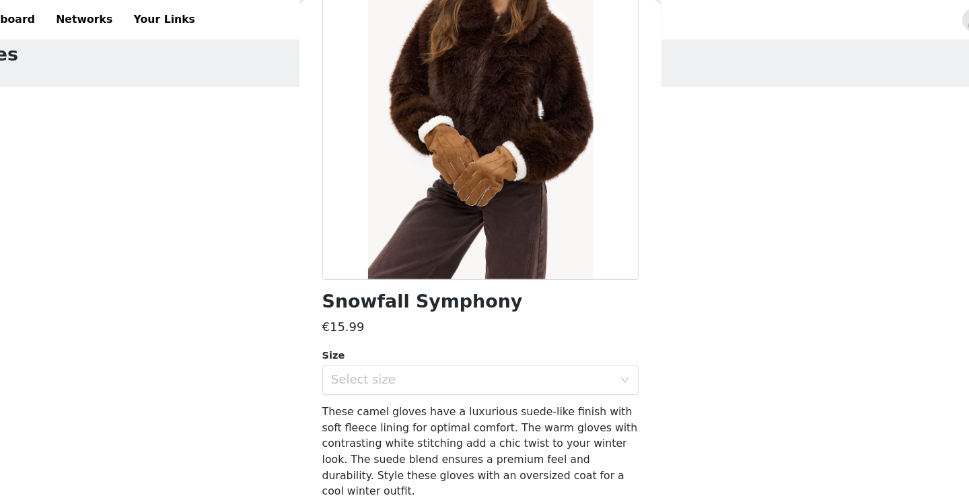
scroll to position [106, 0]
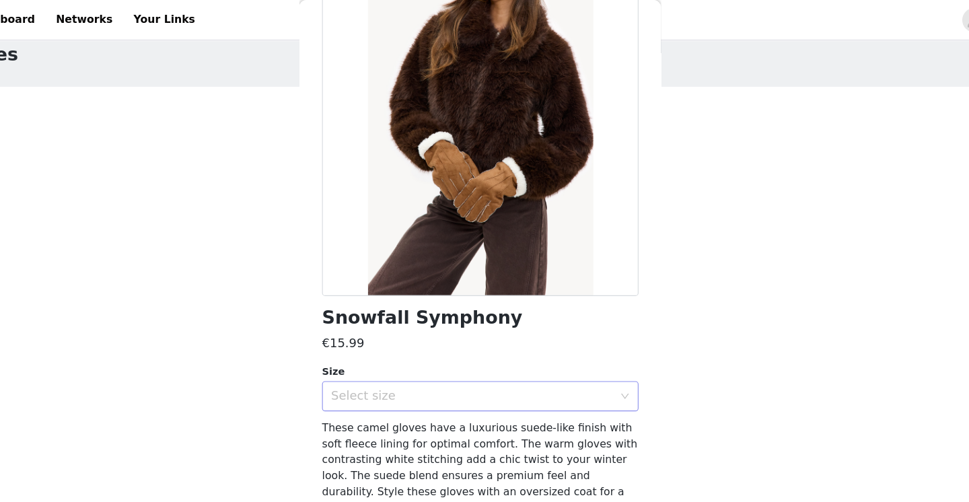
click at [351, 351] on div "Select size" at bounding box center [477, 353] width 252 height 13
click at [343, 384] on li "ONESIZE" at bounding box center [484, 383] width 283 height 22
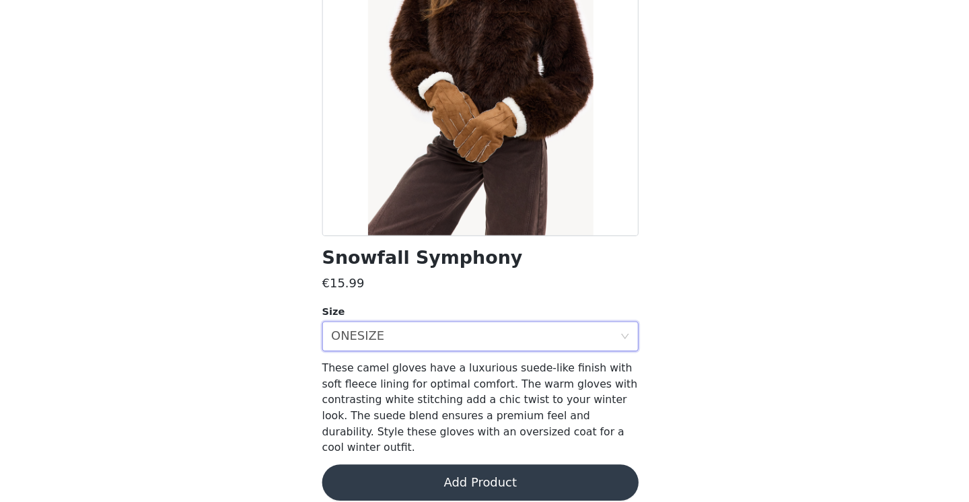
scroll to position [61, 0]
click at [352, 469] on button "Add Product" at bounding box center [484, 485] width 283 height 32
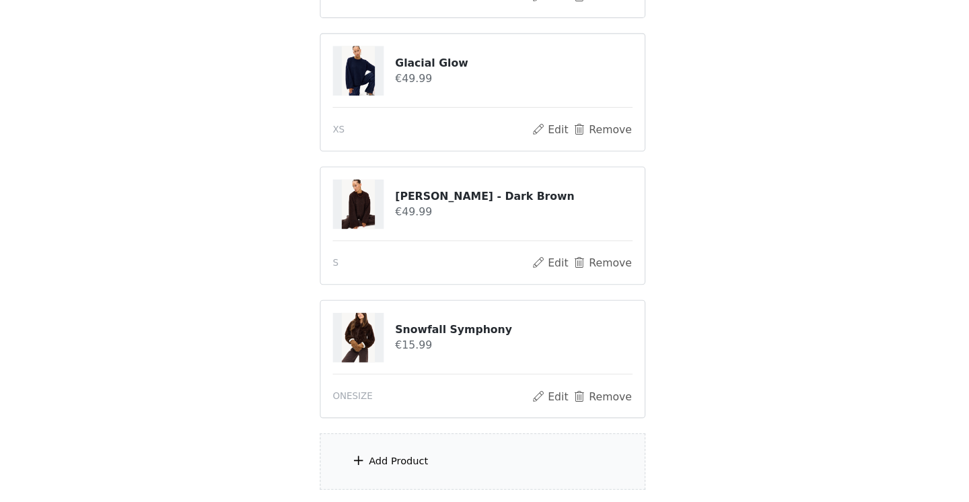
scroll to position [249, 0]
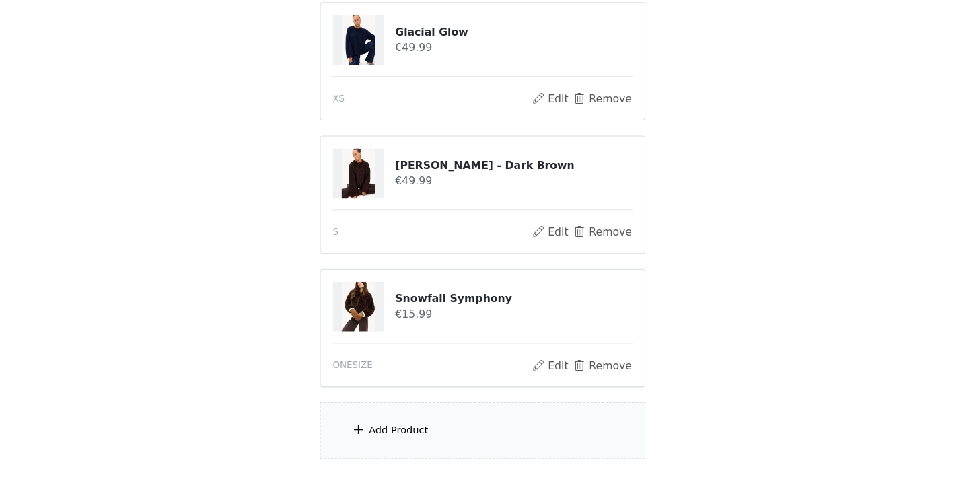
click at [383, 431] on div "Add Product" at bounding box center [409, 437] width 53 height 13
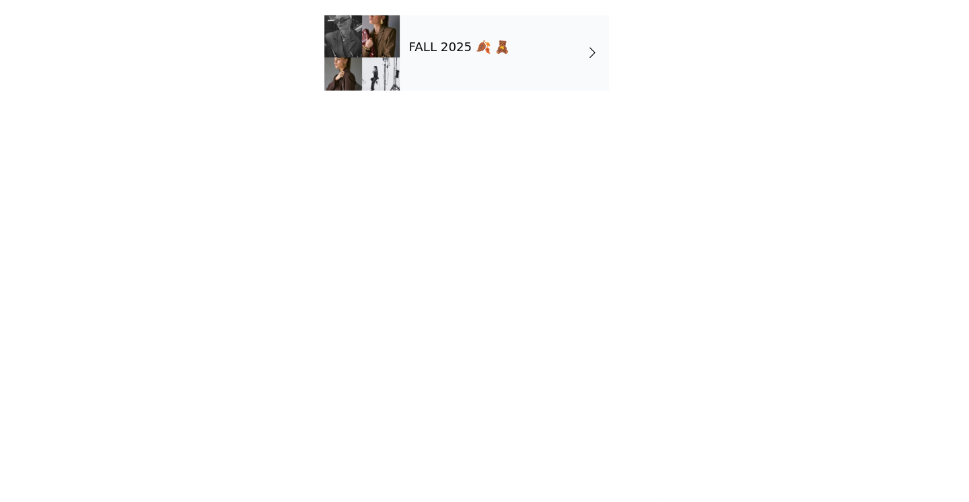
click at [419, 90] on h4 "FALL 2025 🍂 🧸" at bounding box center [464, 96] width 90 height 12
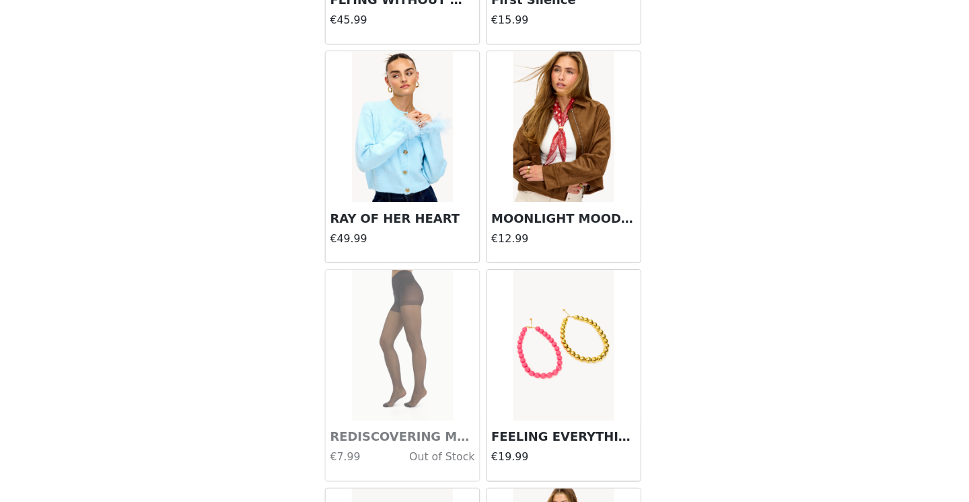
scroll to position [1332, 0]
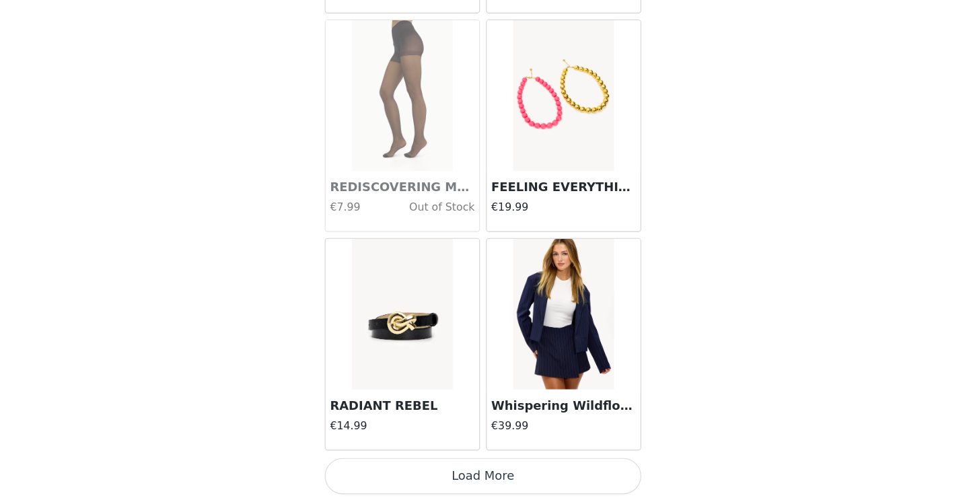
click at [491, 463] on button "Load More" at bounding box center [484, 479] width 283 height 32
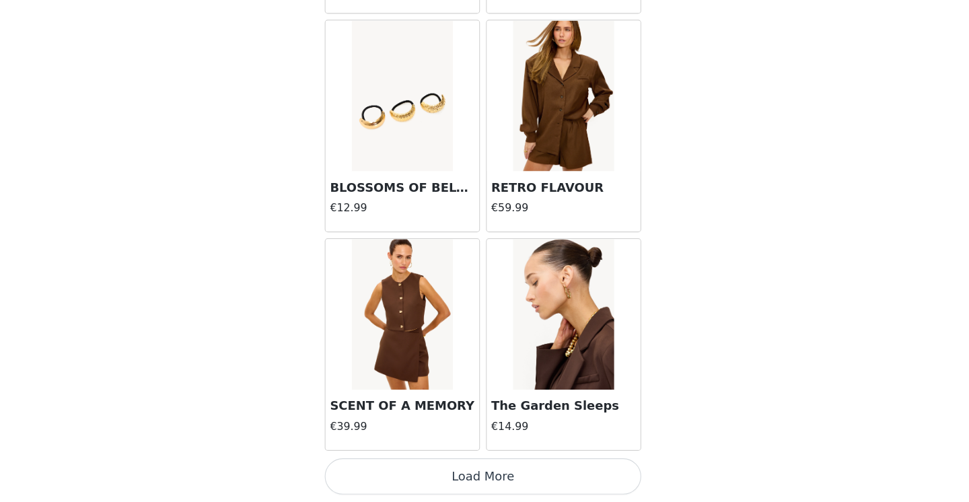
scroll to position [3510, 0]
click at [454, 463] on button "Load More" at bounding box center [484, 479] width 283 height 32
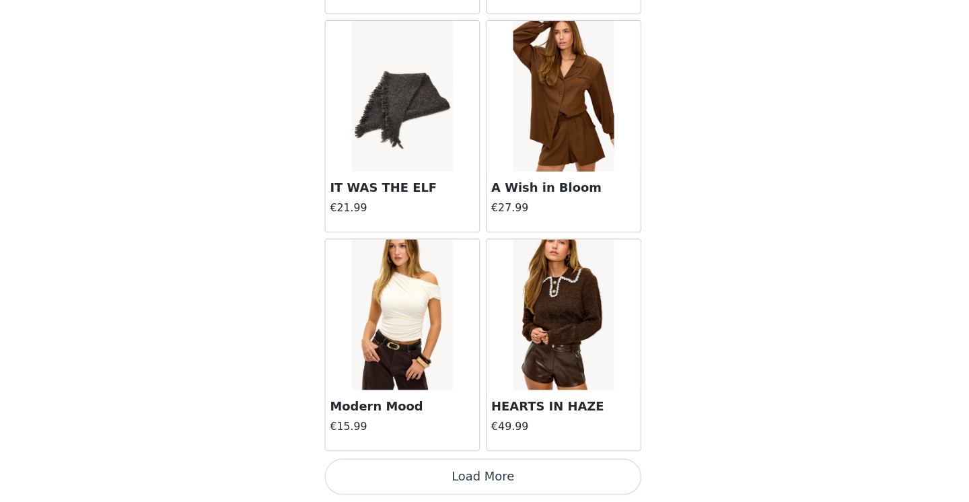
scroll to position [289, 0]
click at [453, 463] on button "Load More" at bounding box center [484, 479] width 283 height 32
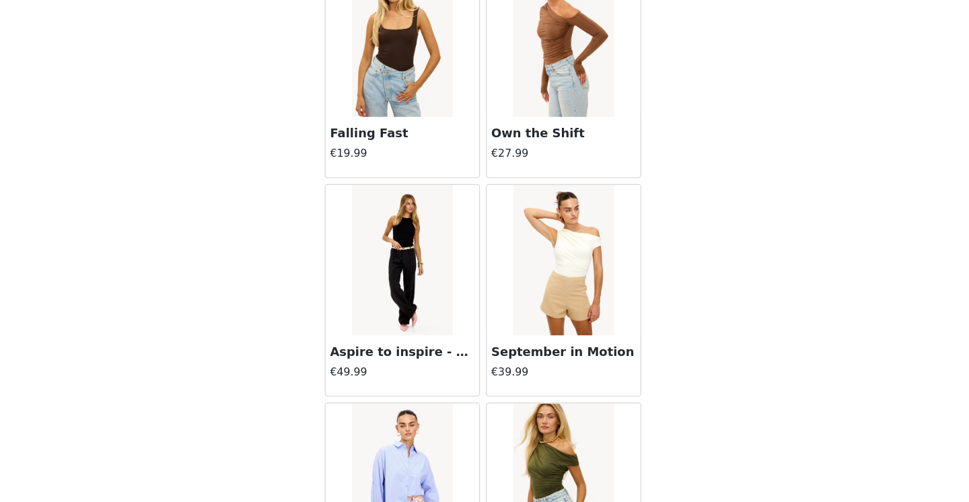
scroll to position [6237, 0]
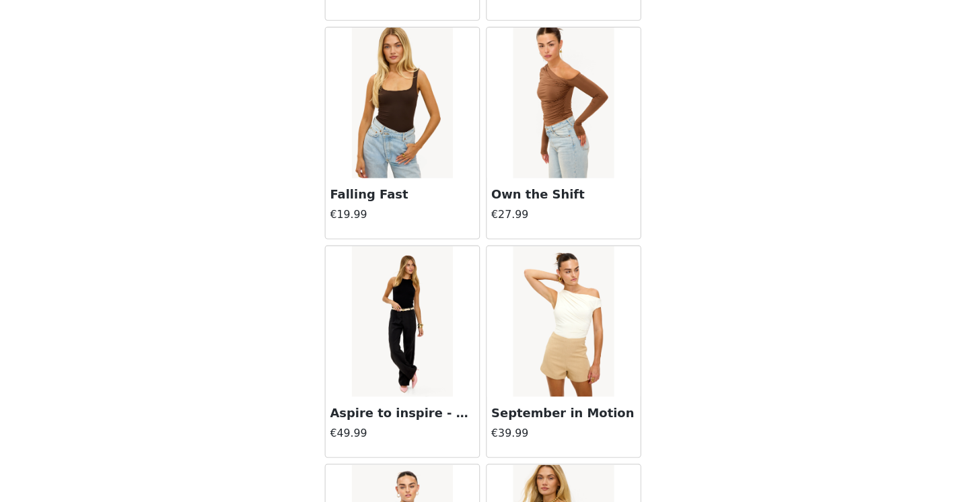
click at [368, 145] on img at bounding box center [413, 145] width 90 height 135
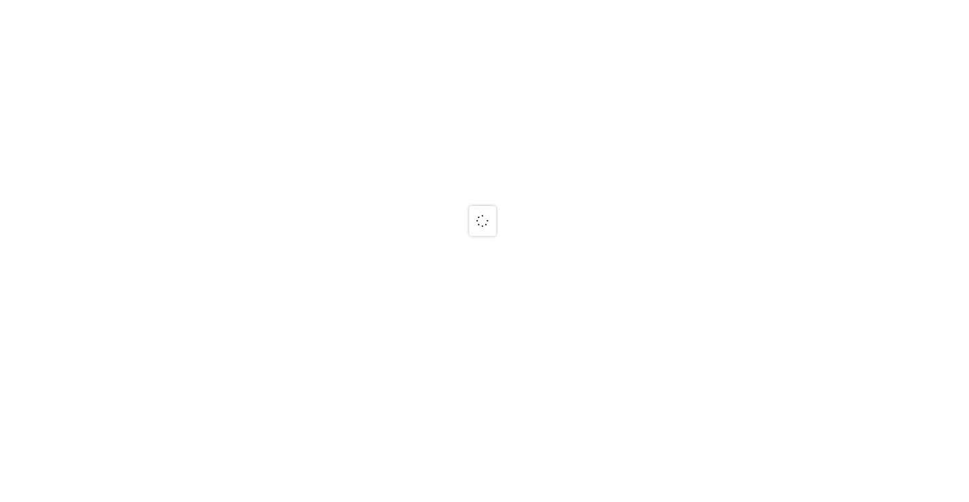
scroll to position [0, 0]
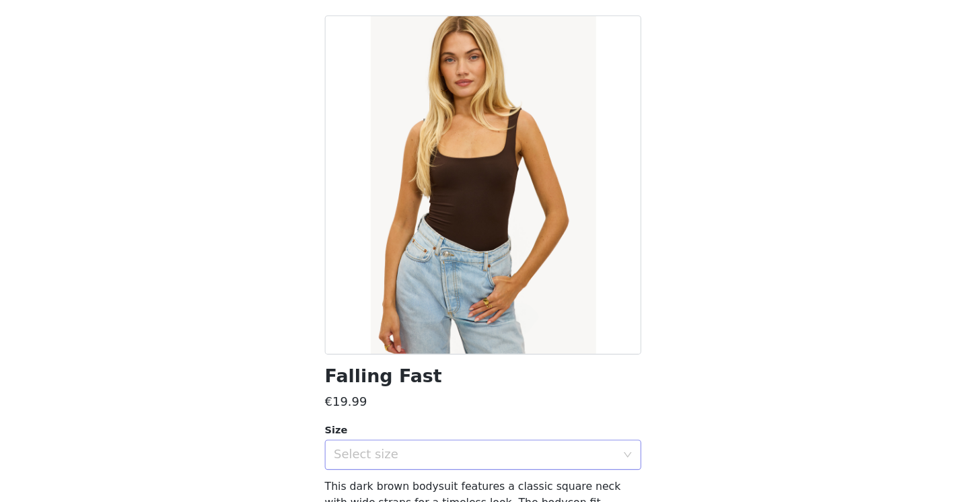
click at [396, 447] on div "Select size" at bounding box center [480, 460] width 258 height 26
click at [382, 478] on li "XS" at bounding box center [484, 489] width 283 height 22
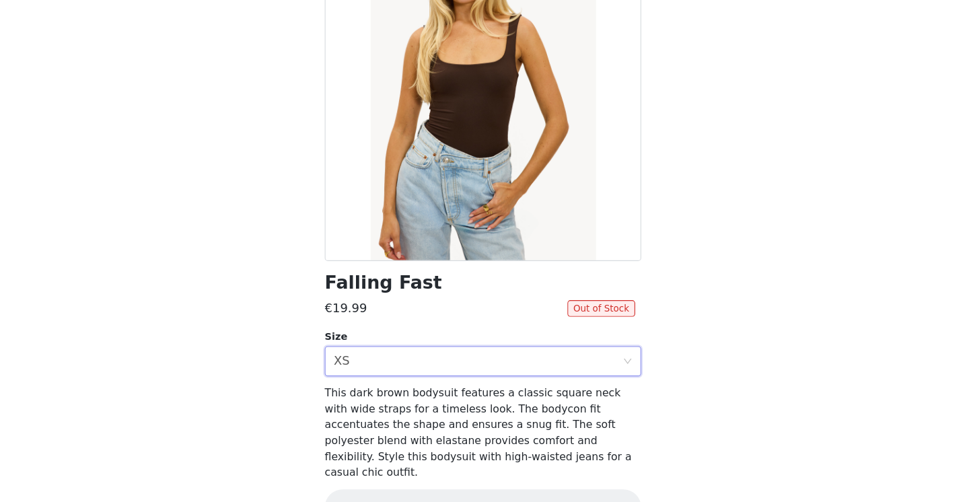
scroll to position [90, 0]
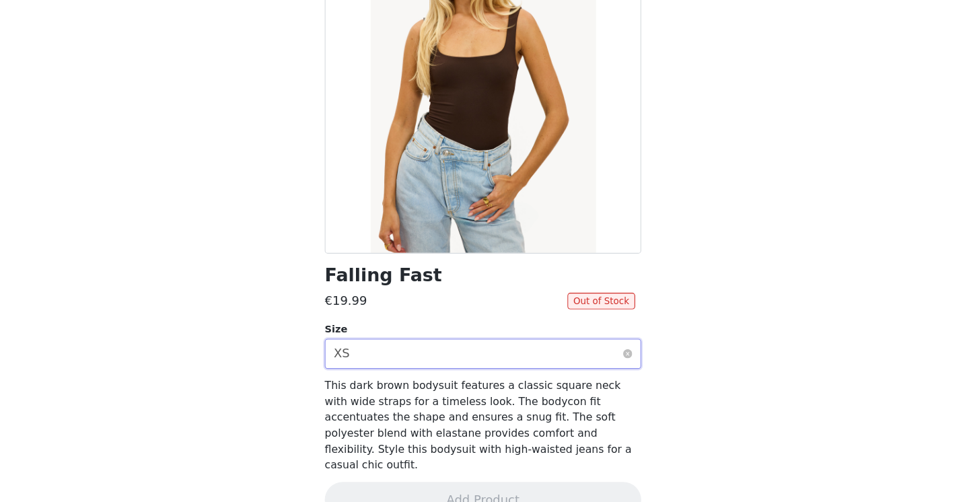
click at [376, 357] on div "Select size XS" at bounding box center [480, 370] width 258 height 26
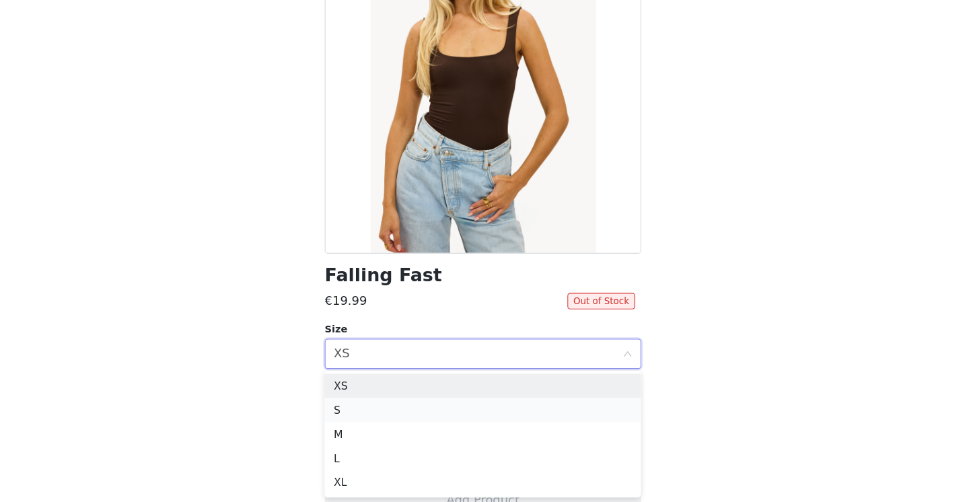
click at [359, 409] on li "S" at bounding box center [484, 420] width 283 height 22
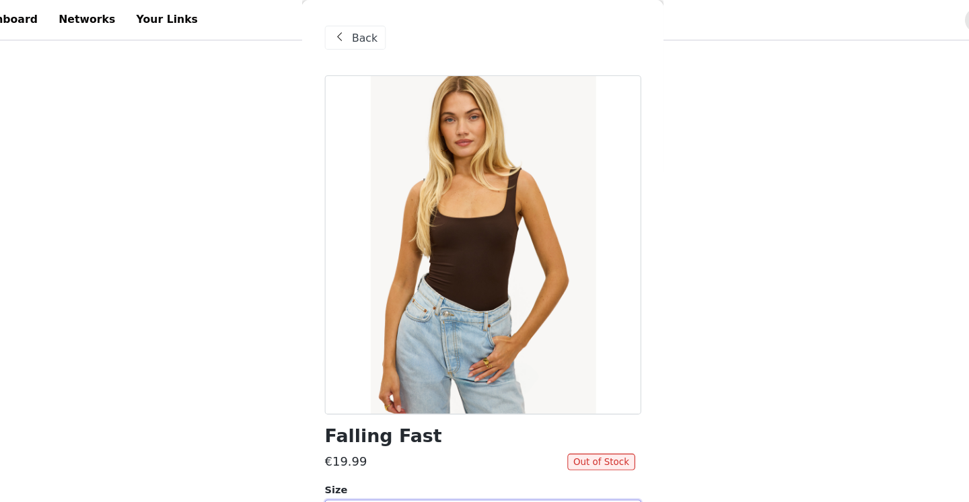
scroll to position [185, 0]
click at [368, 30] on span "Back" at bounding box center [379, 34] width 23 height 14
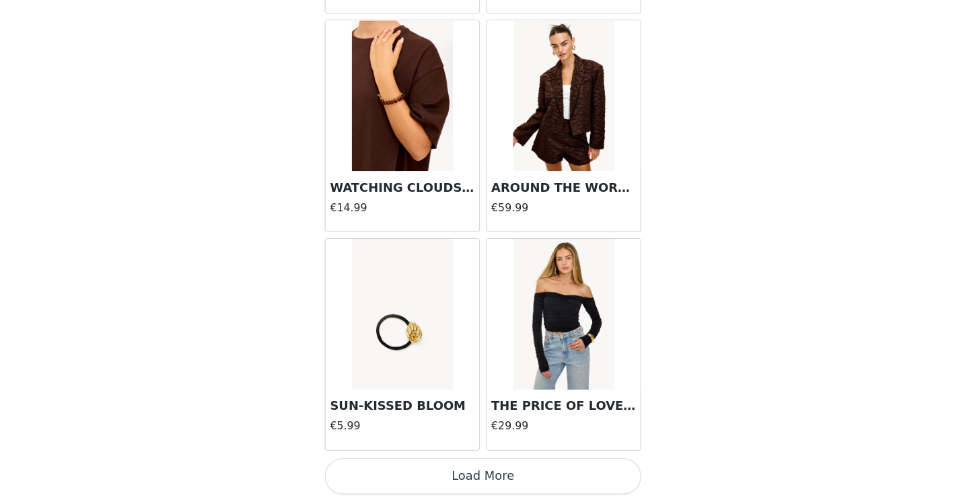
scroll to position [284, 0]
click at [429, 463] on button "Load More" at bounding box center [484, 479] width 283 height 32
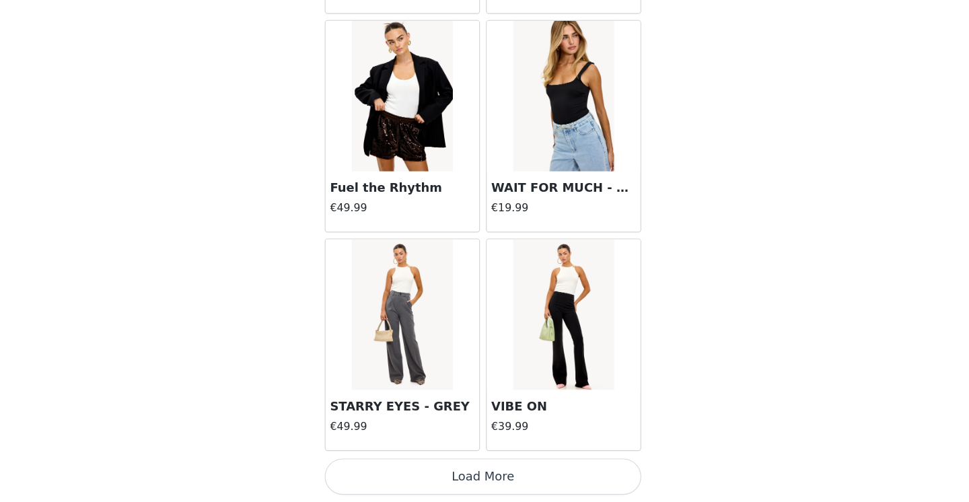
scroll to position [9366, 0]
click at [428, 463] on button "Load More" at bounding box center [484, 479] width 283 height 32
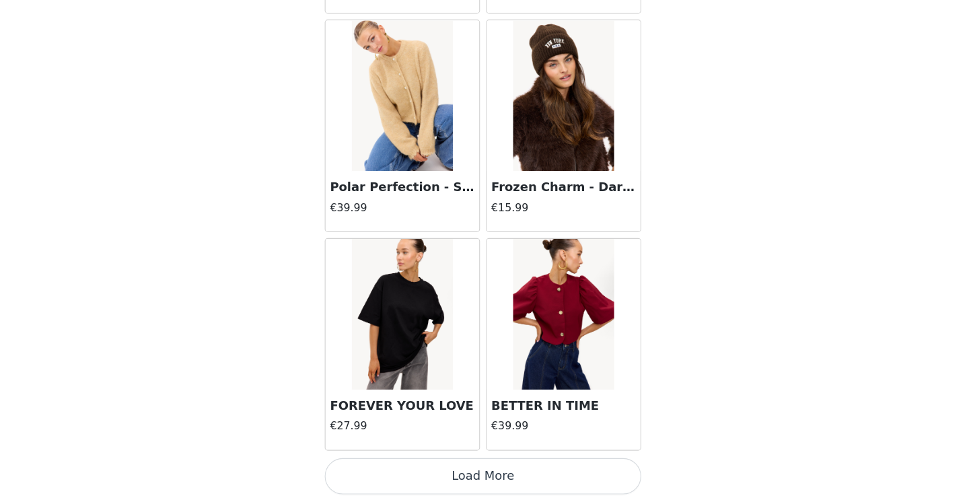
scroll to position [300, 0]
click at [438, 463] on button "Load More" at bounding box center [484, 479] width 283 height 32
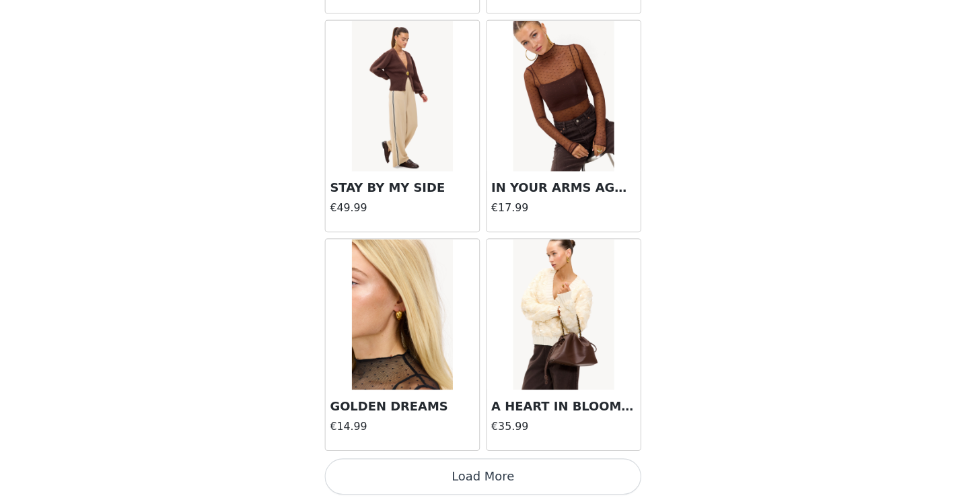
scroll to position [323, 0]
click at [436, 463] on button "Load More" at bounding box center [484, 479] width 283 height 32
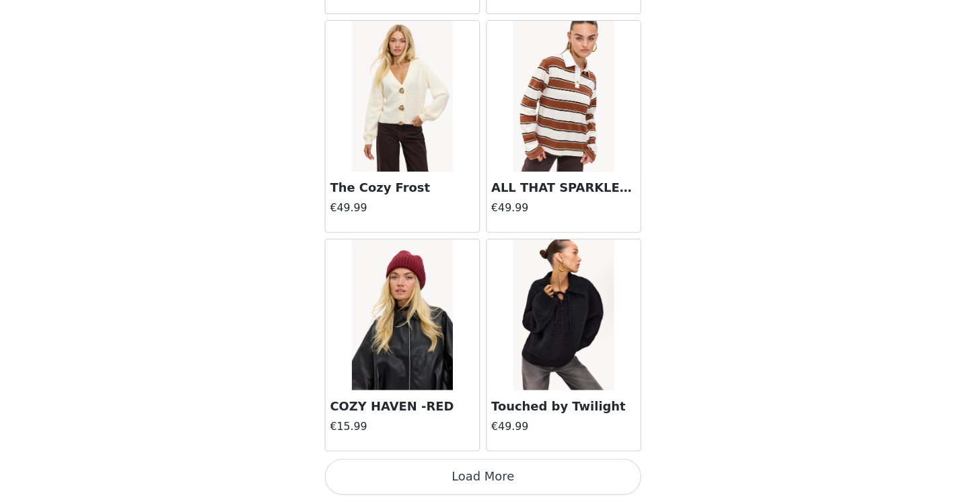
click at [512, 293] on img at bounding box center [557, 334] width 90 height 135
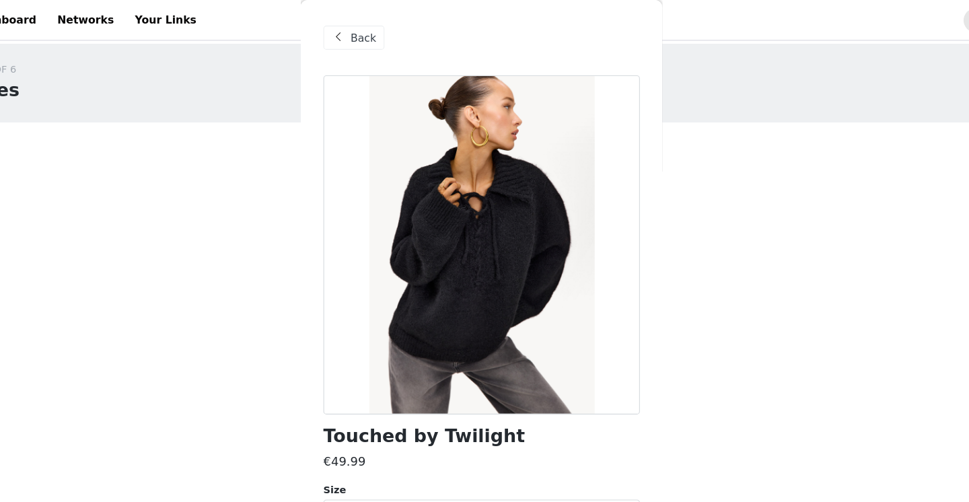
scroll to position [0, 0]
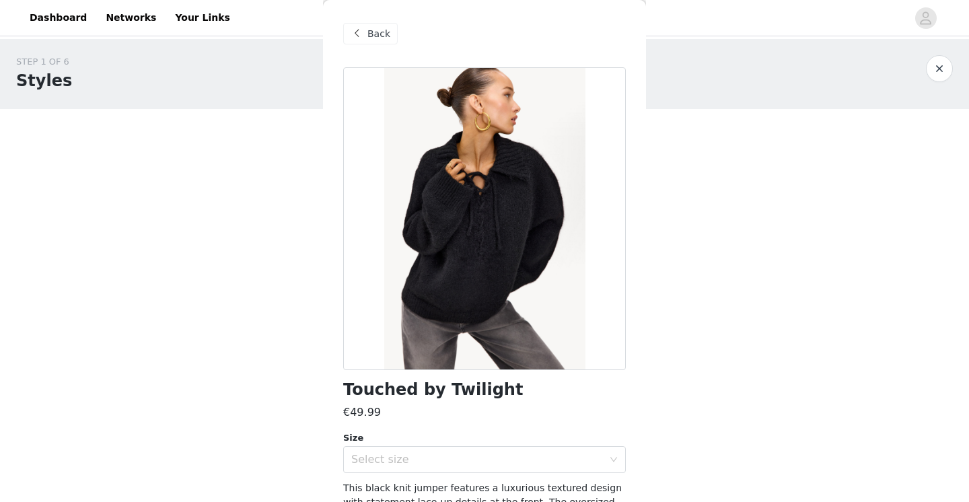
click at [368, 32] on span "Back" at bounding box center [379, 34] width 23 height 14
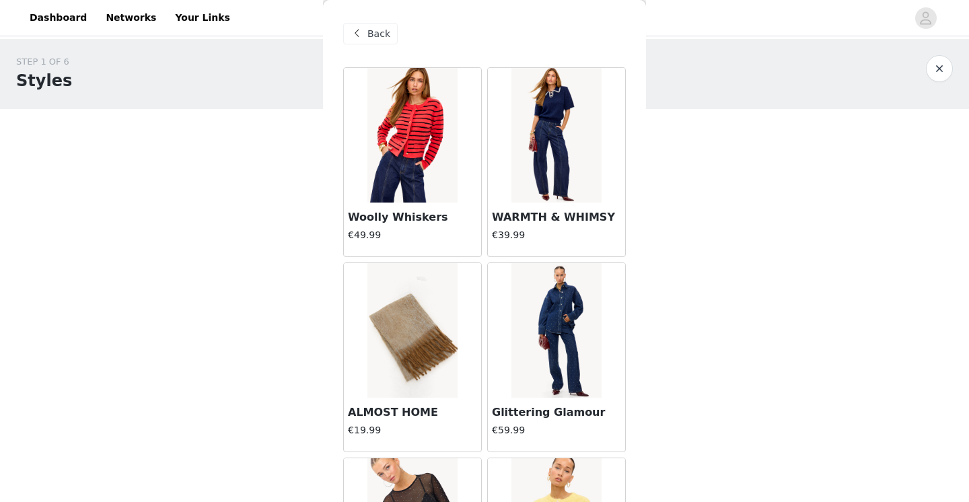
click at [361, 40] on span at bounding box center [357, 34] width 16 height 16
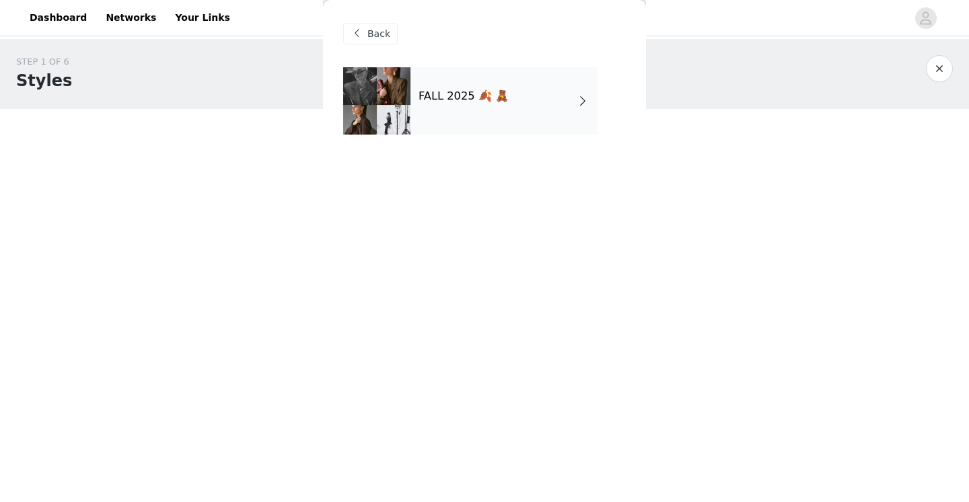
click at [361, 39] on span at bounding box center [357, 34] width 16 height 16
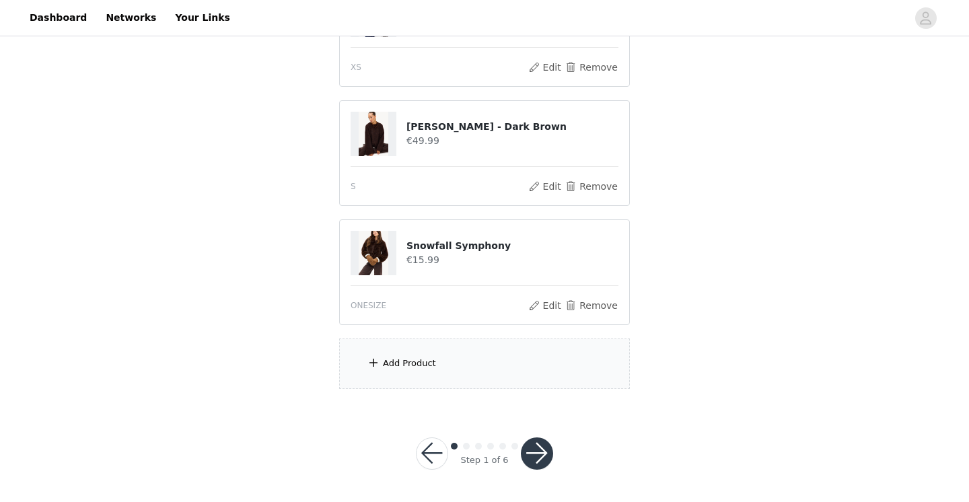
scroll to position [323, 0]
click at [534, 446] on button "button" at bounding box center [537, 454] width 32 height 32
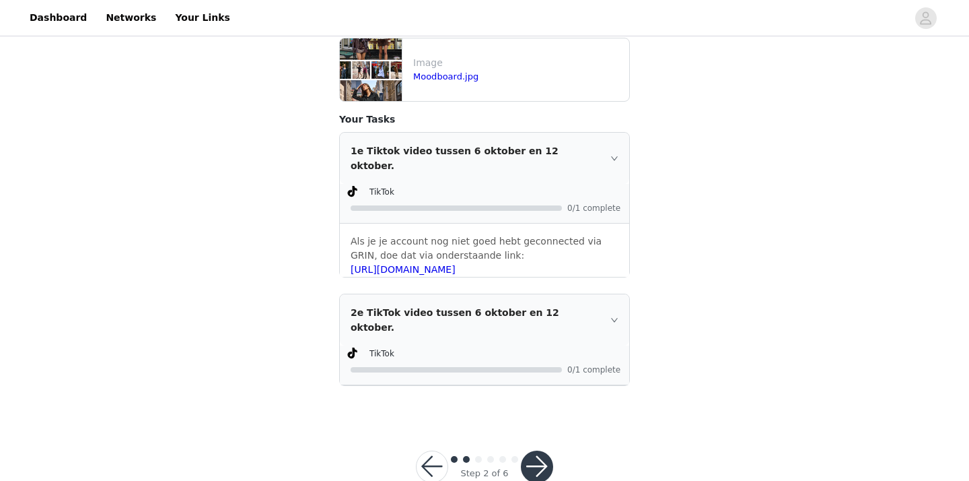
scroll to position [347, 0]
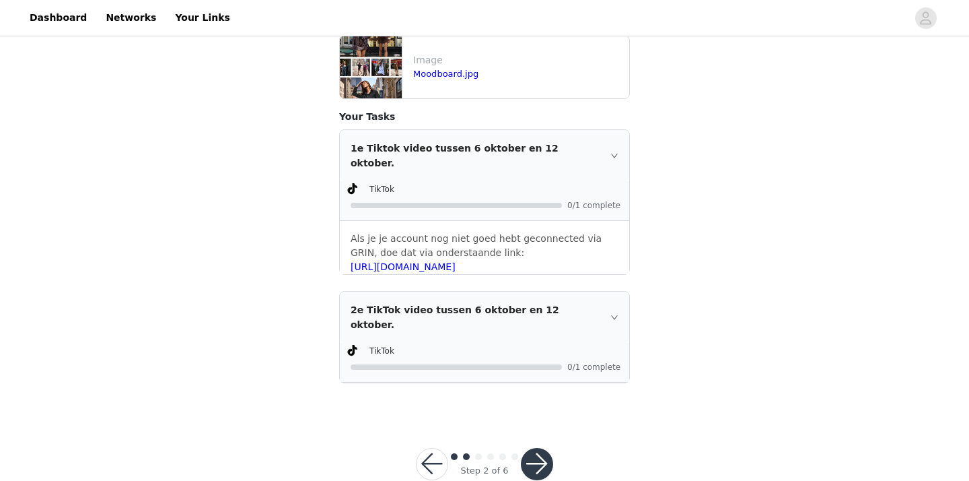
click at [543, 448] on button "button" at bounding box center [537, 464] width 32 height 32
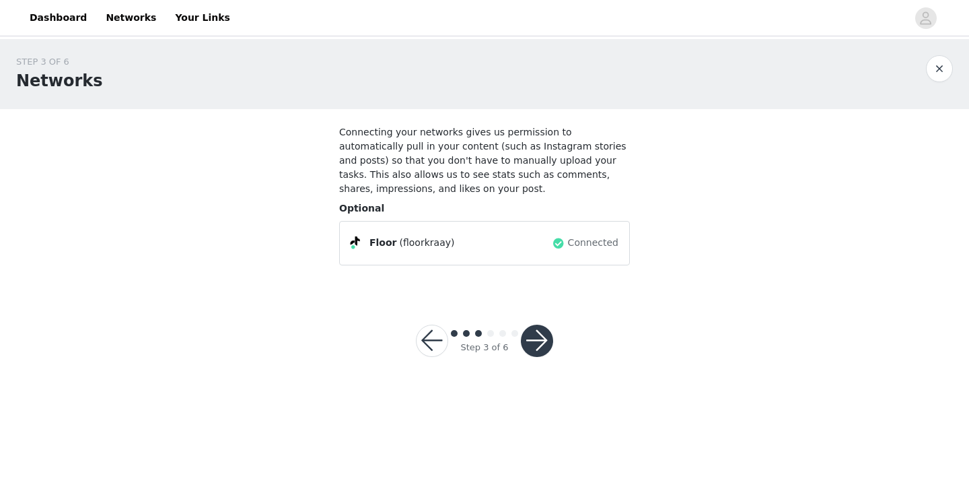
click at [536, 343] on button "button" at bounding box center [537, 340] width 32 height 32
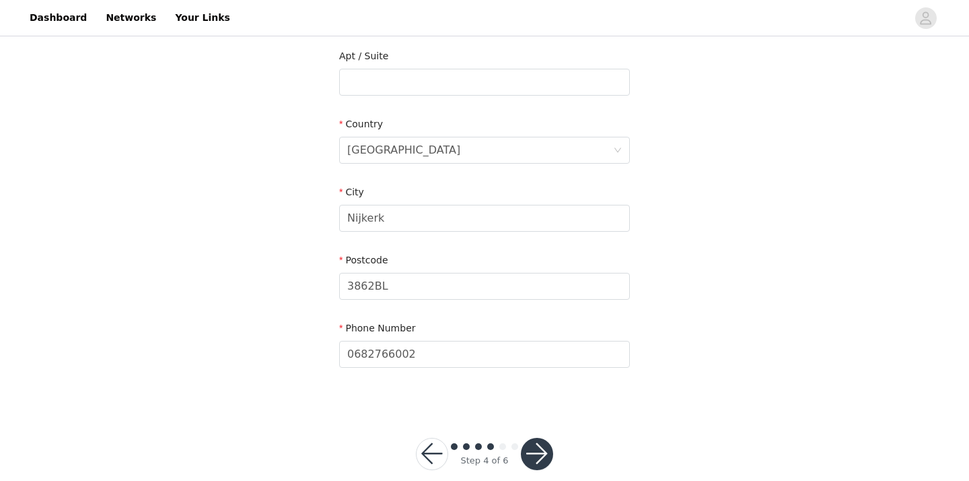
scroll to position [377, 0]
click at [537, 437] on button "button" at bounding box center [537, 453] width 32 height 32
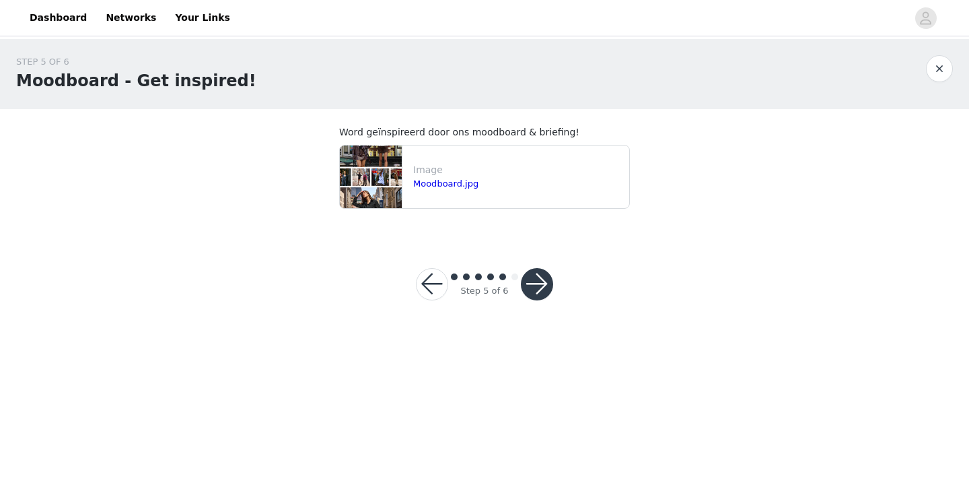
click at [532, 289] on button "button" at bounding box center [537, 284] width 32 height 32
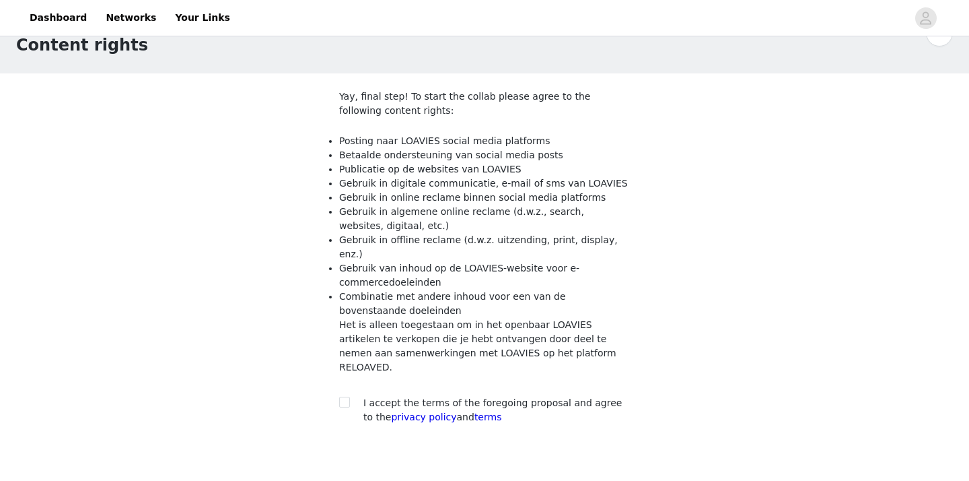
scroll to position [53, 0]
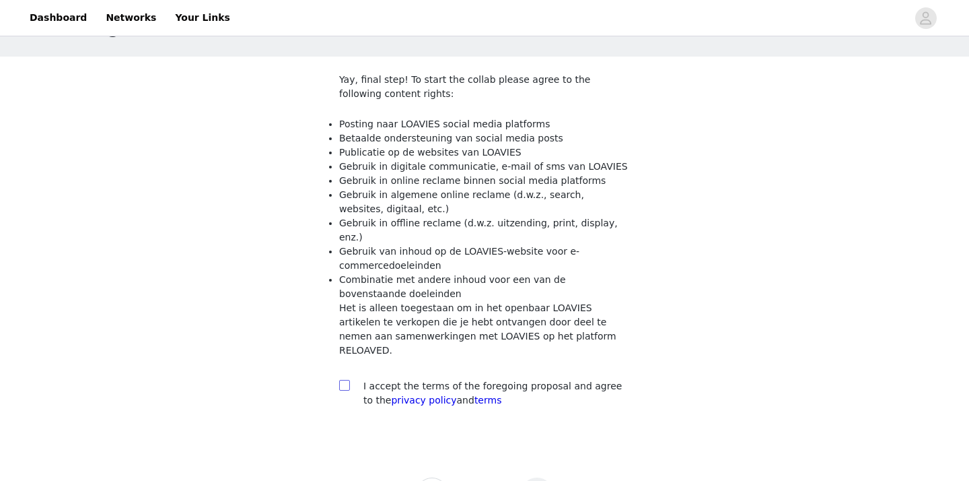
click at [345, 380] on input "checkbox" at bounding box center [343, 384] width 9 height 9
checkbox input "true"
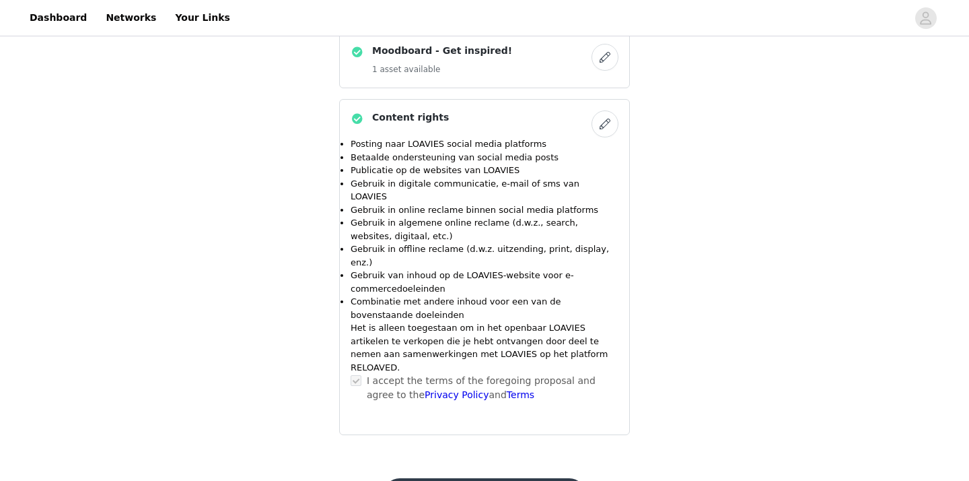
scroll to position [934, 0]
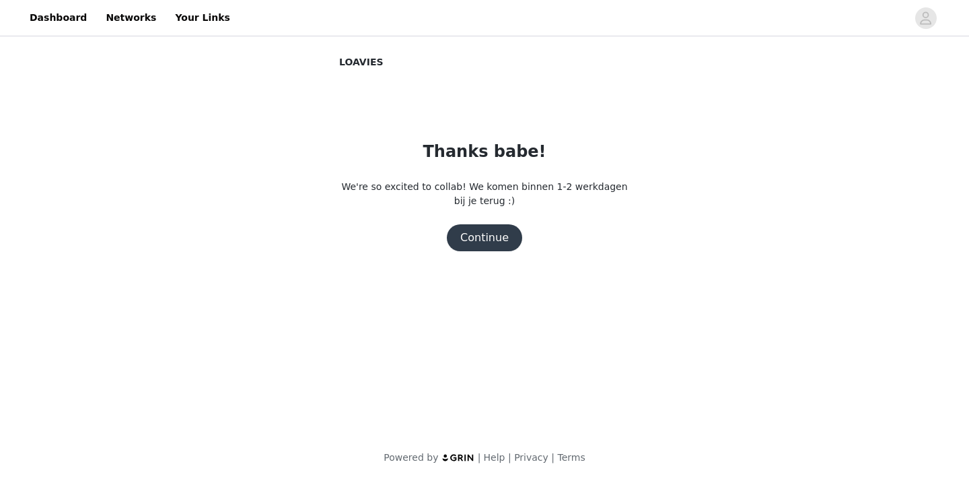
scroll to position [0, 0]
click at [482, 238] on button "Continue" at bounding box center [484, 237] width 75 height 27
